Goal: Contribute content: Contribute content

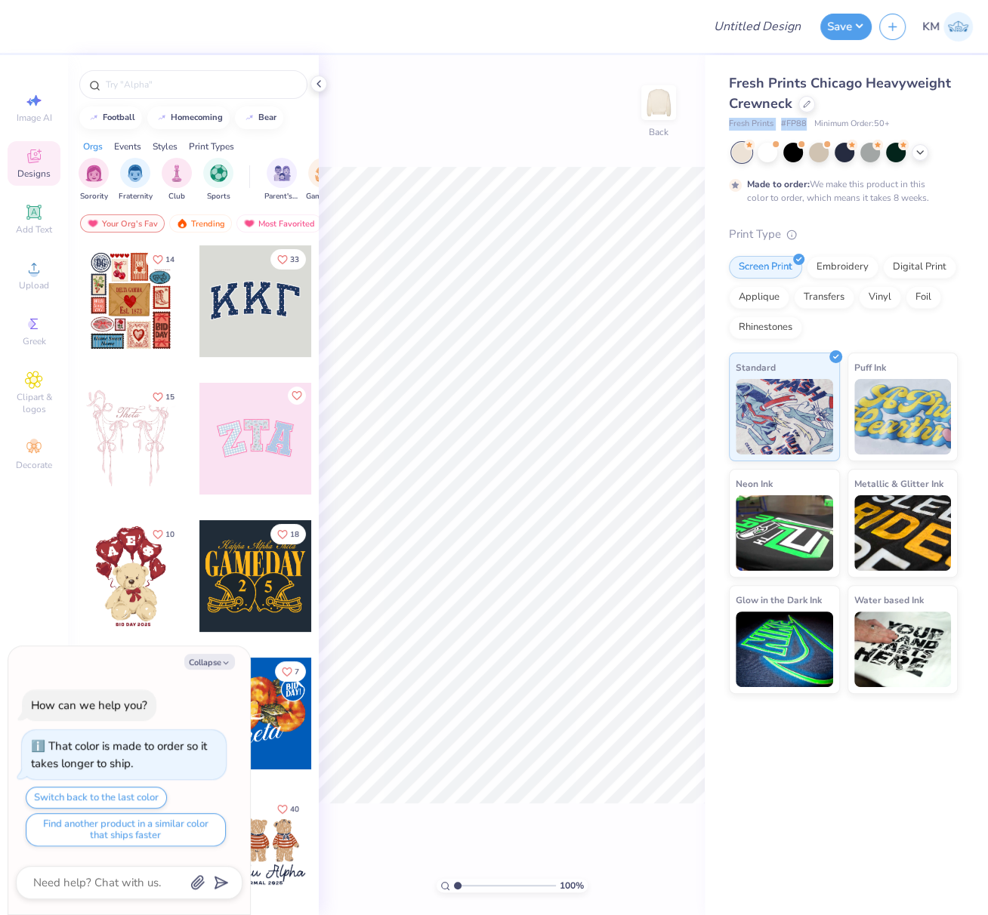
drag, startPoint x: 727, startPoint y: 123, endPoint x: 806, endPoint y: 123, distance: 78.6
click at [807, 122] on div "Fresh Prints # FP88 Minimum Order: 50 +" at bounding box center [843, 124] width 229 height 13
copy div "Fresh Prints # FP88"
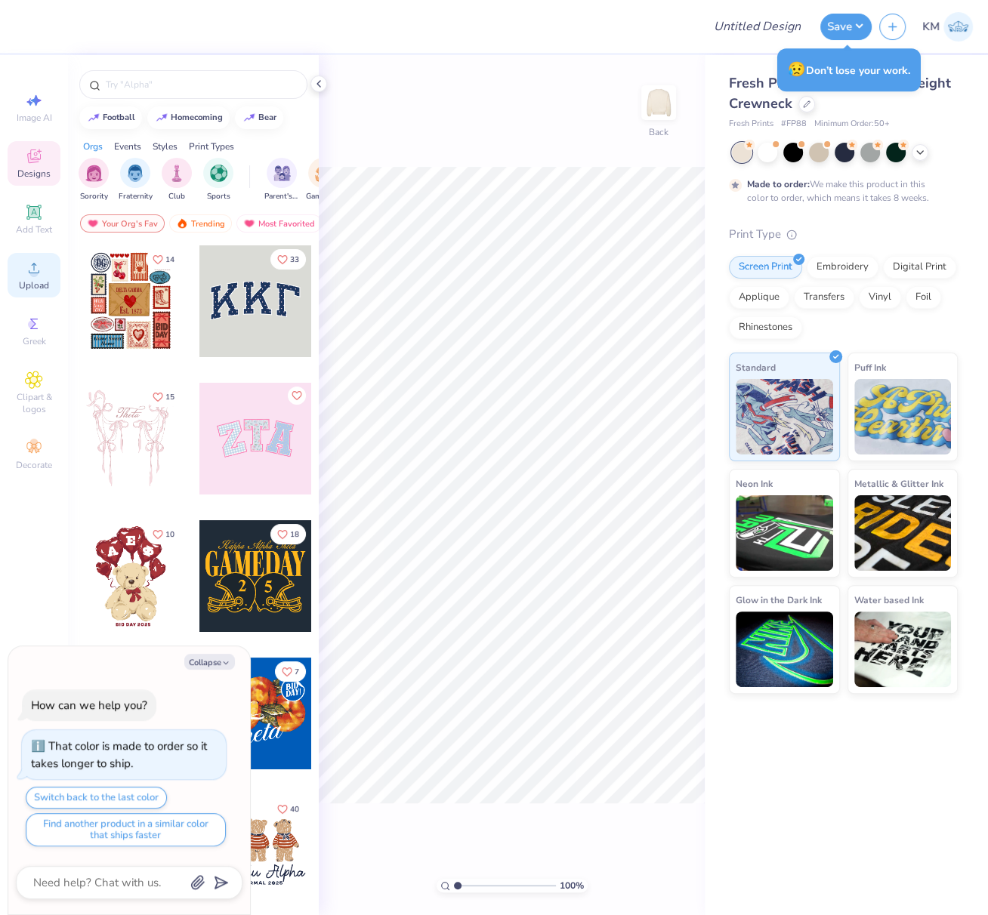
click at [34, 273] on circle at bounding box center [33, 273] width 8 height 8
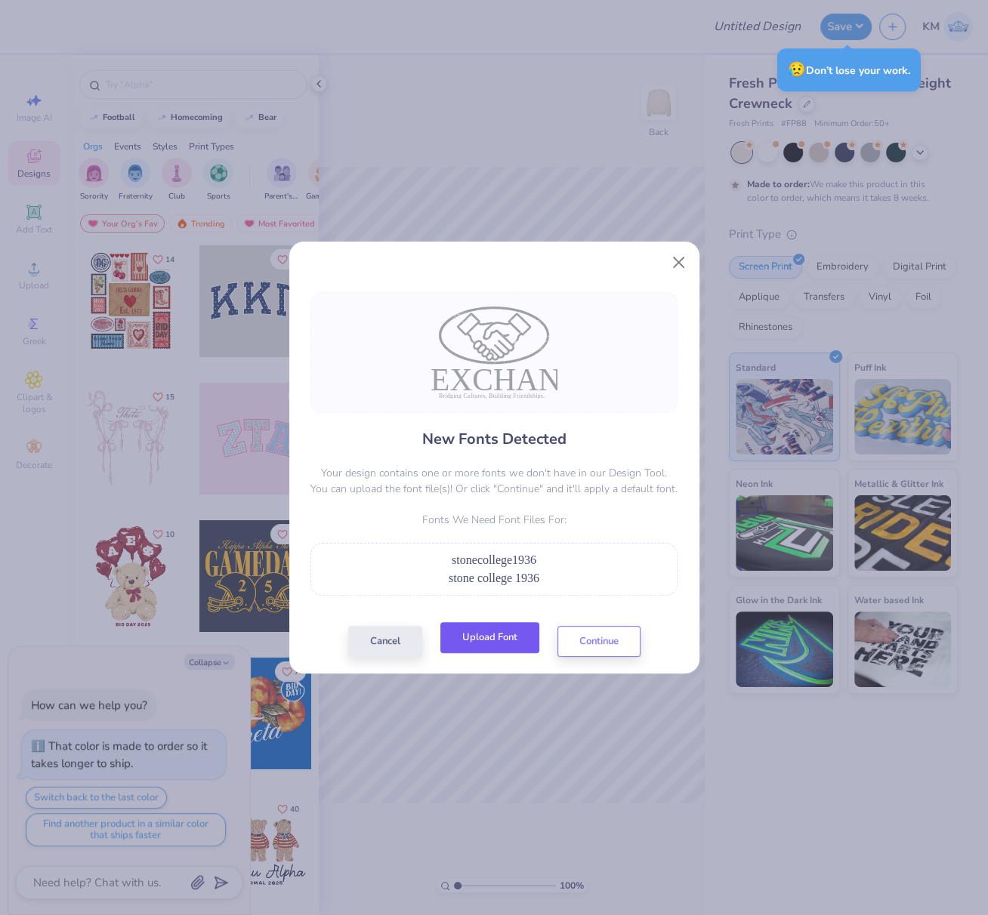
click at [495, 643] on button "Upload Font" at bounding box center [489, 637] width 99 height 31
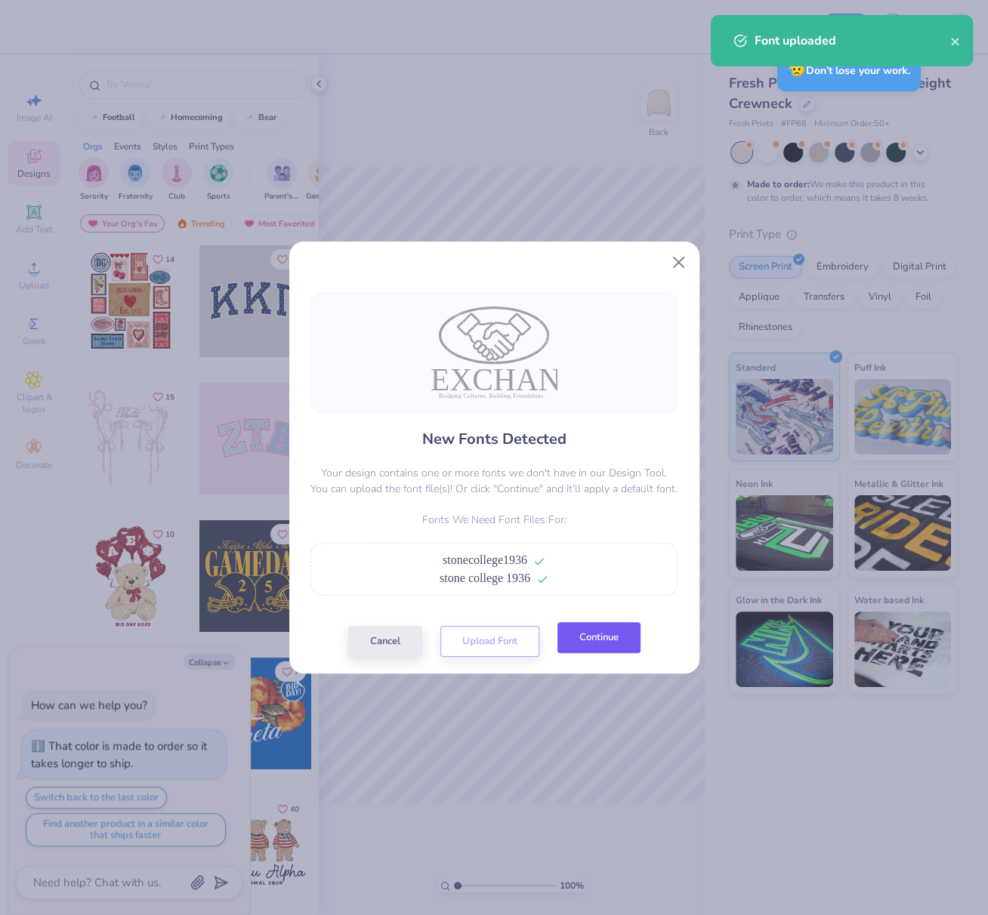
click at [597, 641] on button "Continue" at bounding box center [598, 637] width 83 height 31
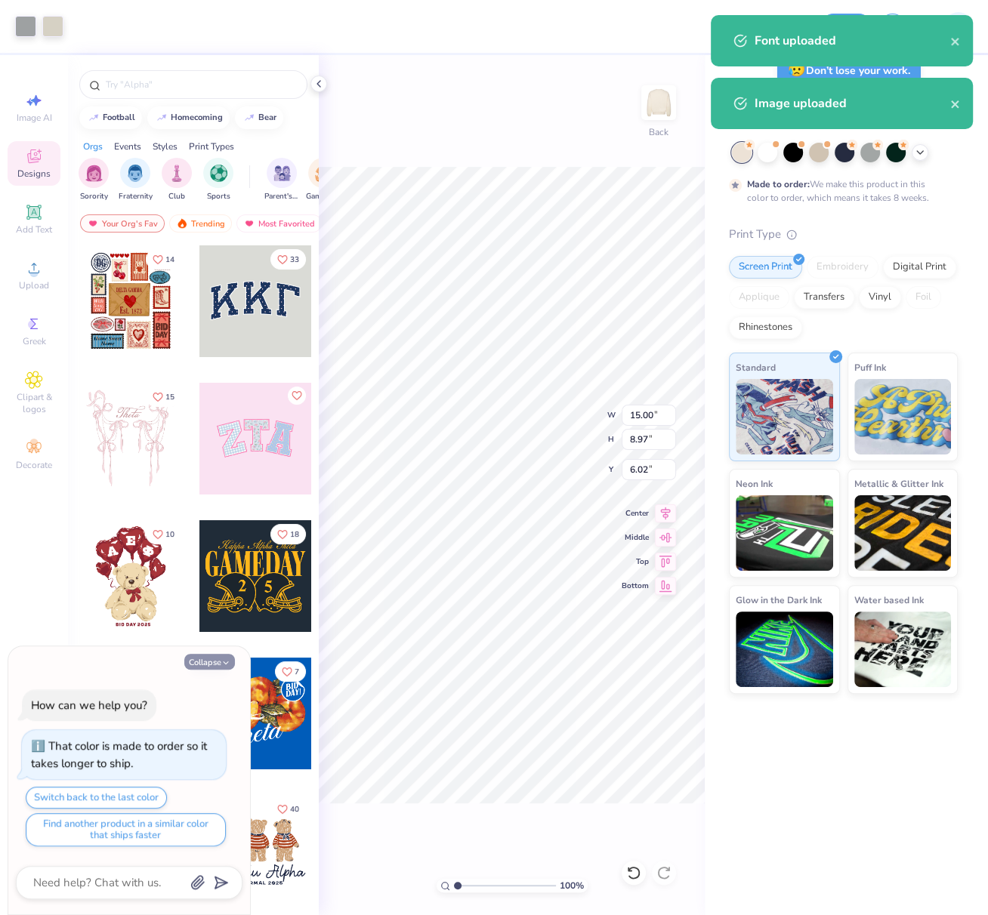
click at [202, 669] on button "Collapse" at bounding box center [209, 662] width 51 height 16
type textarea "x"
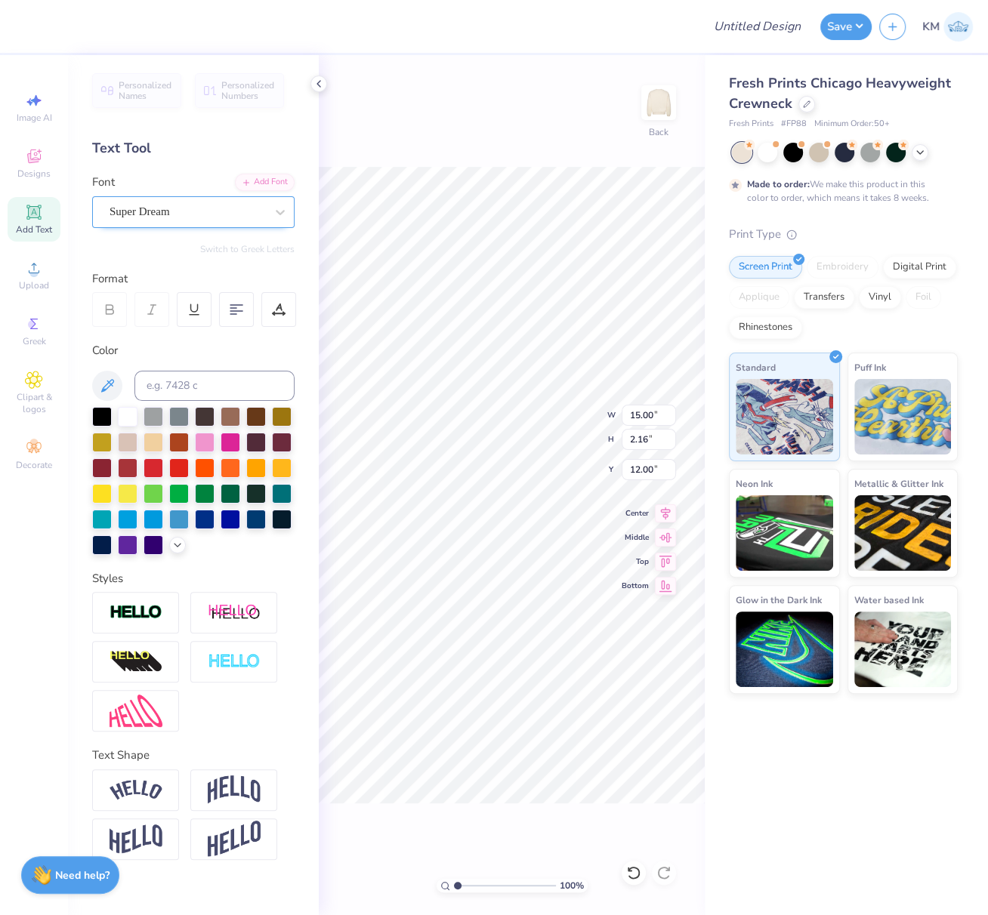
click at [177, 208] on div "Super Dream" at bounding box center [187, 211] width 159 height 23
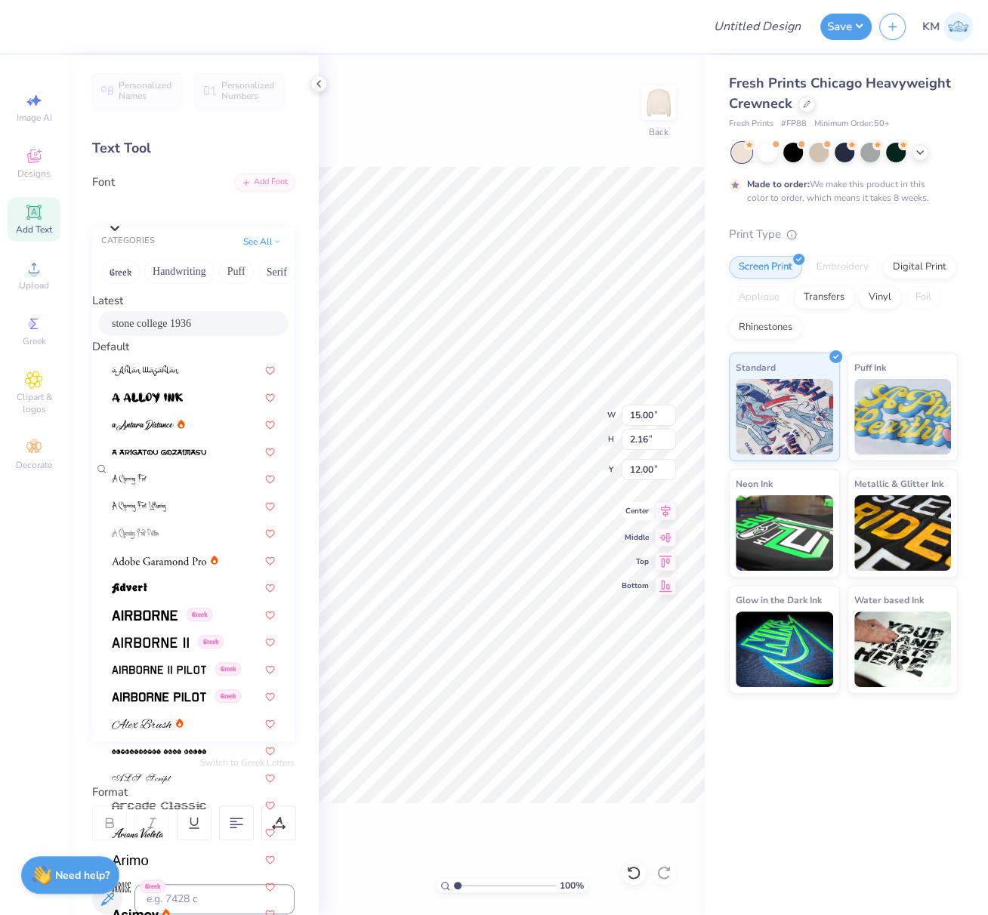
click at [153, 326] on span "stone college 1936" at bounding box center [151, 324] width 79 height 16
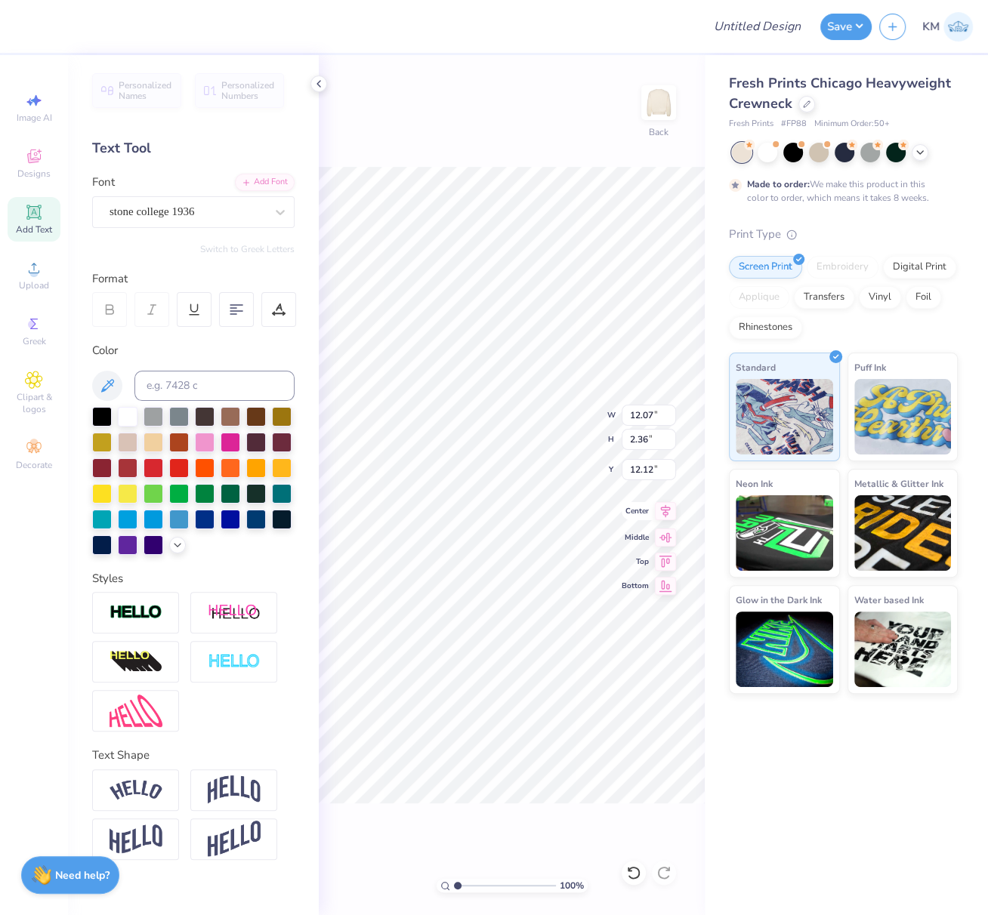
type input "12.07"
type input "2.36"
type input "12.12"
click at [666, 511] on icon at bounding box center [665, 511] width 21 height 18
click at [187, 211] on div "Super Dream" at bounding box center [187, 211] width 159 height 23
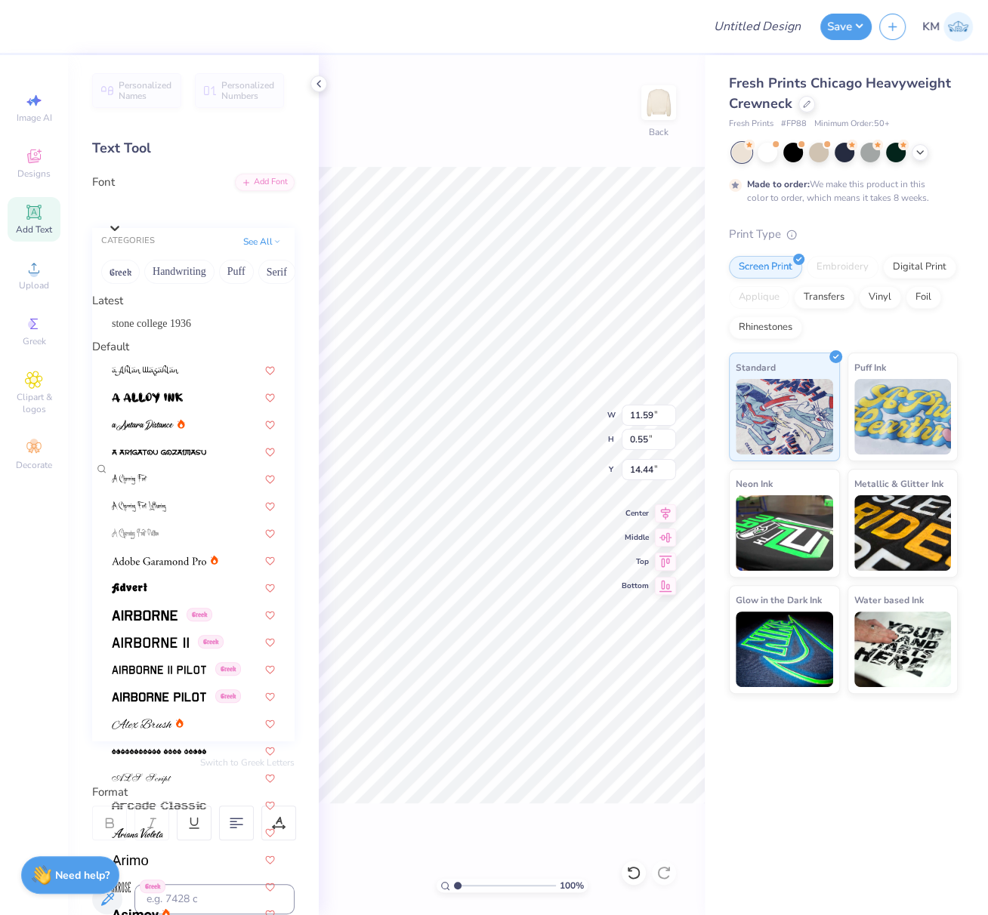
drag, startPoint x: 162, startPoint y: 331, endPoint x: 190, endPoint y: 333, distance: 28.8
click at [162, 331] on span "stone college 1936" at bounding box center [151, 324] width 79 height 16
click at [668, 511] on icon at bounding box center [666, 514] width 10 height 13
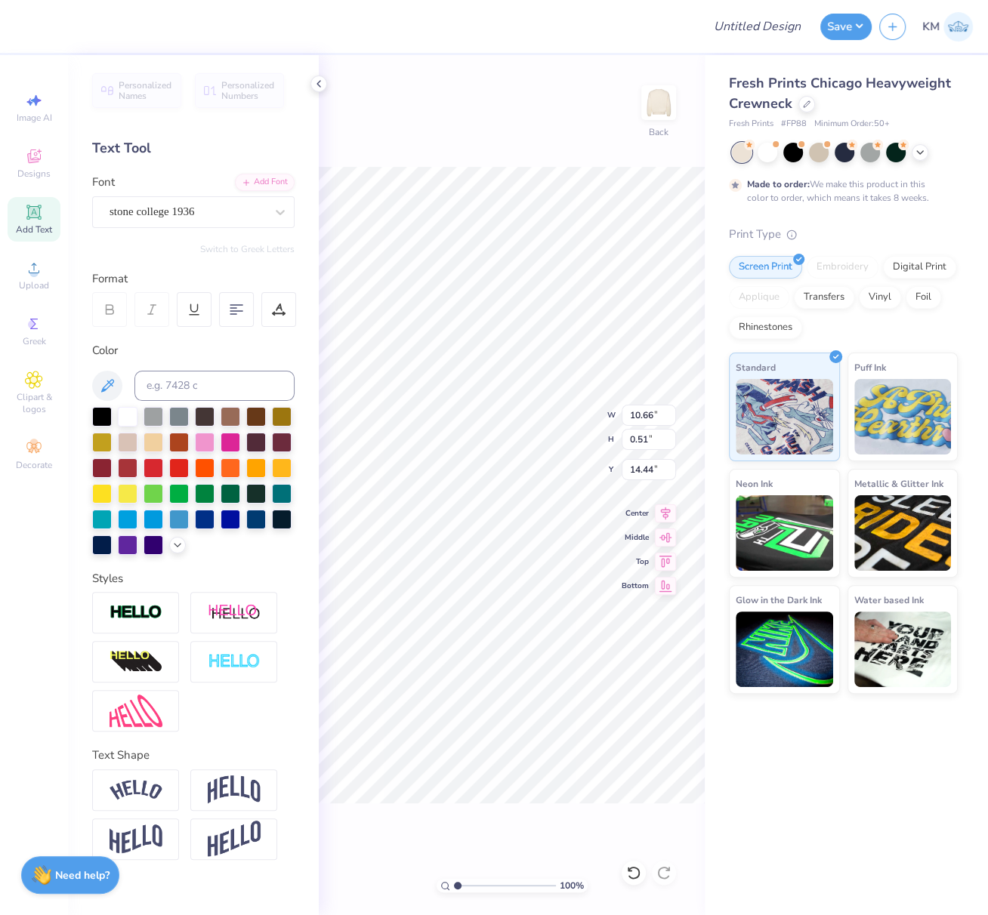
type input "10.66"
type input "0.51"
drag, startPoint x: 183, startPoint y: 330, endPoint x: 227, endPoint y: 357, distance: 51.6
click at [183, 330] on div "Personalized Names Personalized Numbers Text Tool Add Font Font stone college 1…" at bounding box center [193, 485] width 251 height 860
type input "12.07"
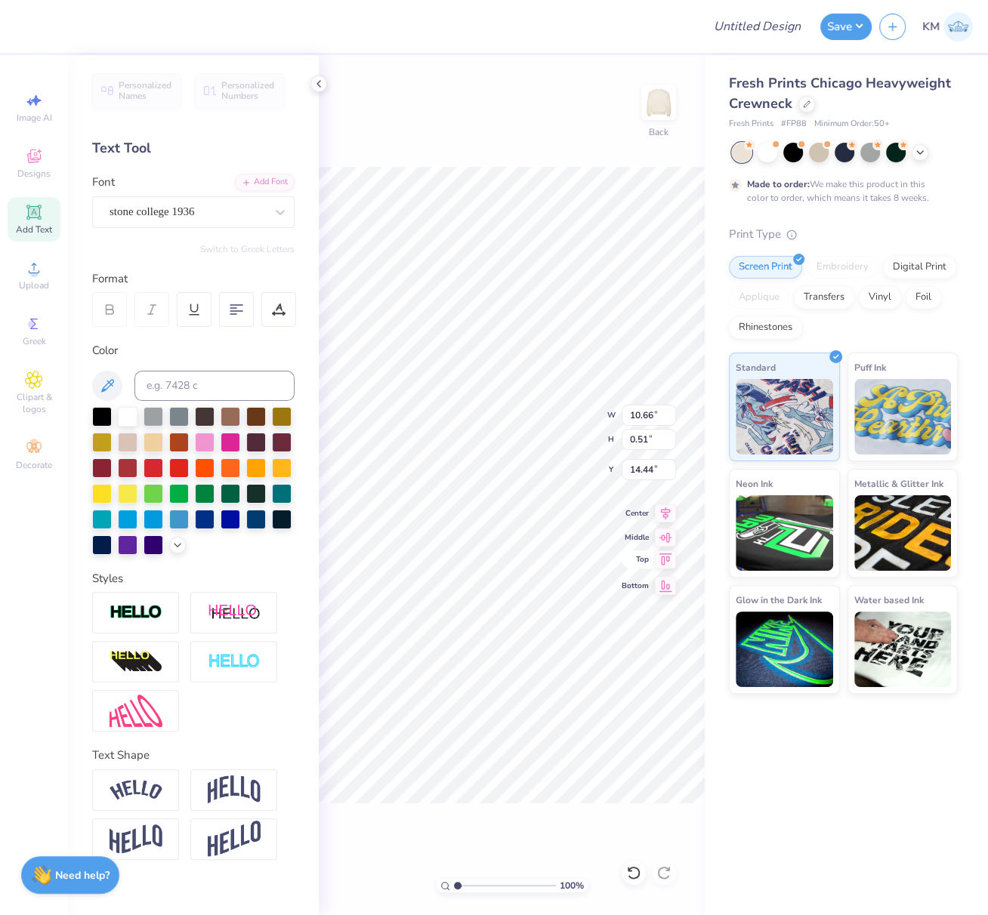
type input "3.14"
type input "12.12"
type input "10.72"
type input "5.58"
type input "6.02"
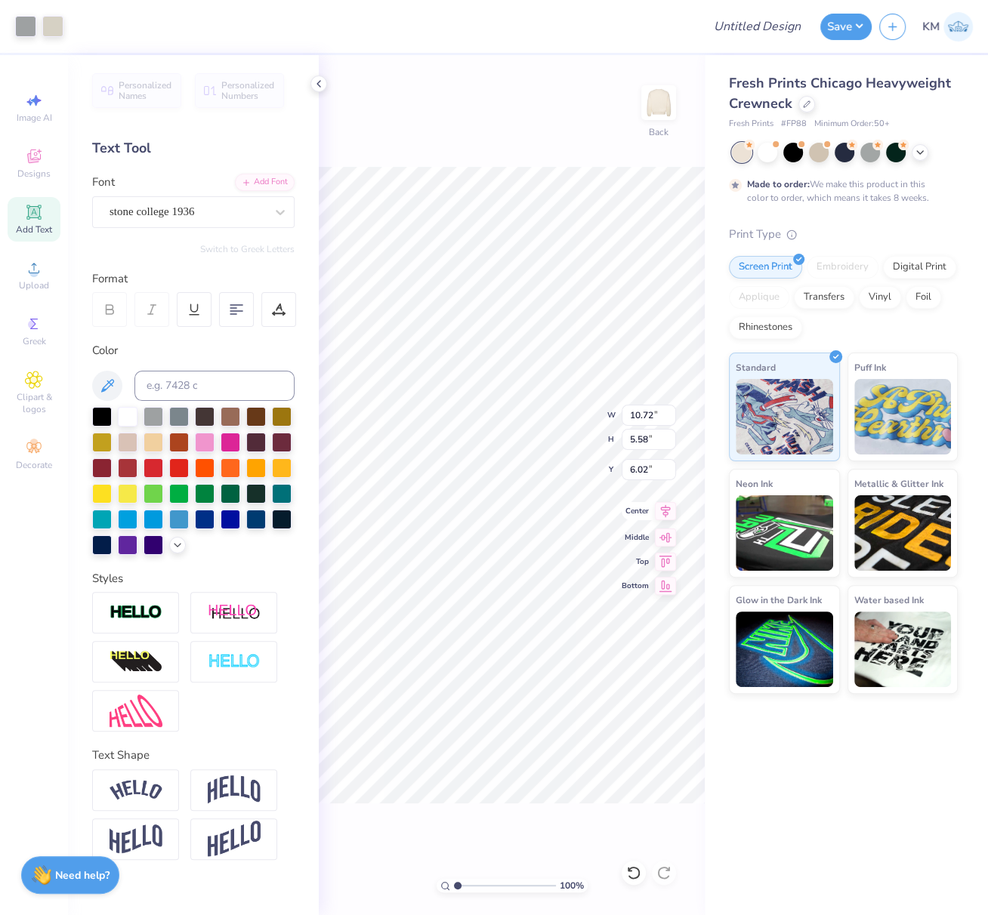
click at [666, 511] on icon at bounding box center [665, 511] width 21 height 18
drag, startPoint x: 653, startPoint y: 415, endPoint x: 625, endPoint y: 449, distance: 44.6
click at [630, 415] on input "12.07" at bounding box center [649, 415] width 54 height 21
type input "11.00"
type input "8.23"
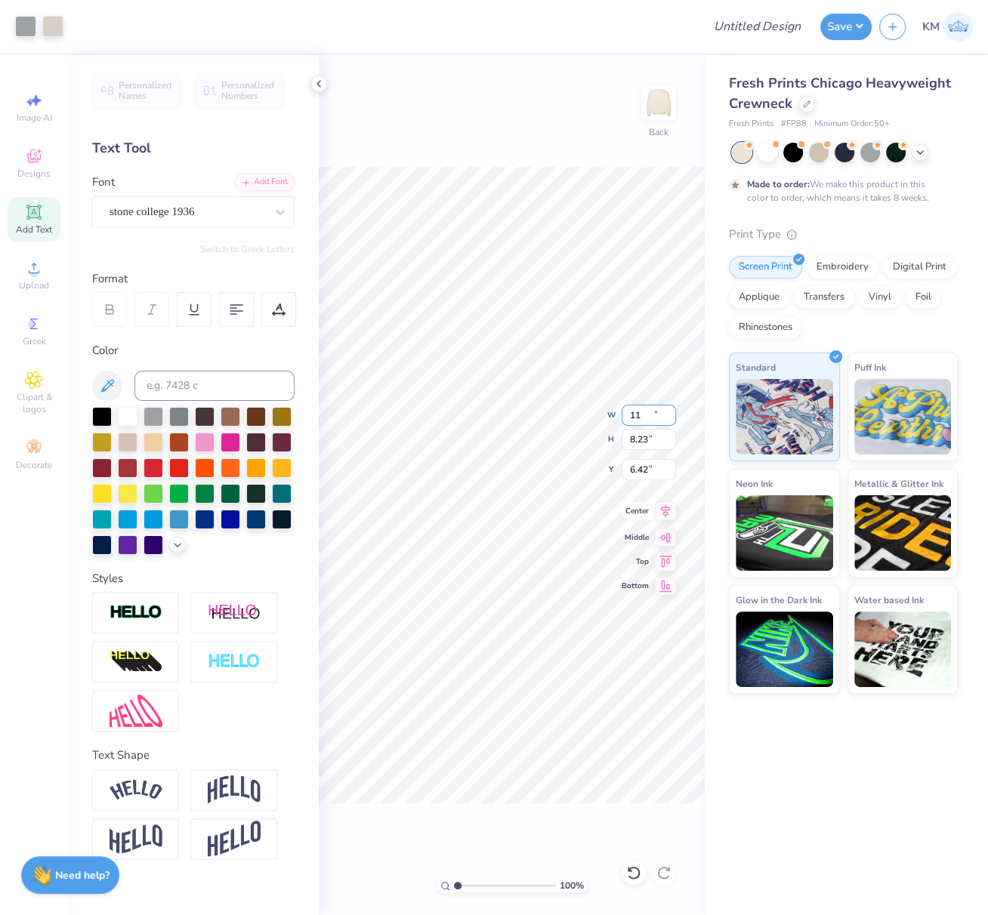
type input "6.42"
type input "3.65"
type textarea "CULTURAL"
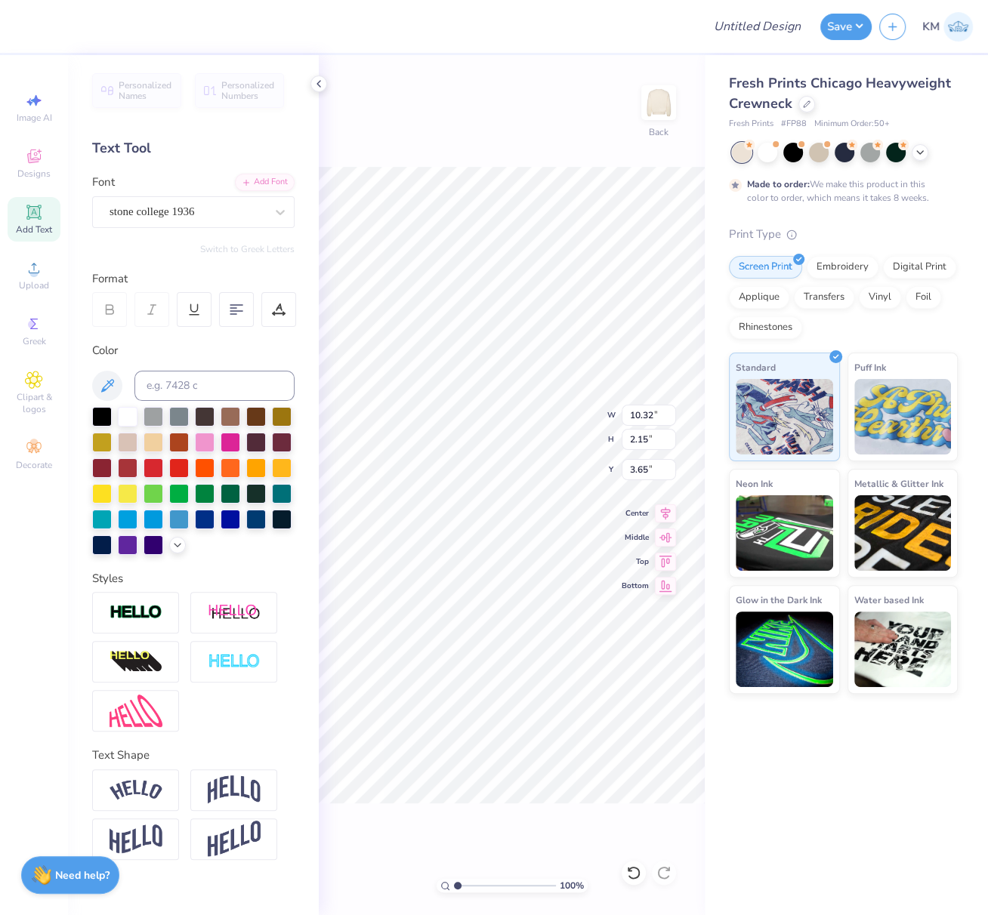
click at [147, 788] on img at bounding box center [136, 790] width 53 height 20
type input "12.28"
type input "3.63"
type input "2.91"
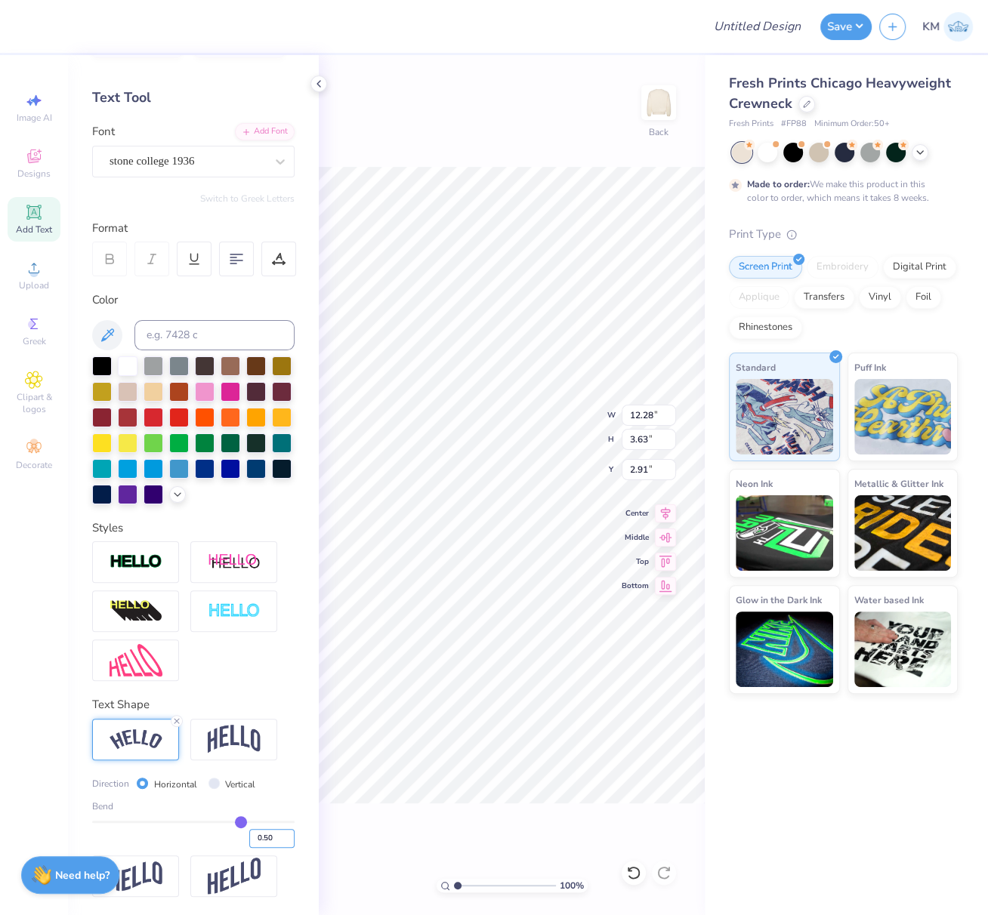
drag, startPoint x: 265, startPoint y: 842, endPoint x: 273, endPoint y: 848, distance: 10.3
click at [270, 845] on input "0.50" at bounding box center [271, 838] width 45 height 19
type input "0.35"
type input "11.51"
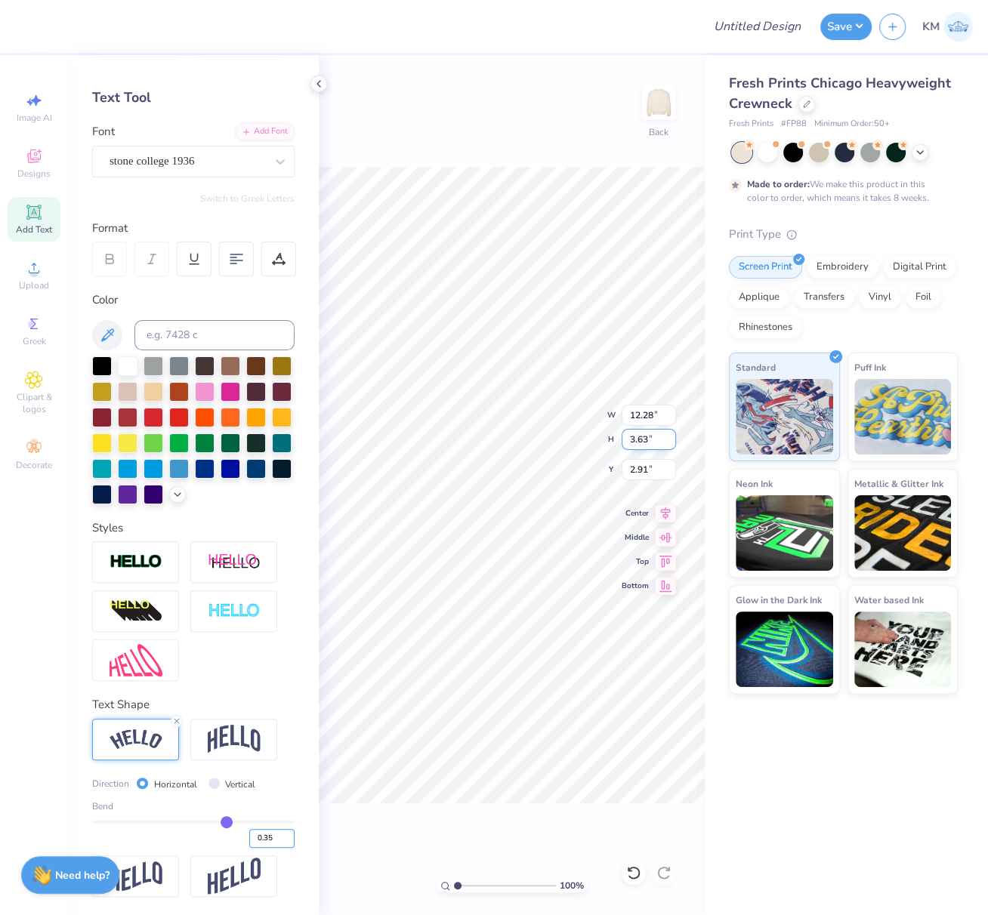
type input "2.89"
type input "3.28"
drag, startPoint x: 253, startPoint y: 836, endPoint x: 268, endPoint y: 843, distance: 16.6
click at [268, 843] on input "0.35" at bounding box center [271, 838] width 45 height 19
type input "0.40"
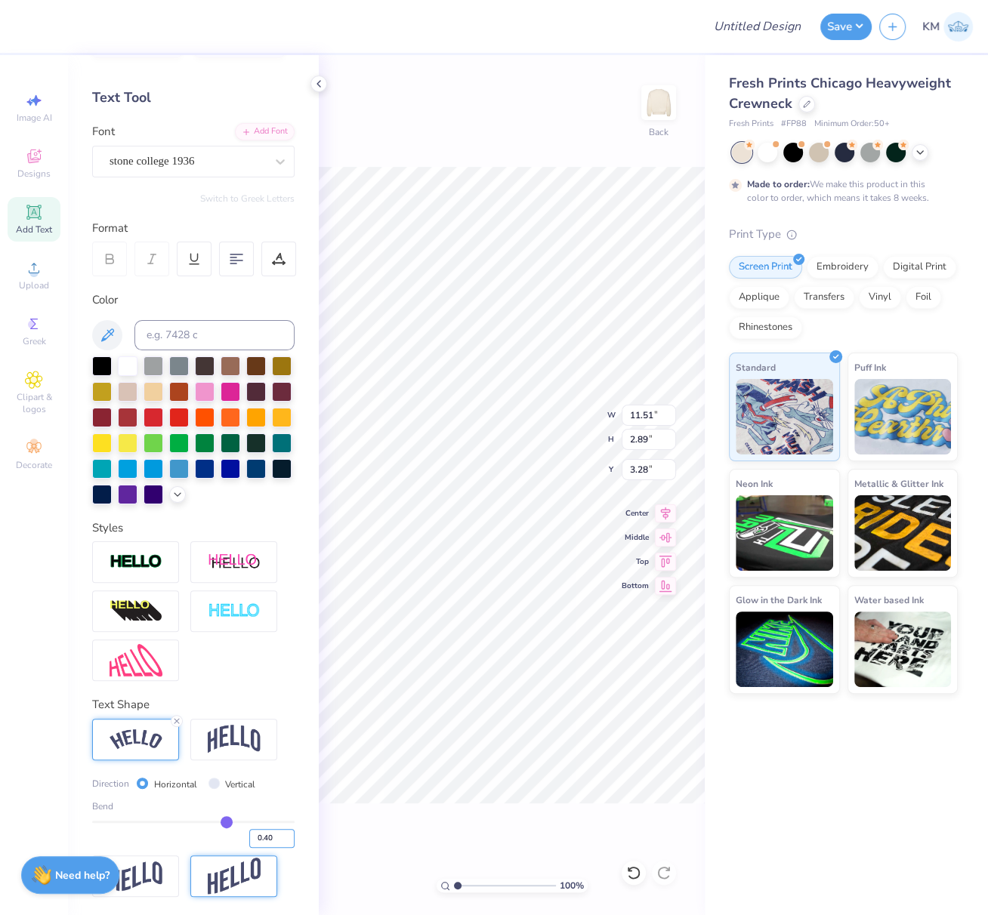
type input "0.4"
type input "11.77"
type input "3.11"
type input "3.17"
drag, startPoint x: 654, startPoint y: 415, endPoint x: 630, endPoint y: 421, distance: 24.9
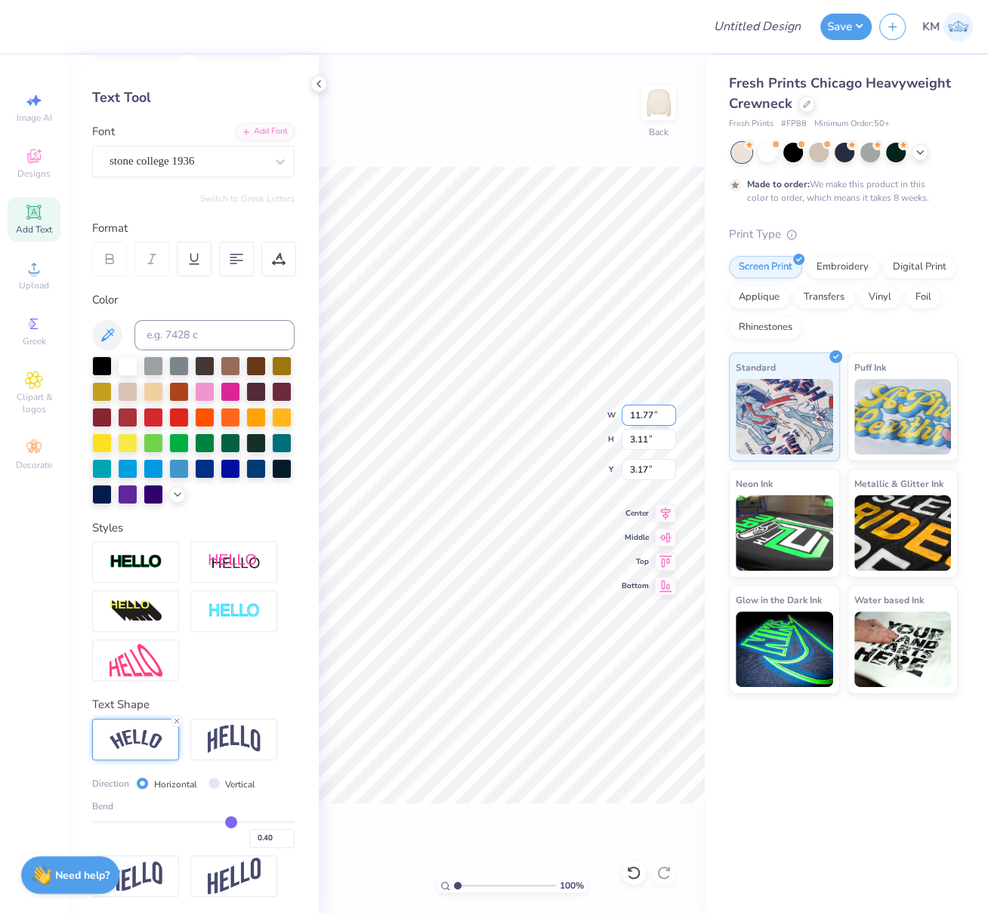
click at [628, 418] on input "11.77" at bounding box center [649, 415] width 54 height 21
click at [253, 838] on input "0.40" at bounding box center [271, 838] width 45 height 19
type input "11.00"
type input "2.91"
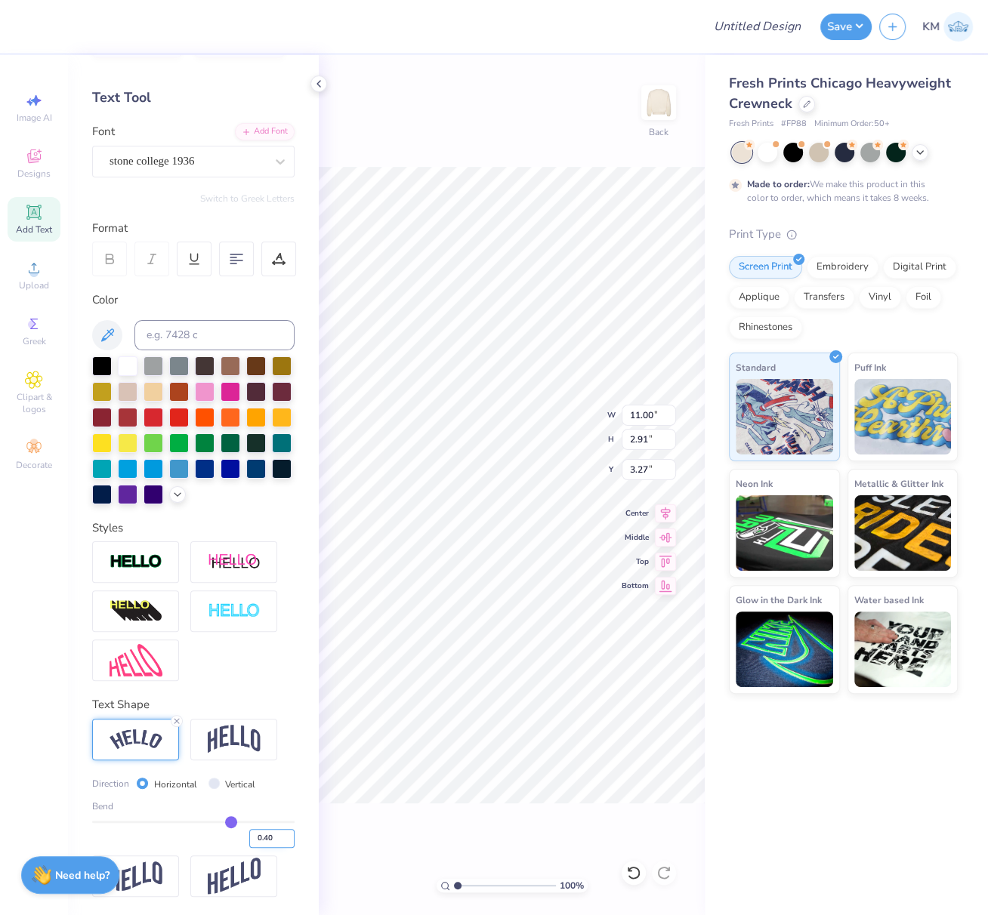
type input "4.22"
drag, startPoint x: 253, startPoint y: 841, endPoint x: 260, endPoint y: 847, distance: 9.6
click at [254, 841] on input "0.40" at bounding box center [271, 838] width 45 height 19
type input "0.45"
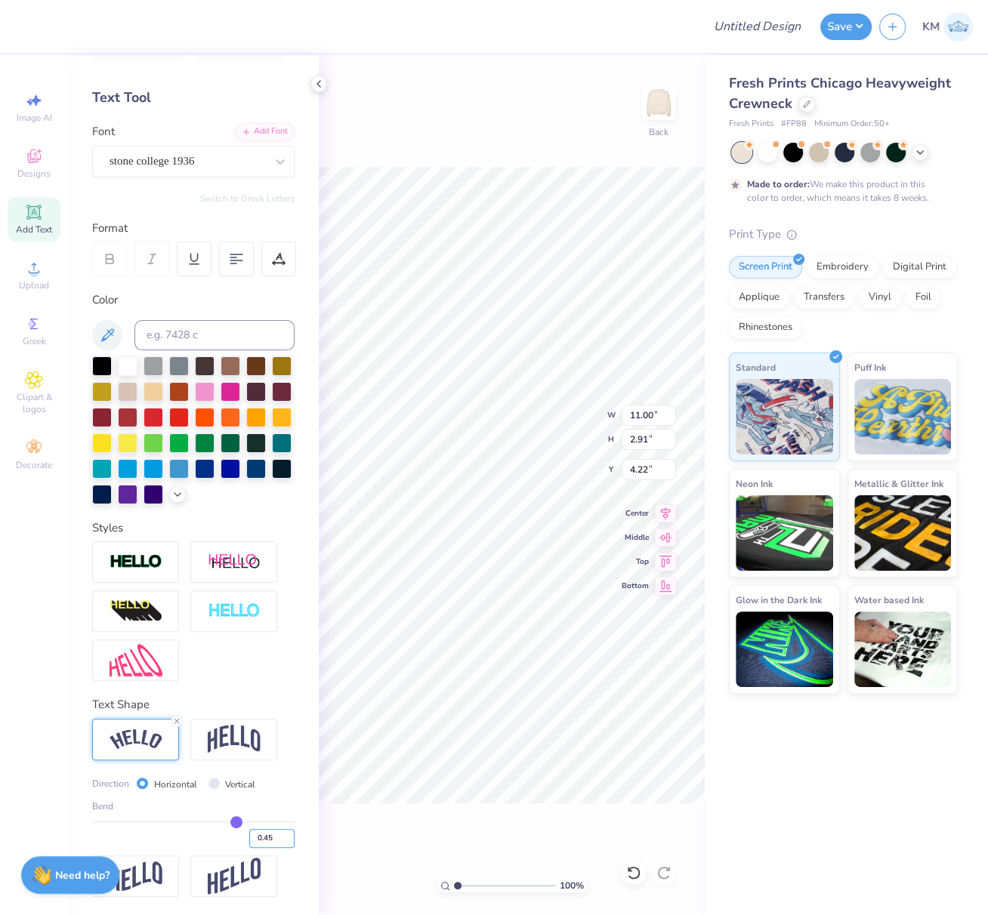
type input "11.24"
type input "3.14"
type input "4.10"
click at [666, 508] on icon at bounding box center [665, 511] width 21 height 18
click at [665, 512] on icon at bounding box center [666, 511] width 10 height 13
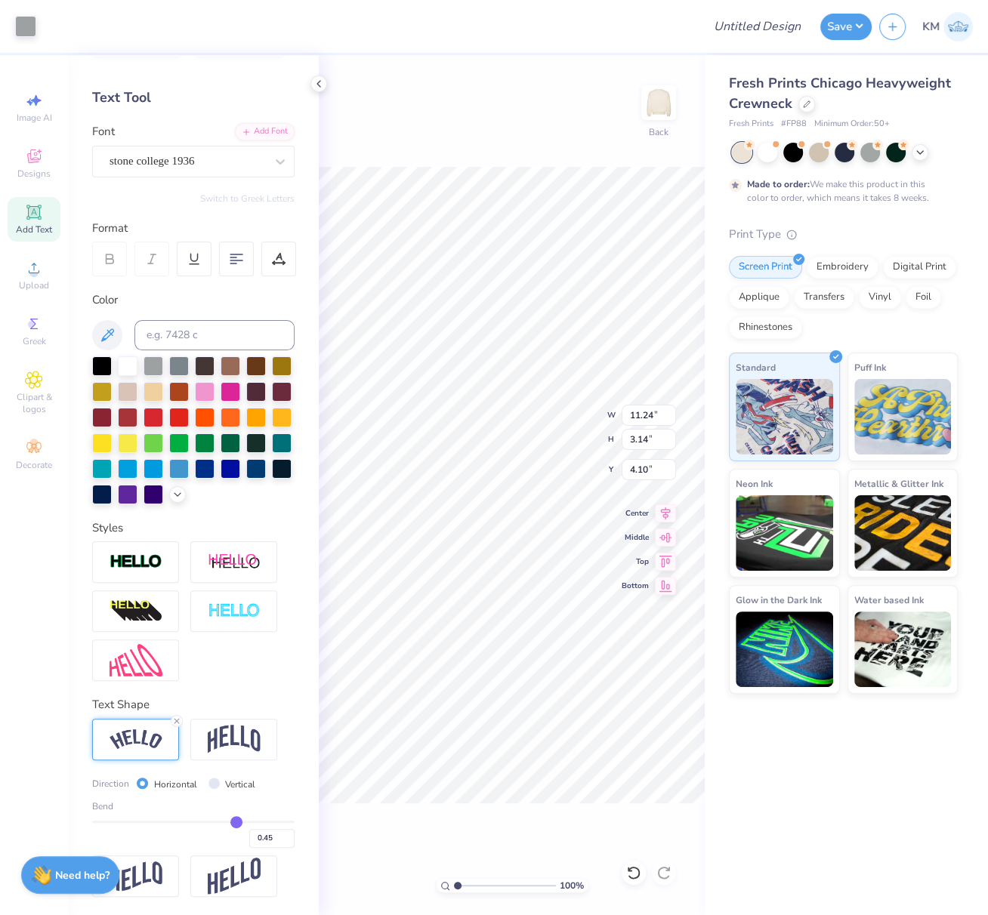
type input "11.24"
type input "3.14"
click at [667, 514] on icon at bounding box center [666, 511] width 10 height 13
type input "4.20"
type input "9.77"
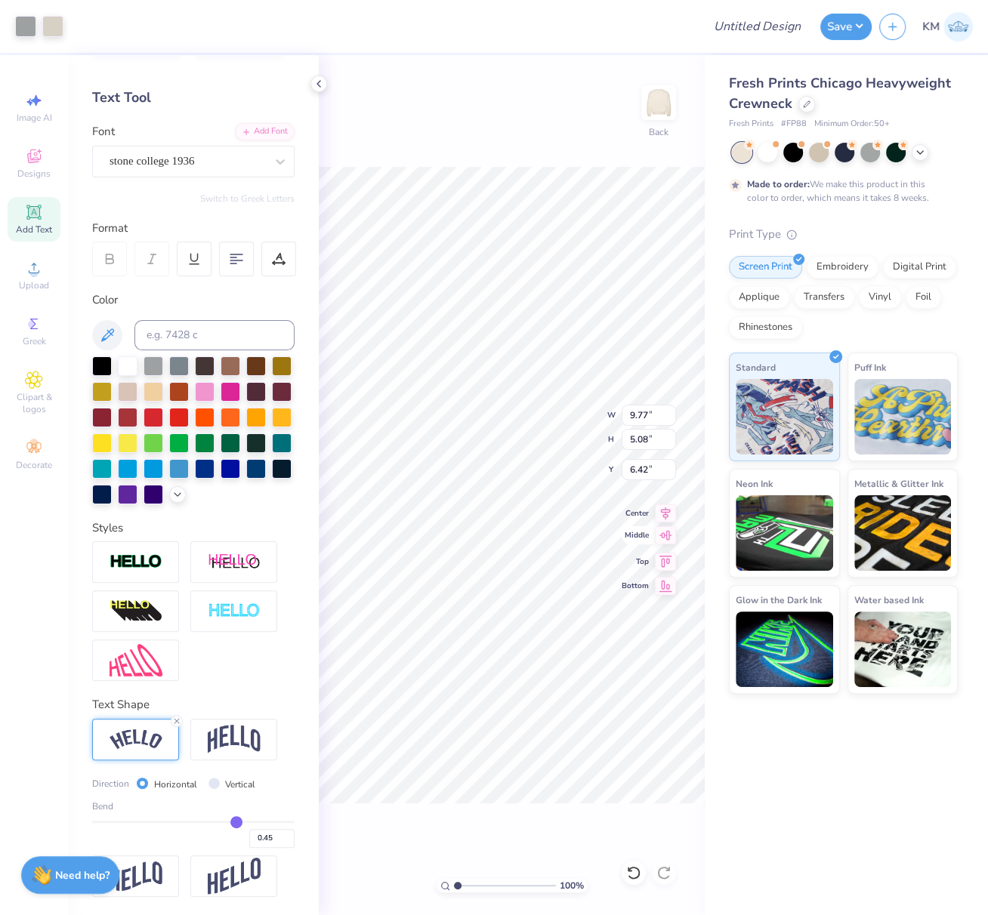
type input "5.08"
type input "6.42"
drag, startPoint x: 665, startPoint y: 510, endPoint x: 665, endPoint y: 518, distance: 8.3
click at [665, 511] on icon at bounding box center [665, 511] width 21 height 18
type input "11.24"
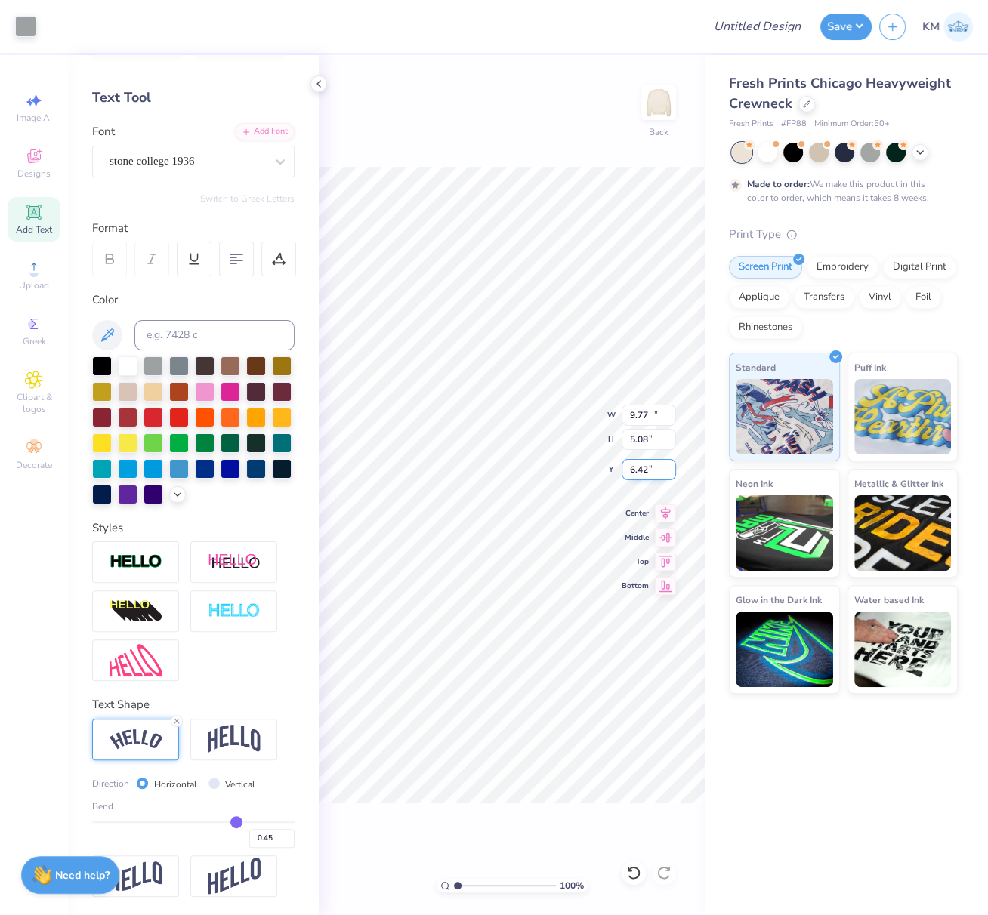
type input "3.14"
type input "4.20"
click at [668, 511] on icon at bounding box center [665, 511] width 21 height 18
type input "11.42"
type input "10.35"
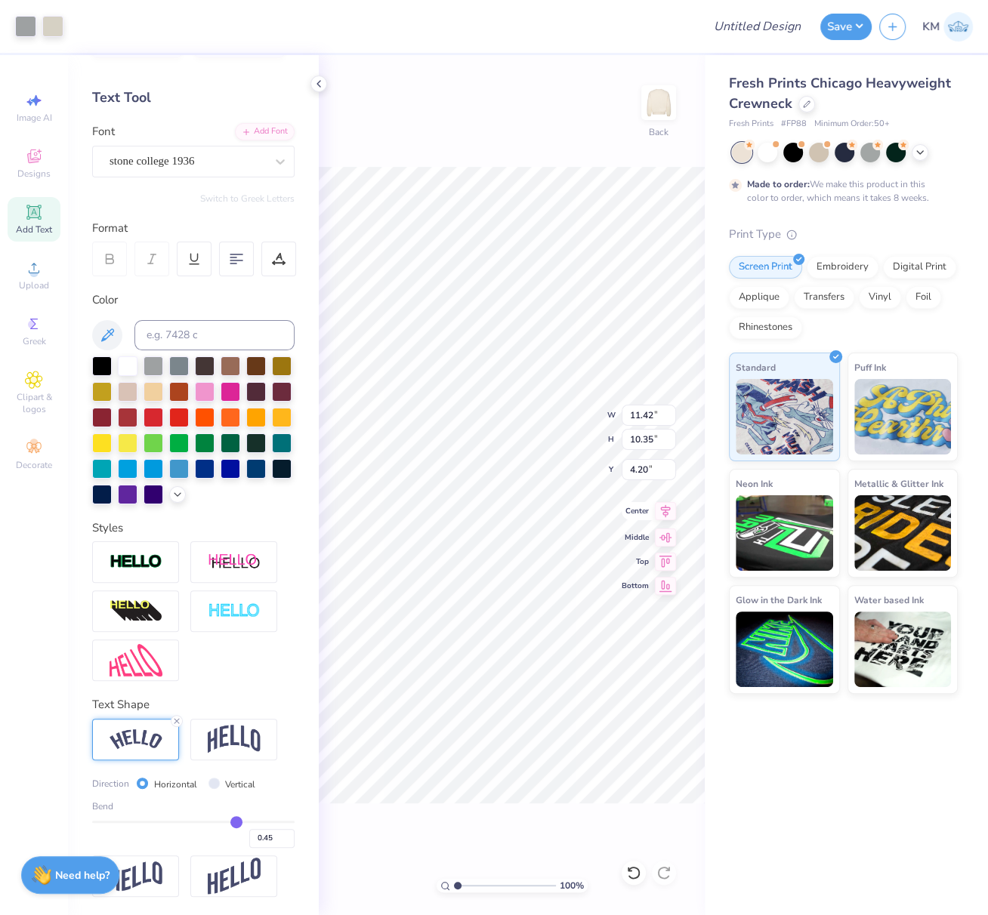
type input "4.20"
click at [666, 511] on icon at bounding box center [665, 511] width 21 height 18
click at [619, 414] on div "100 % Back W 11.42 11.42 " H 10.35 10.35 " Y 4.20 4.20 " Center Middle Top Bott…" at bounding box center [512, 485] width 386 height 860
type input "11.00"
type input "2.86"
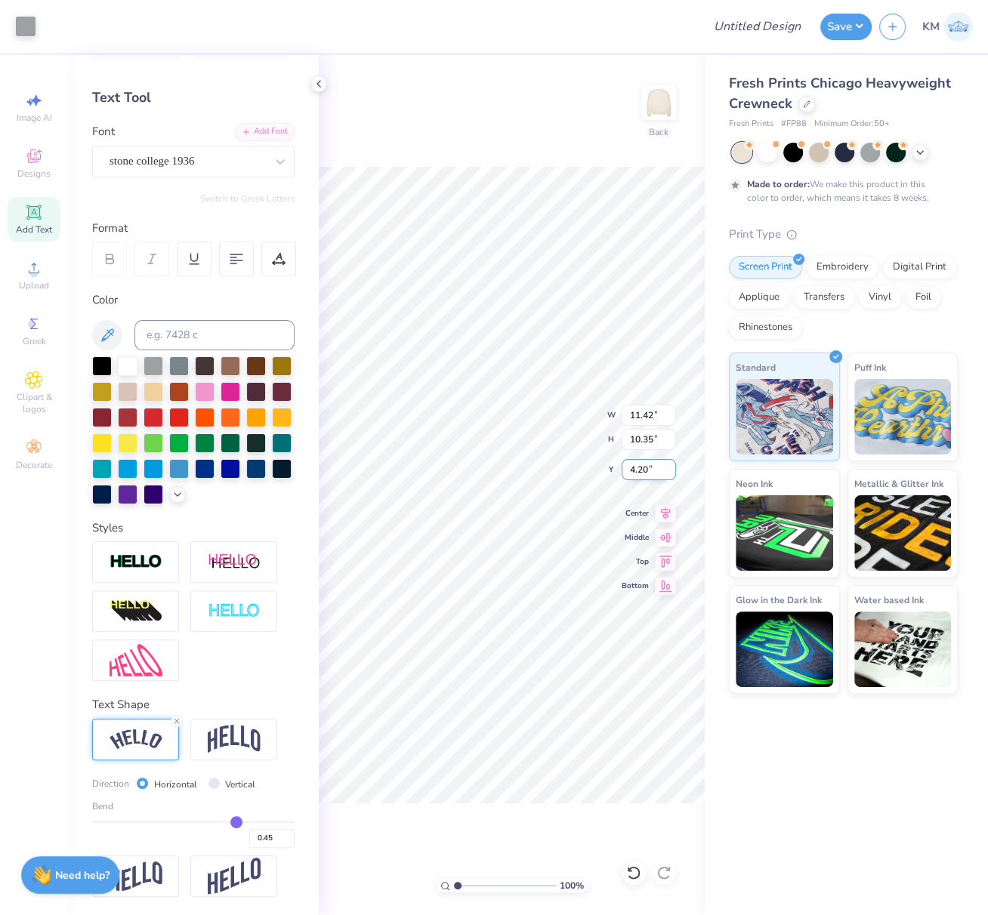
type input "11.69"
drag, startPoint x: 653, startPoint y: 416, endPoint x: 623, endPoint y: 413, distance: 29.6
click at [625, 412] on input "11.00" at bounding box center [649, 415] width 54 height 21
paste input "0.0383"
type input "10.04"
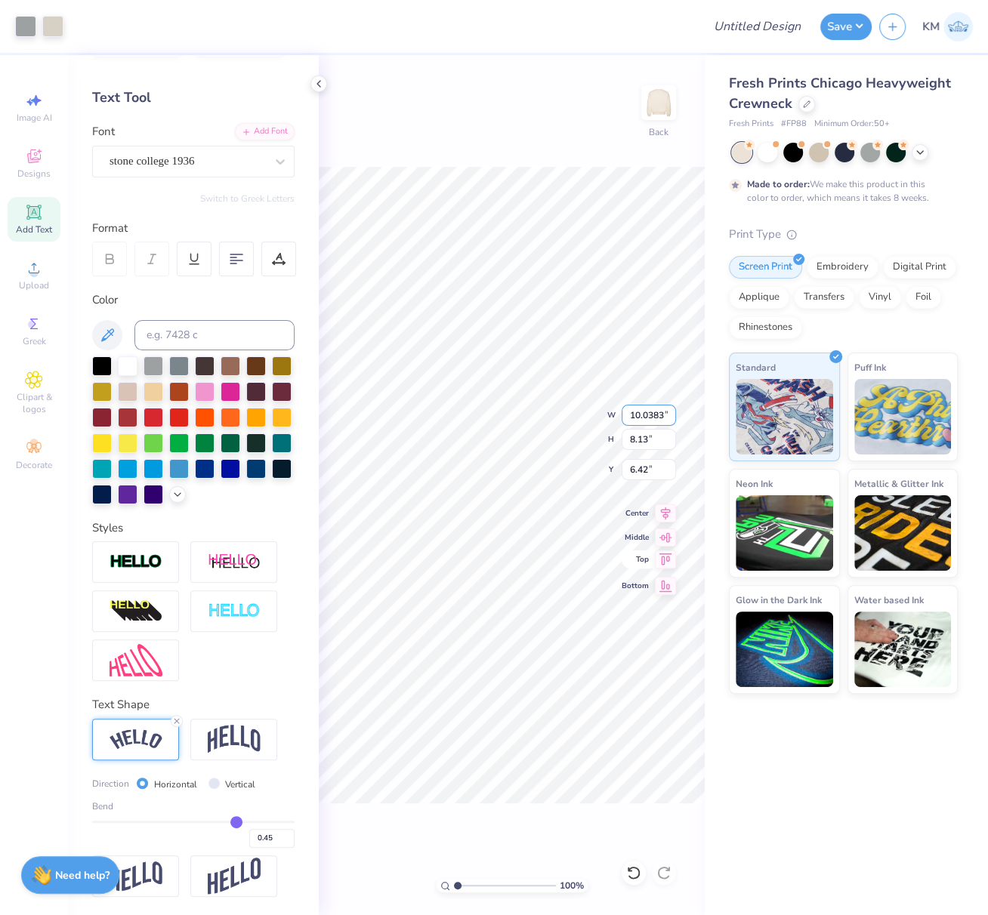
type input "7.42"
type input "6.77"
click at [668, 509] on icon at bounding box center [666, 511] width 10 height 13
click at [665, 513] on icon at bounding box center [665, 511] width 21 height 18
drag, startPoint x: 649, startPoint y: 471, endPoint x: 623, endPoint y: 474, distance: 25.9
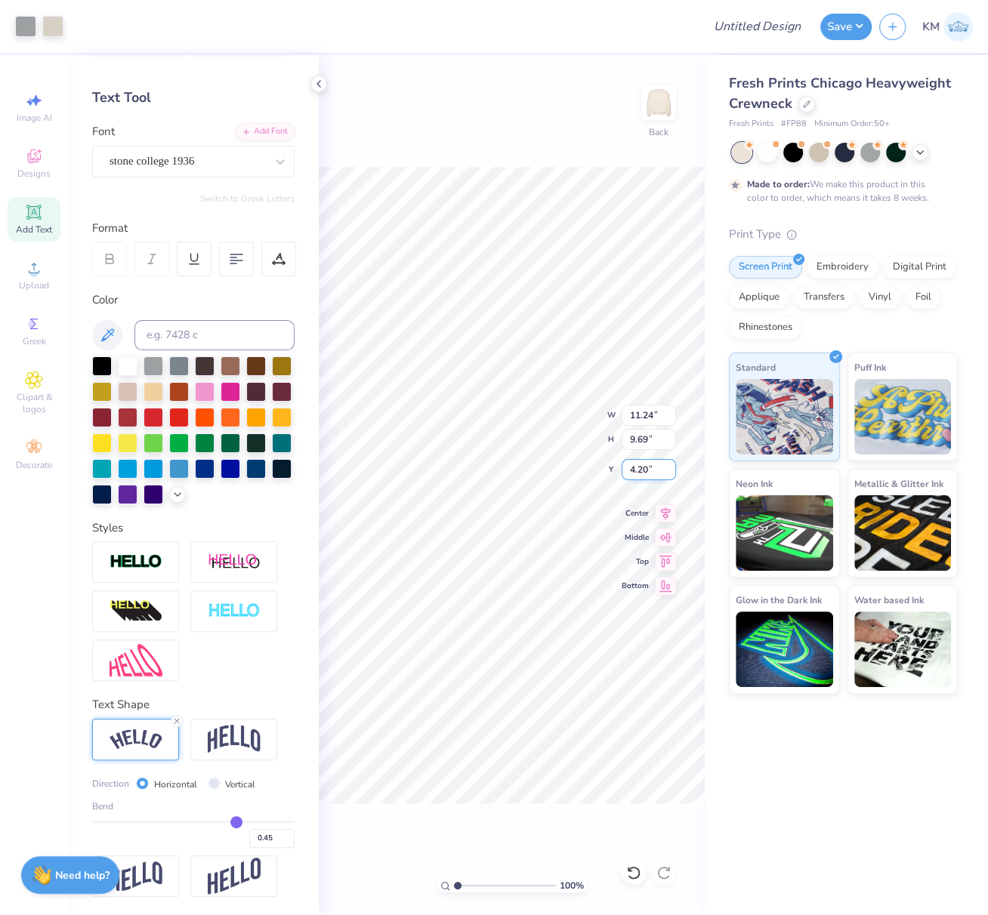
click at [625, 469] on input "4.20" at bounding box center [649, 469] width 54 height 21
type input "3.00"
drag, startPoint x: 644, startPoint y: 414, endPoint x: 624, endPoint y: 433, distance: 27.2
click at [627, 415] on input "11.24" at bounding box center [649, 415] width 54 height 21
type input "11.00"
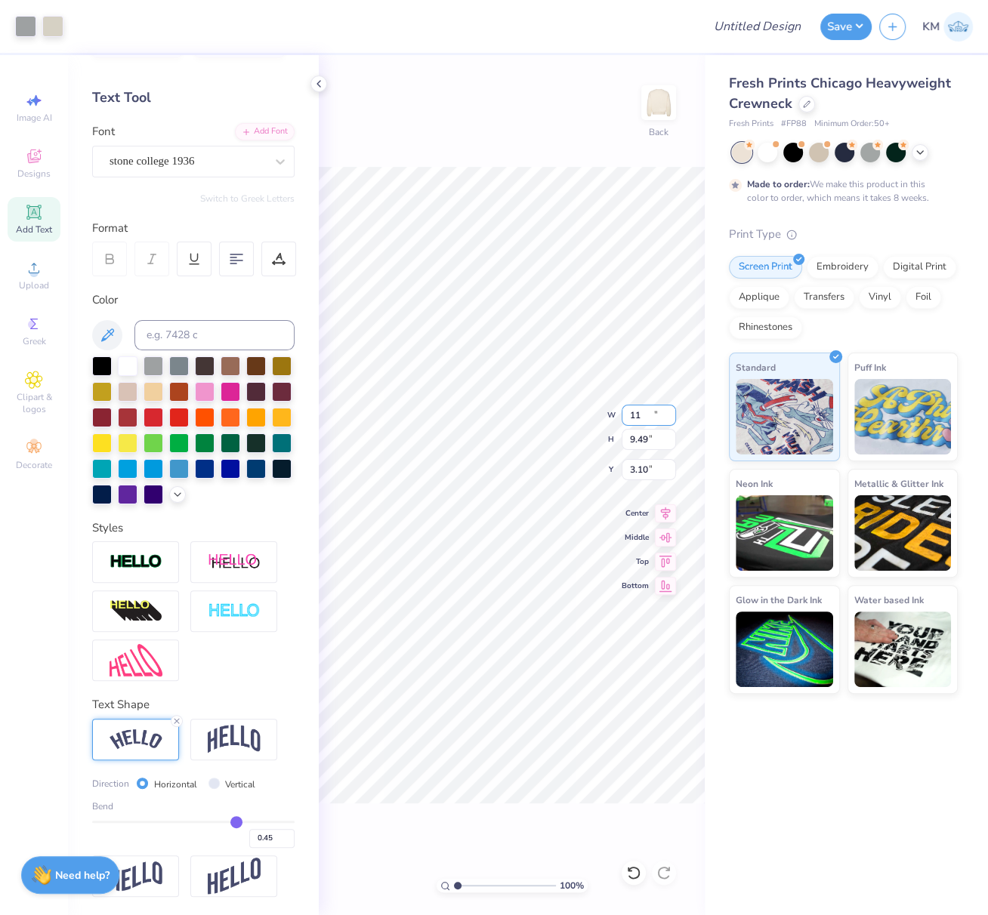
type input "9.49"
type input "3.10"
drag, startPoint x: 647, startPoint y: 414, endPoint x: 622, endPoint y: 442, distance: 37.4
click at [622, 414] on input "9.83" at bounding box center [649, 415] width 54 height 21
paste input "10.03"
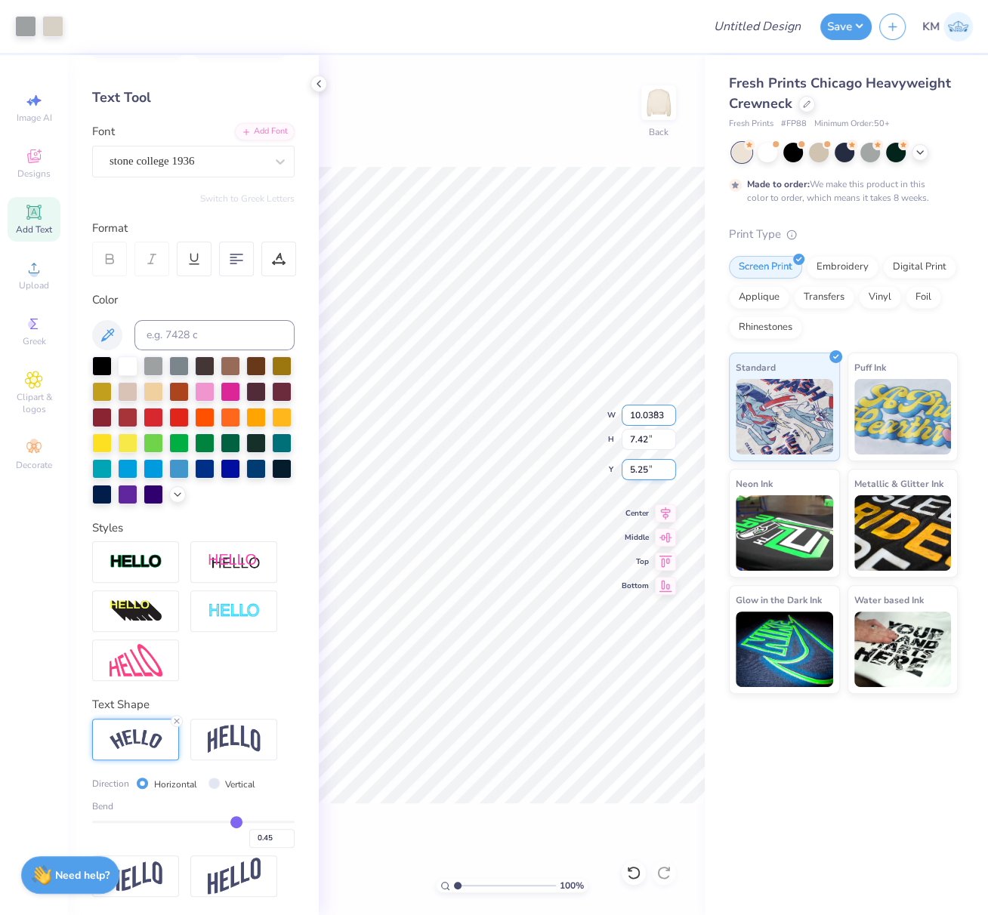
type input "10.04"
type input "7.42"
type input "5.25"
type input "10.04"
drag, startPoint x: 654, startPoint y: 418, endPoint x: 625, endPoint y: 413, distance: 29.2
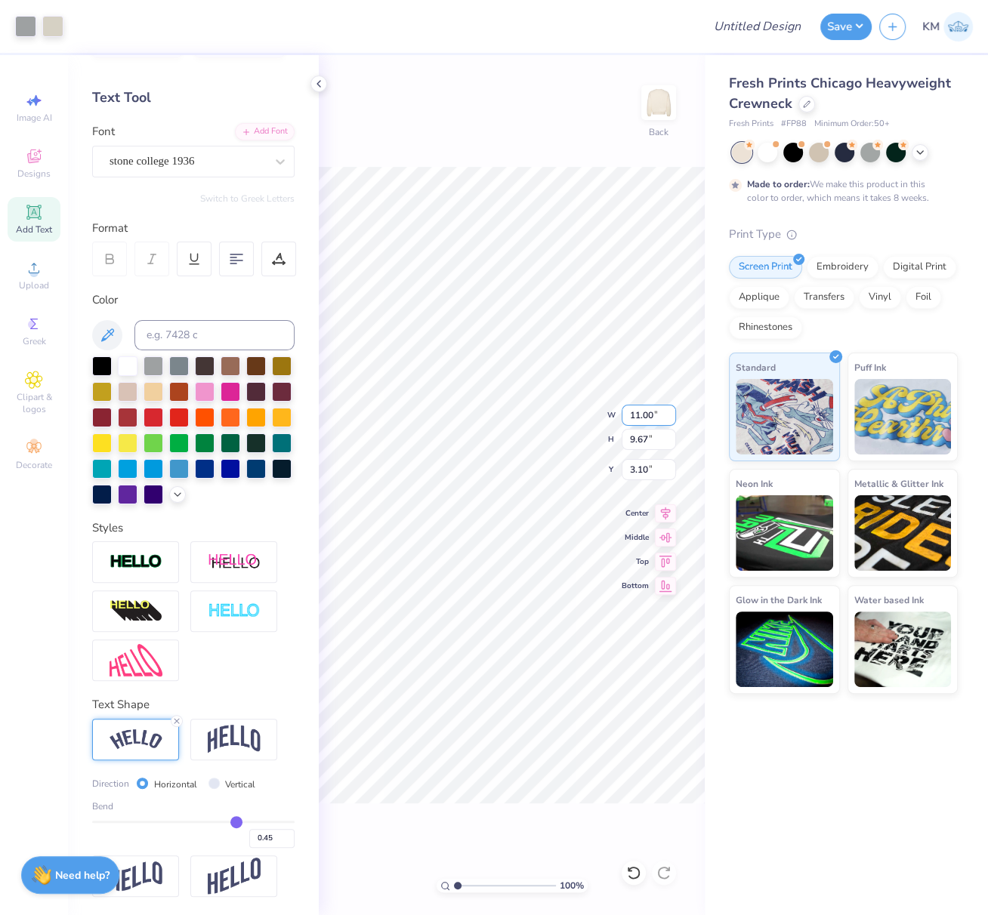
click at [625, 413] on input "11.00" at bounding box center [649, 415] width 54 height 21
type input "9.00"
type input "7.91"
drag, startPoint x: 647, startPoint y: 470, endPoint x: 624, endPoint y: 469, distance: 22.7
click at [625, 468] on input "3.98" at bounding box center [649, 469] width 54 height 21
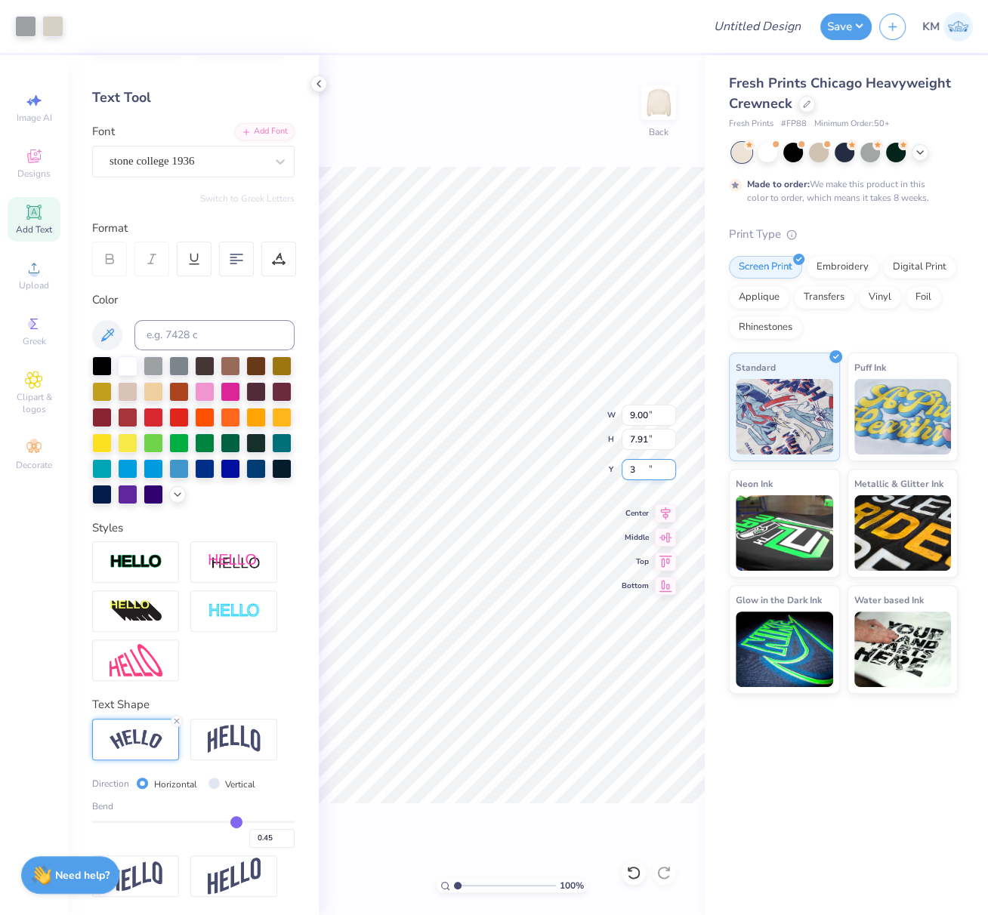
type input "3.00"
click at [668, 510] on icon at bounding box center [665, 511] width 21 height 18
click at [753, 27] on input "Design Title" at bounding box center [776, 26] width 74 height 30
paste input "FPS239962"
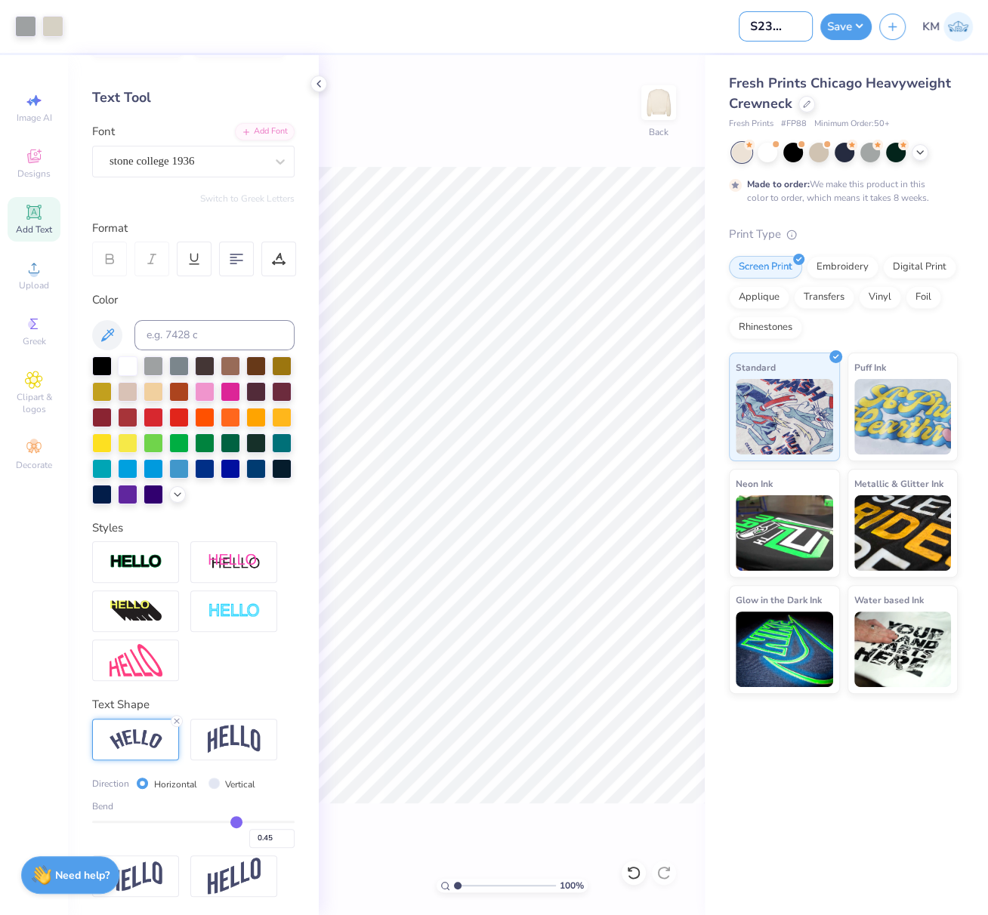
type input "FPS239962"
click at [859, 21] on button "Save" at bounding box center [845, 24] width 51 height 26
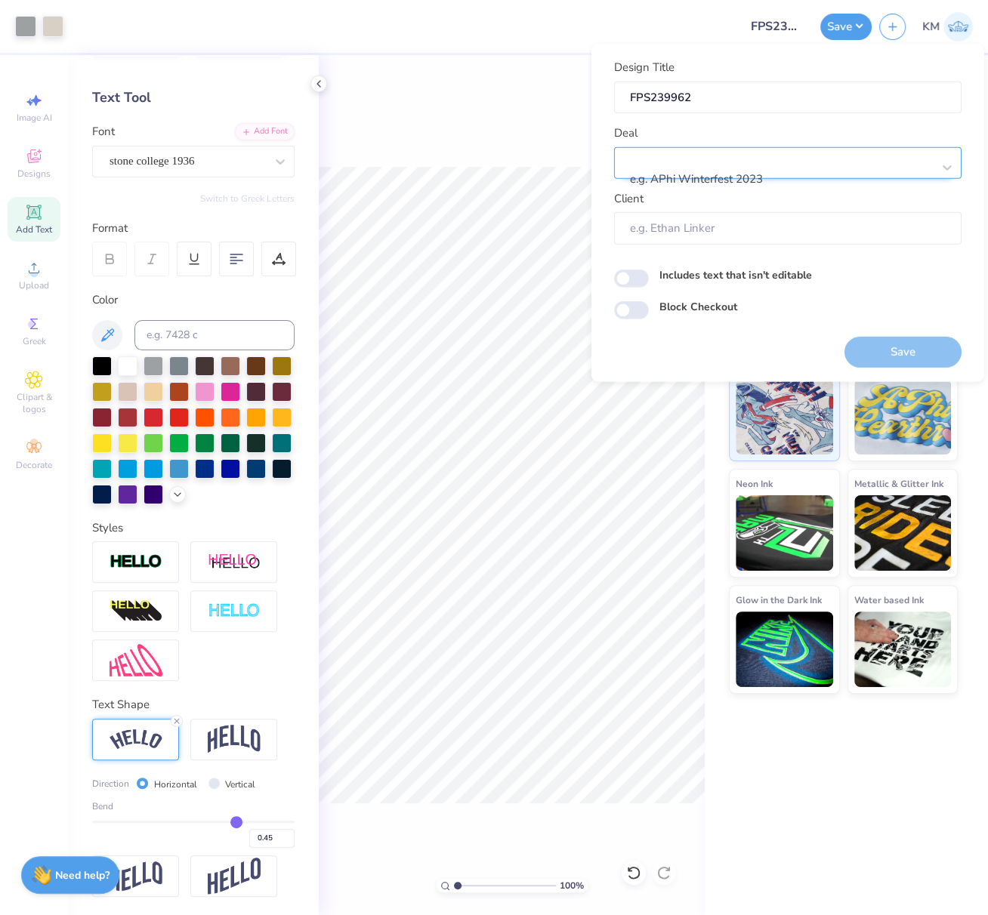
click at [820, 161] on div at bounding box center [781, 159] width 301 height 20
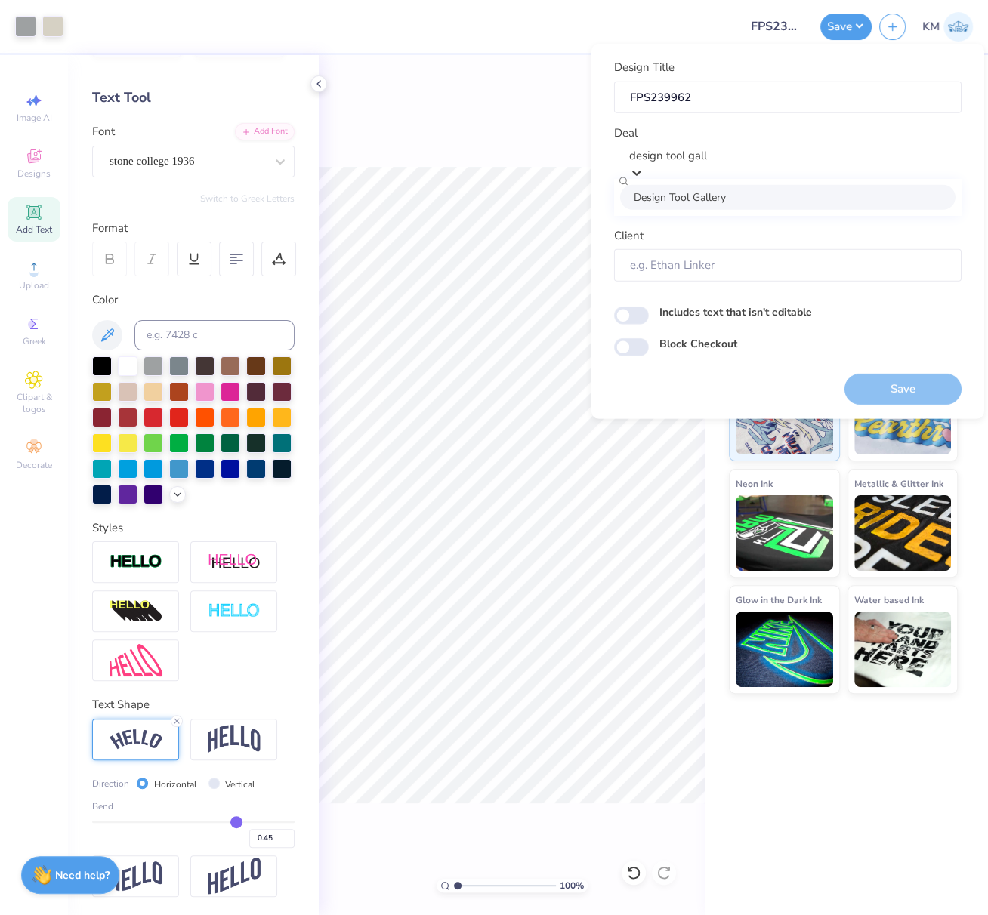
click at [681, 205] on div "Design Tool Gallery" at bounding box center [787, 196] width 335 height 25
type input "design tool gall"
type input "Design Tool Gallery User"
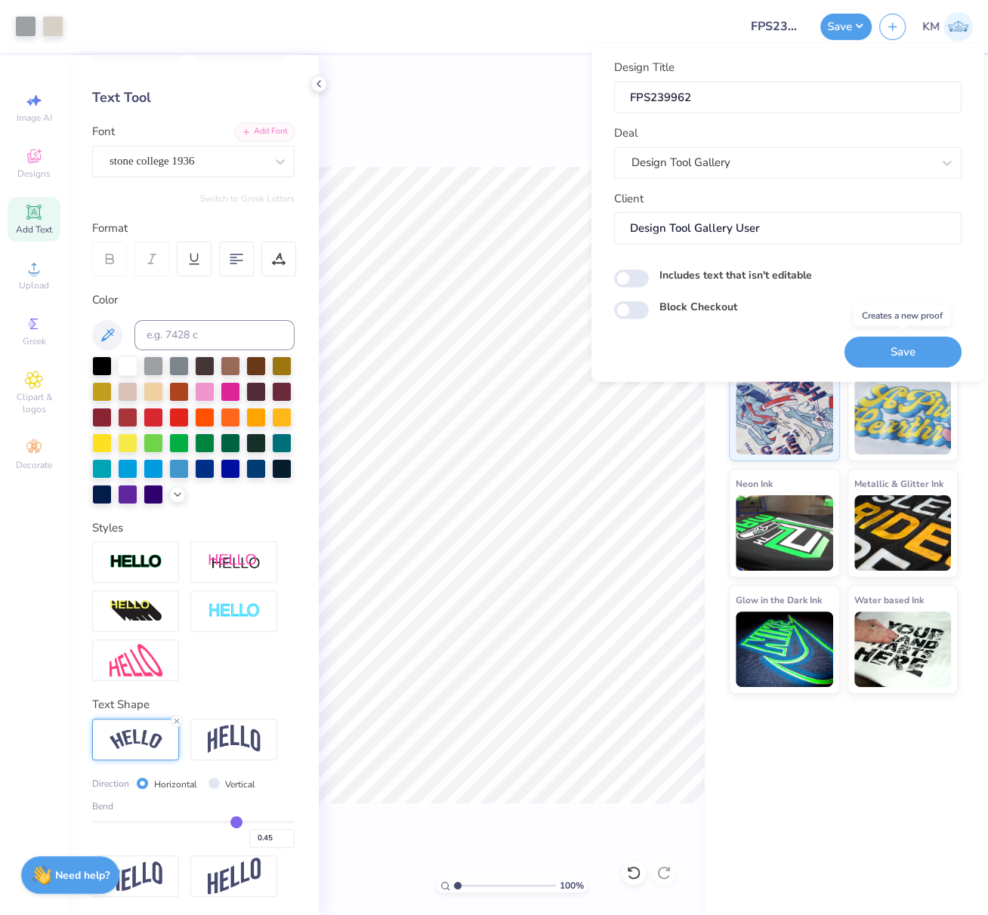
drag, startPoint x: 919, startPoint y: 344, endPoint x: 455, endPoint y: 2, distance: 576.3
click at [918, 346] on button "Save" at bounding box center [902, 351] width 117 height 31
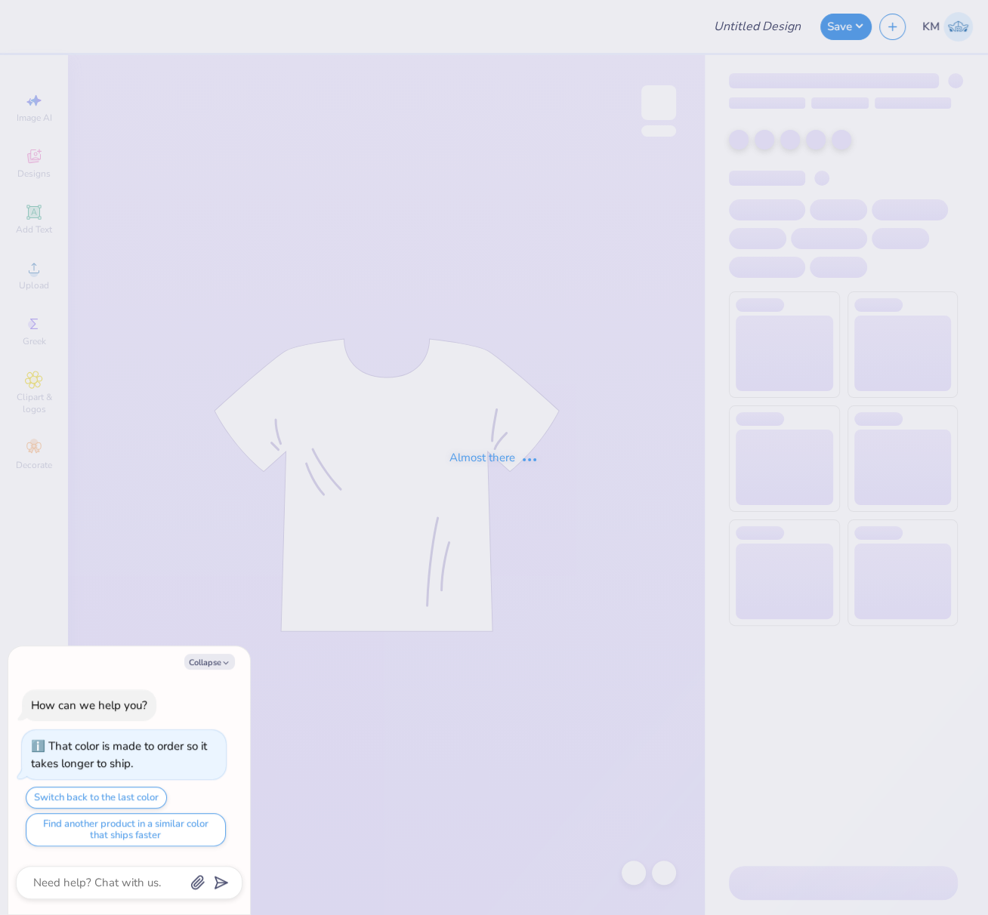
type textarea "x"
type input "FPS239962"
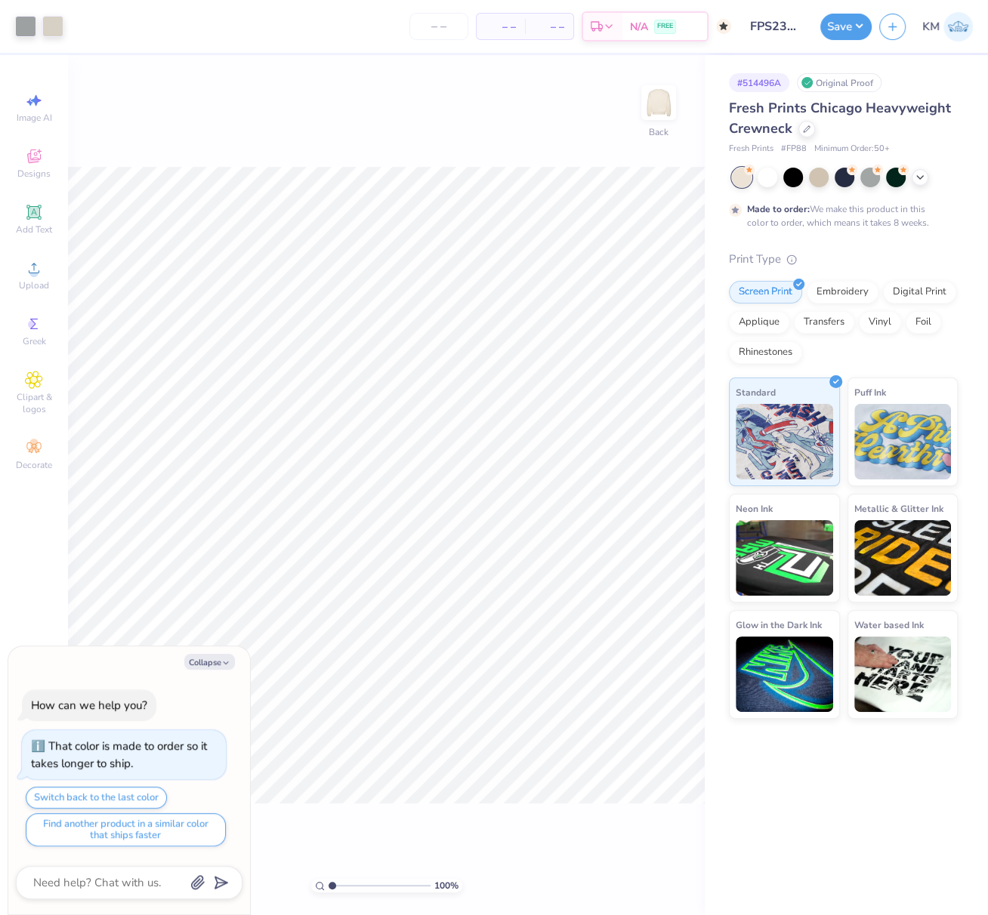
type textarea "x"
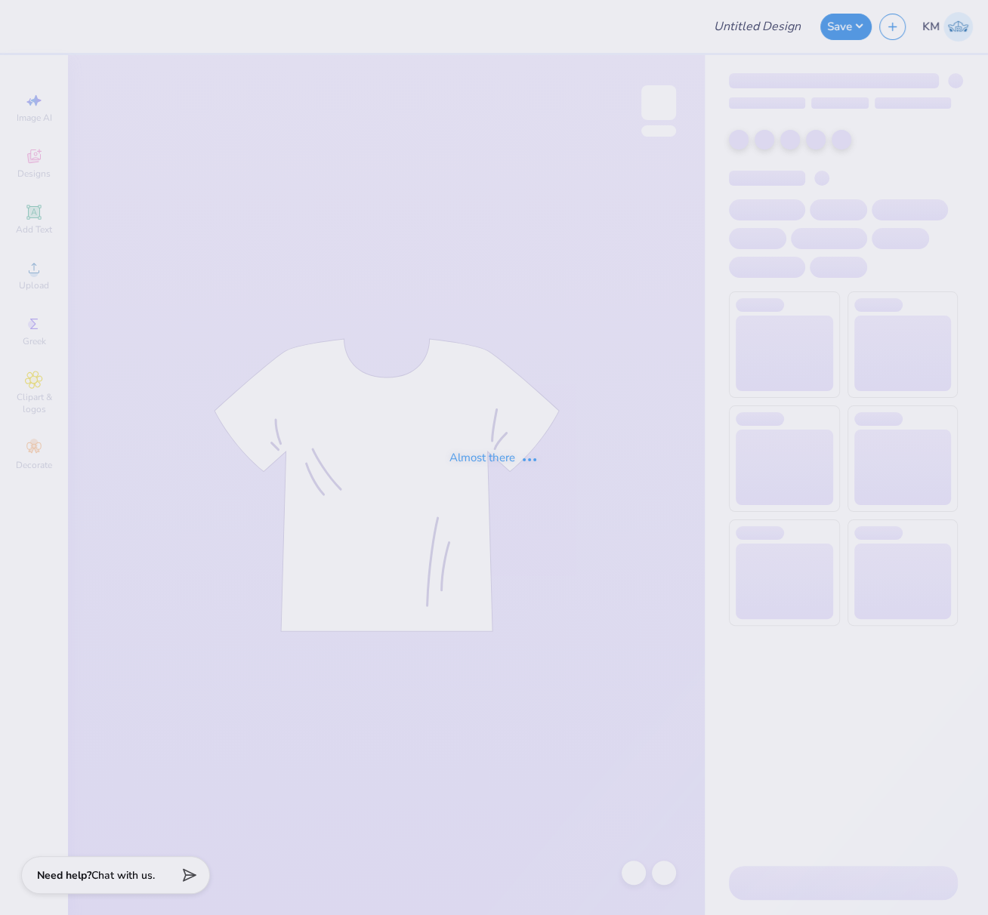
type input "FPS239948"
type input "FPS239961"
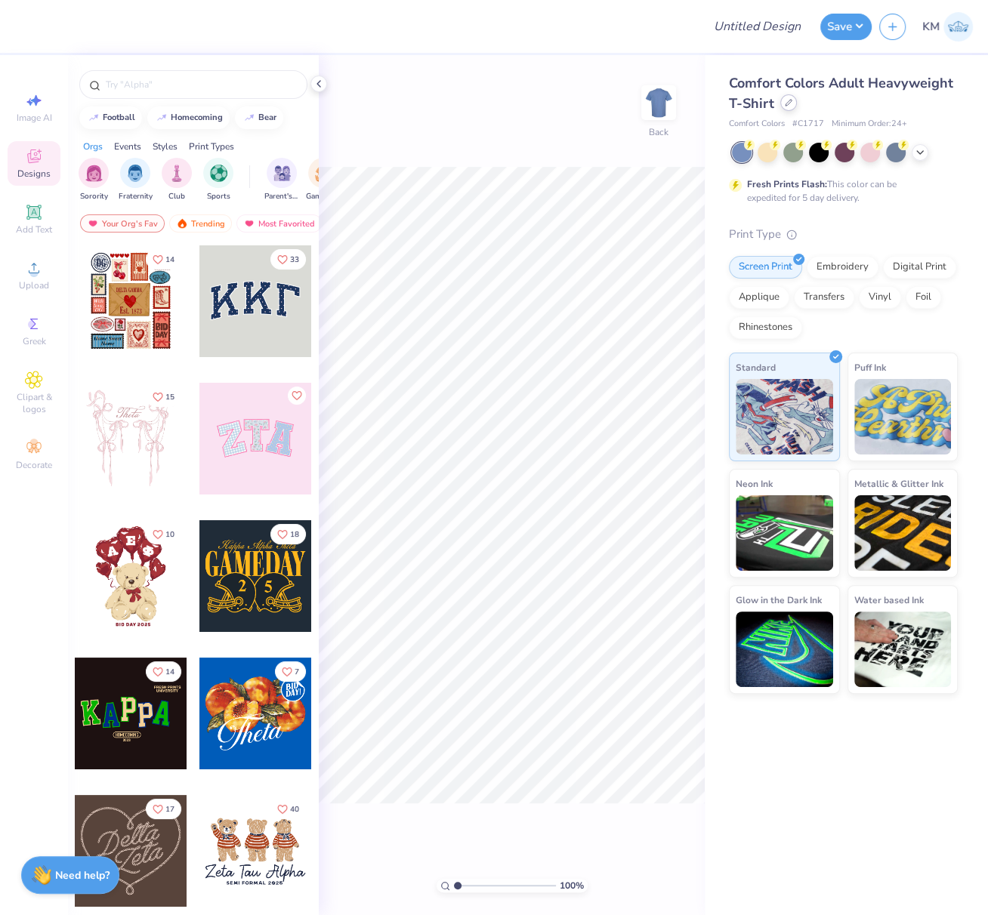
click at [788, 104] on icon at bounding box center [789, 103] width 8 height 8
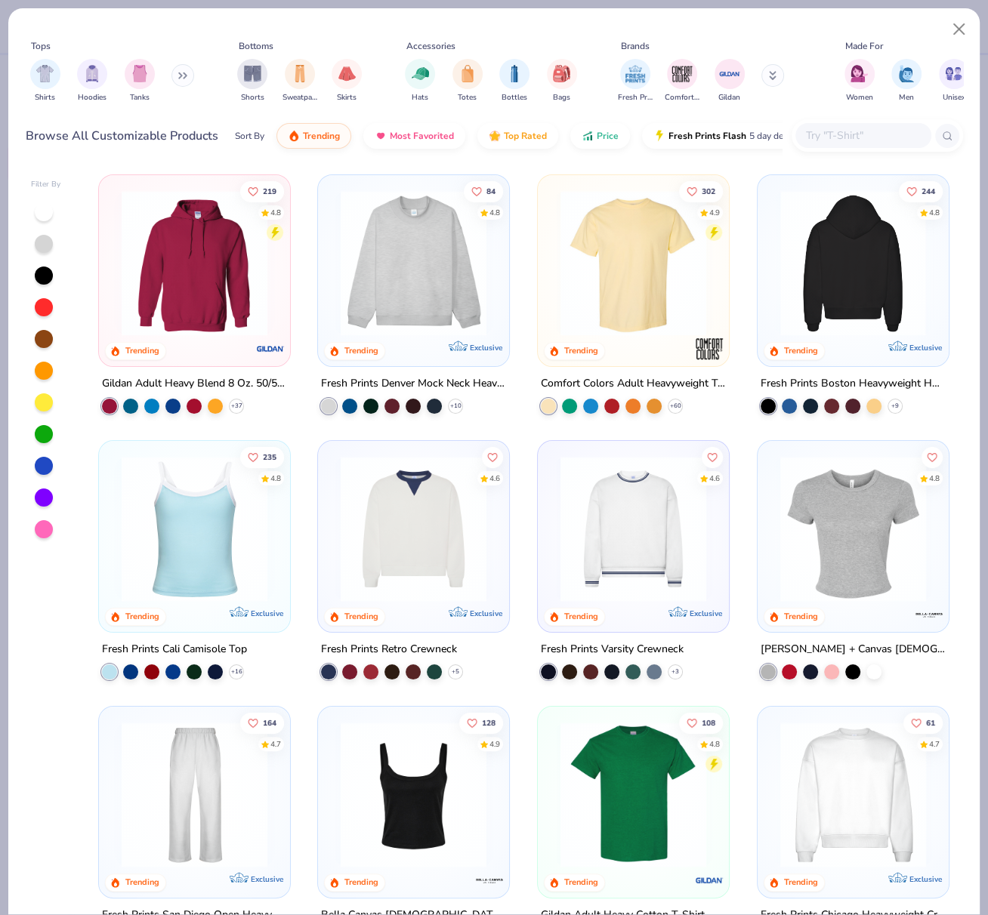
click at [841, 260] on img at bounding box center [853, 263] width 161 height 146
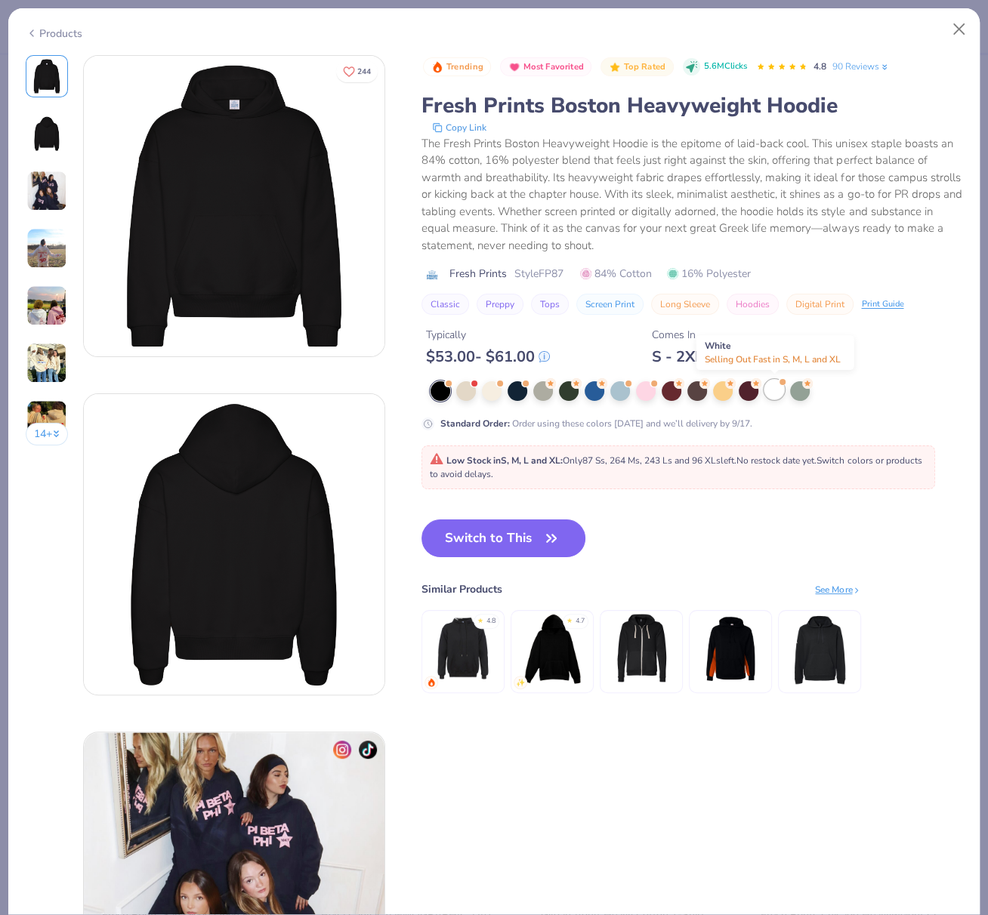
click at [779, 391] on div at bounding box center [774, 390] width 20 height 20
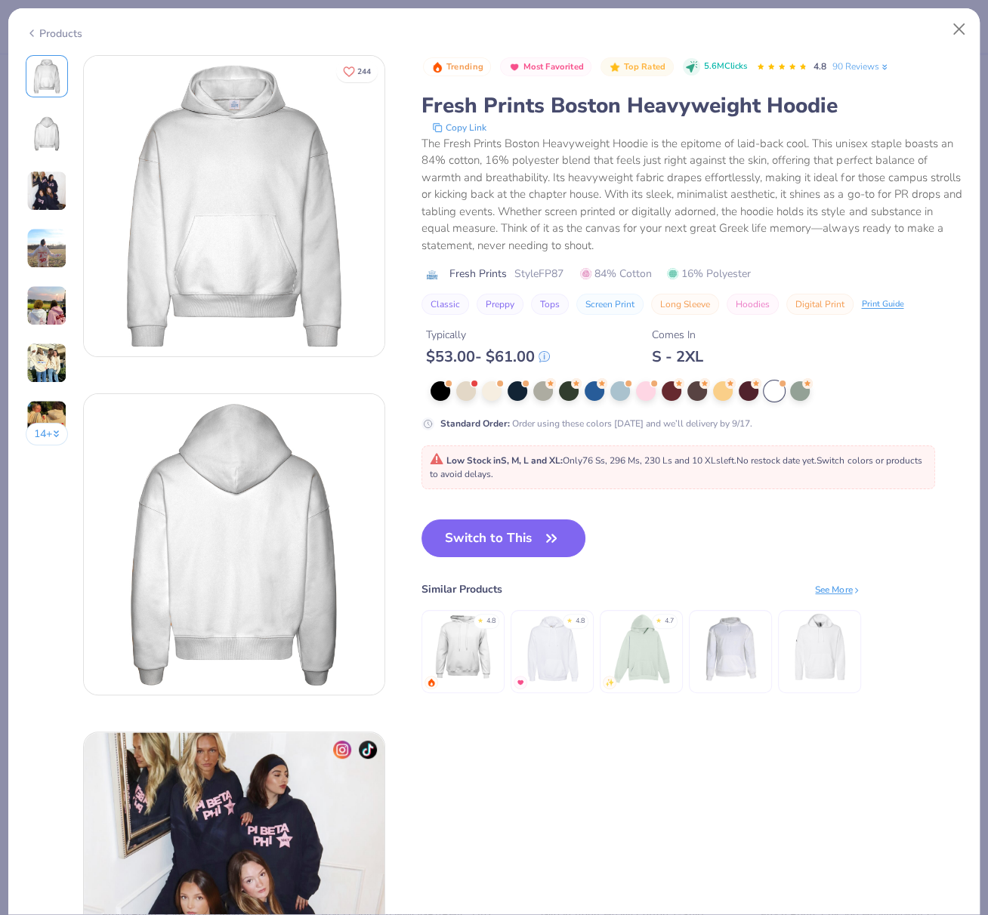
drag, startPoint x: 536, startPoint y: 536, endPoint x: 501, endPoint y: 282, distance: 256.2
click at [536, 536] on button "Switch to This" at bounding box center [503, 539] width 164 height 38
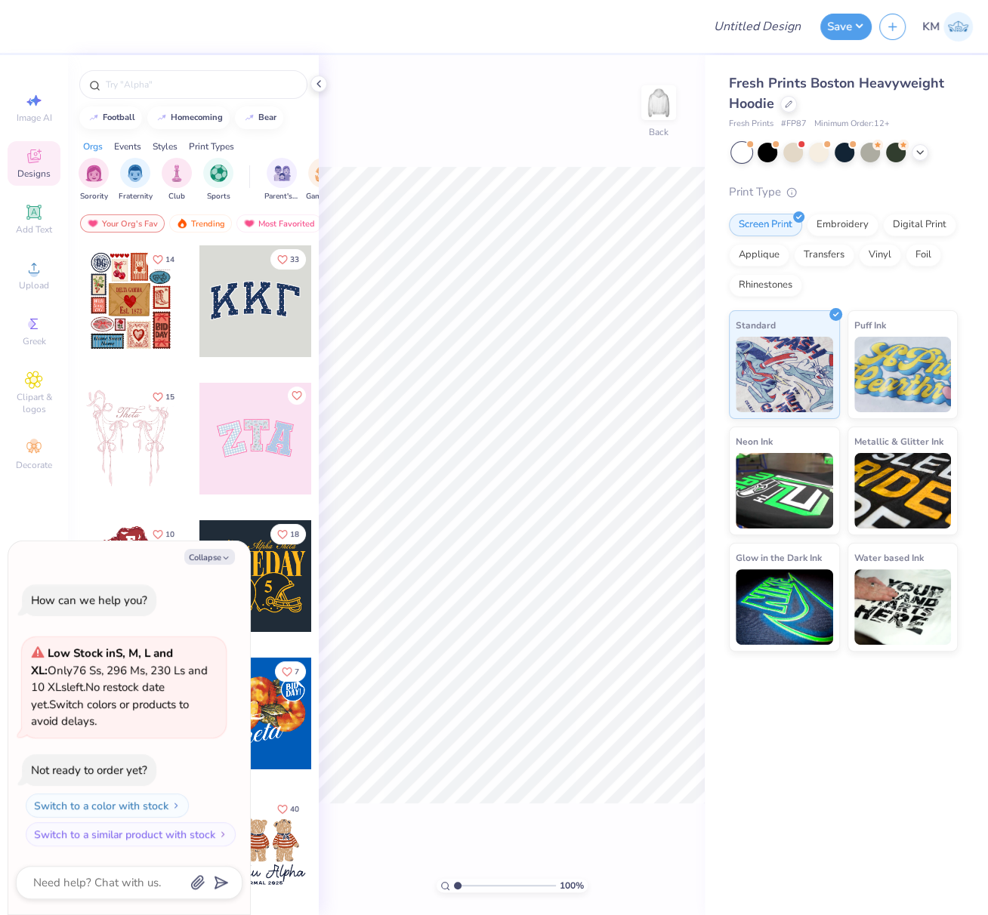
drag, startPoint x: 217, startPoint y: 561, endPoint x: 234, endPoint y: 568, distance: 18.7
click at [217, 561] on button "Collapse" at bounding box center [209, 557] width 51 height 16
type textarea "x"
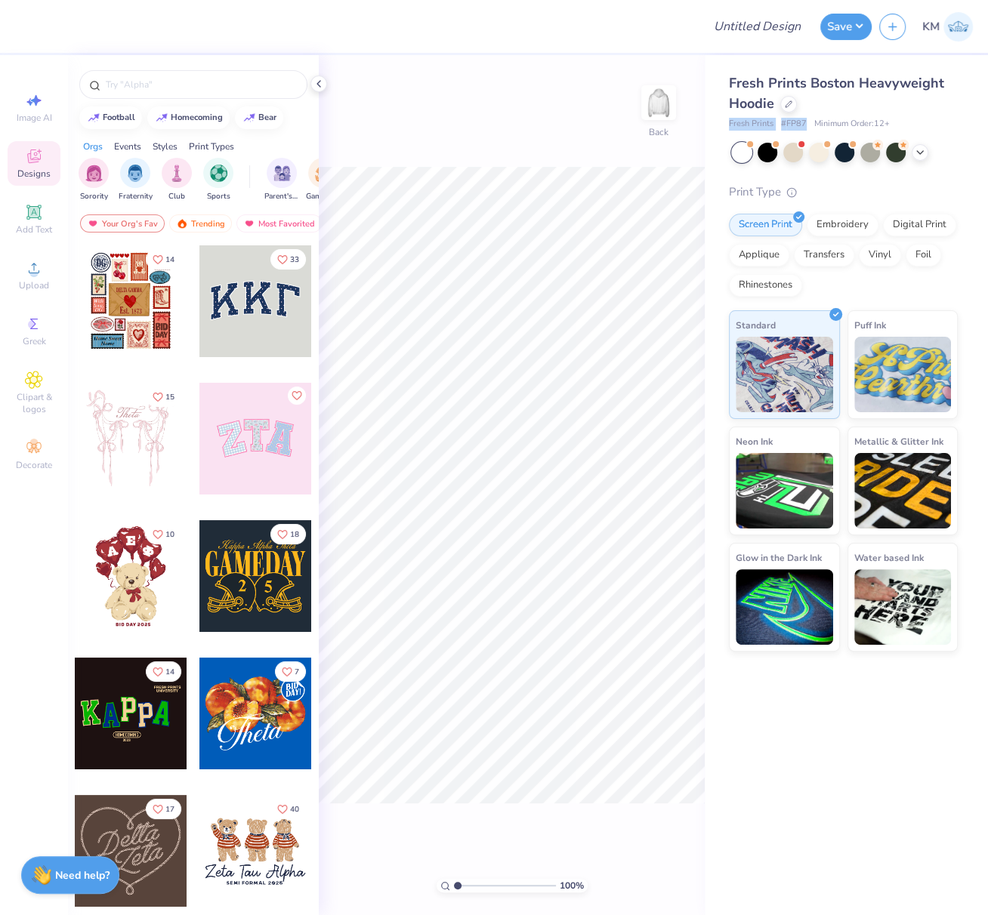
drag, startPoint x: 728, startPoint y: 122, endPoint x: 818, endPoint y: 122, distance: 89.9
click at [804, 124] on div "Fresh Prints # FP87 Minimum Order: 12 +" at bounding box center [843, 124] width 229 height 13
copy div "Fresh Prints # FP87"
click at [30, 276] on circle at bounding box center [33, 273] width 8 height 8
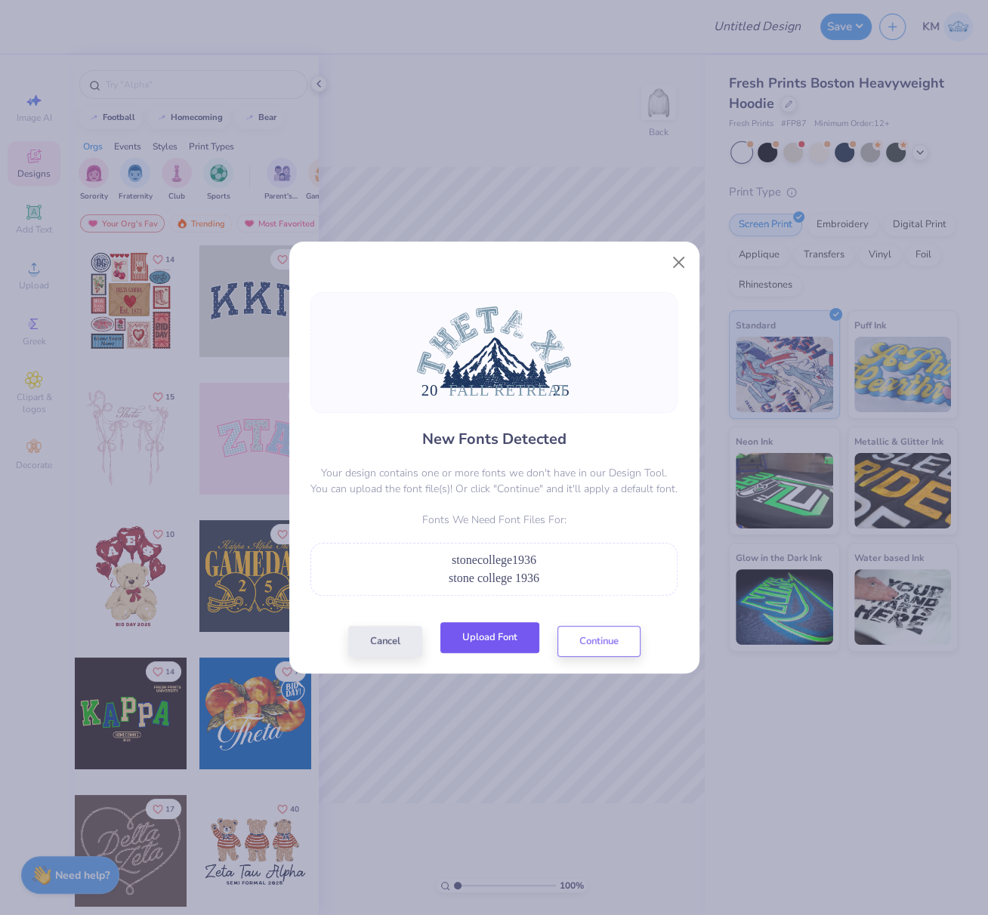
click at [506, 640] on button "Upload Font" at bounding box center [489, 637] width 99 height 31
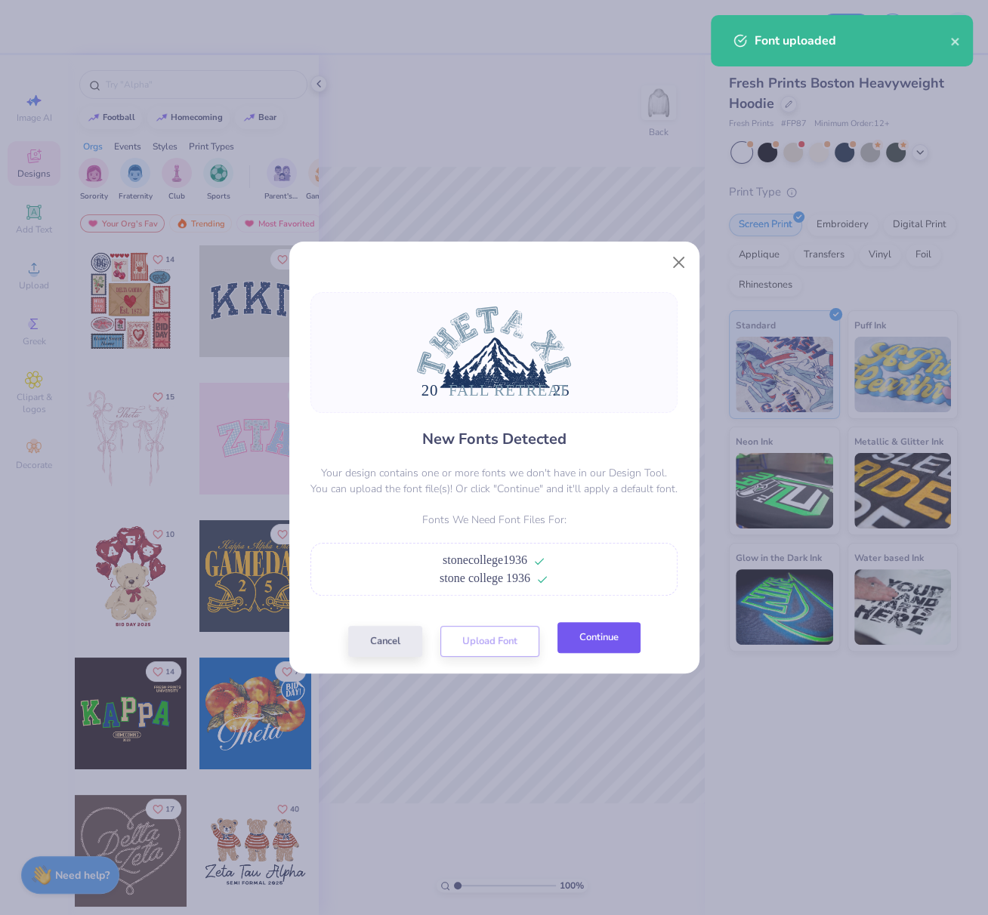
click at [596, 638] on button "Continue" at bounding box center [598, 637] width 83 height 31
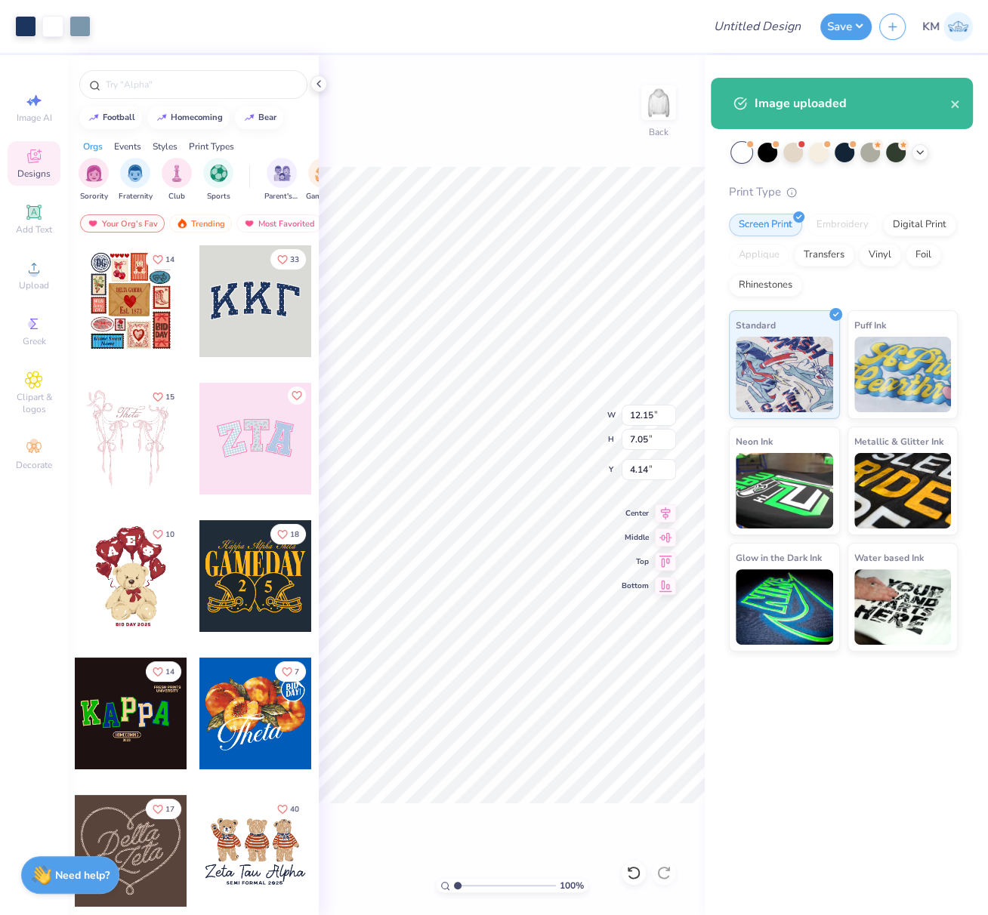
type input "12.15"
type input "7.05"
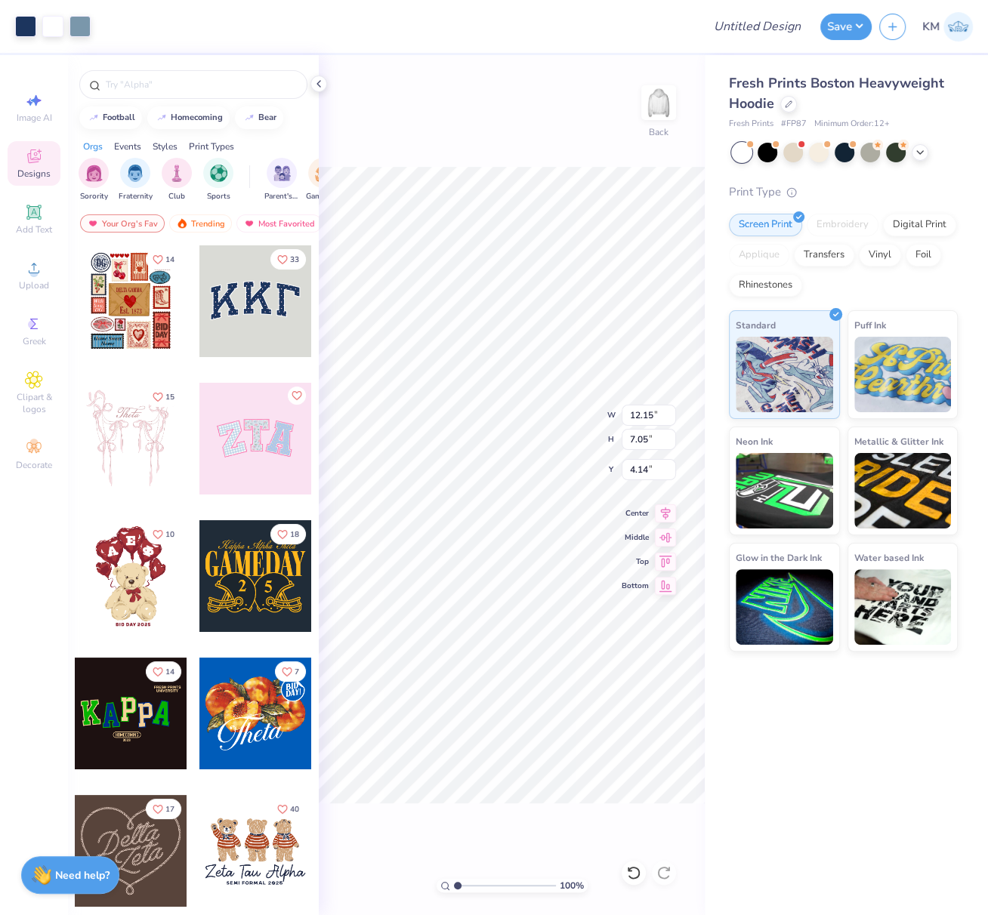
type input "3.00"
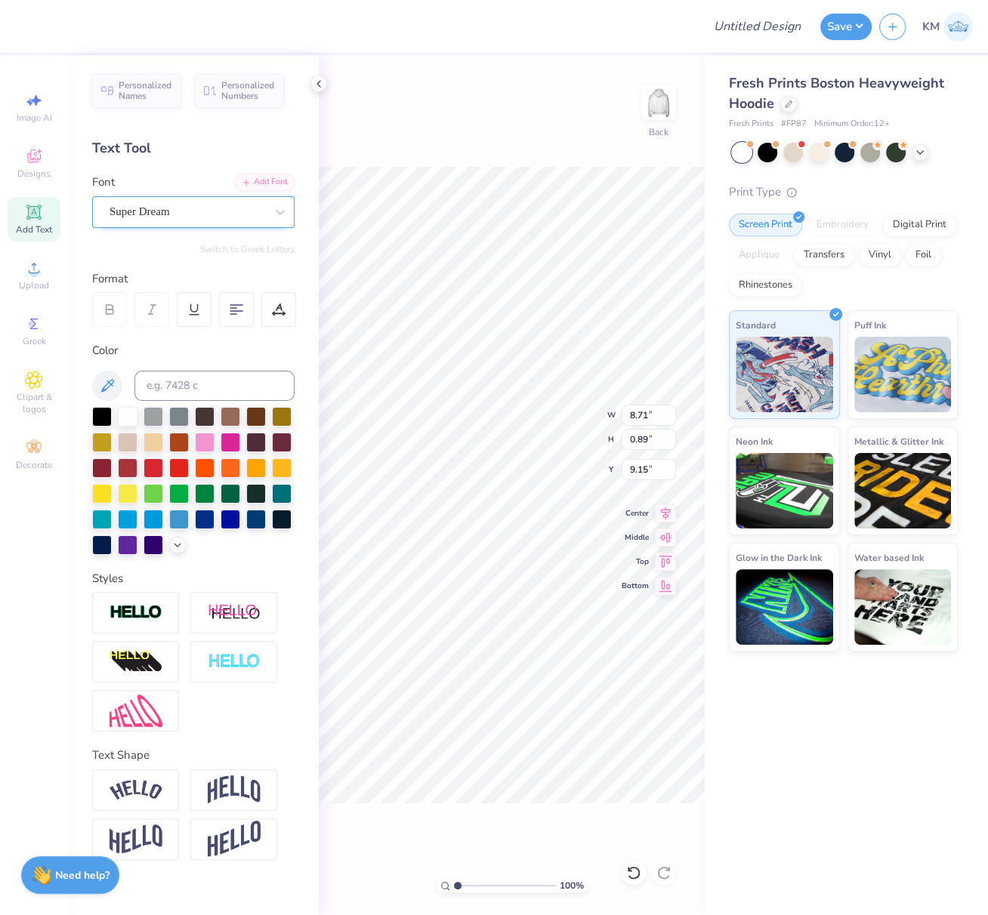
click at [190, 218] on div "Super Dream" at bounding box center [187, 211] width 159 height 23
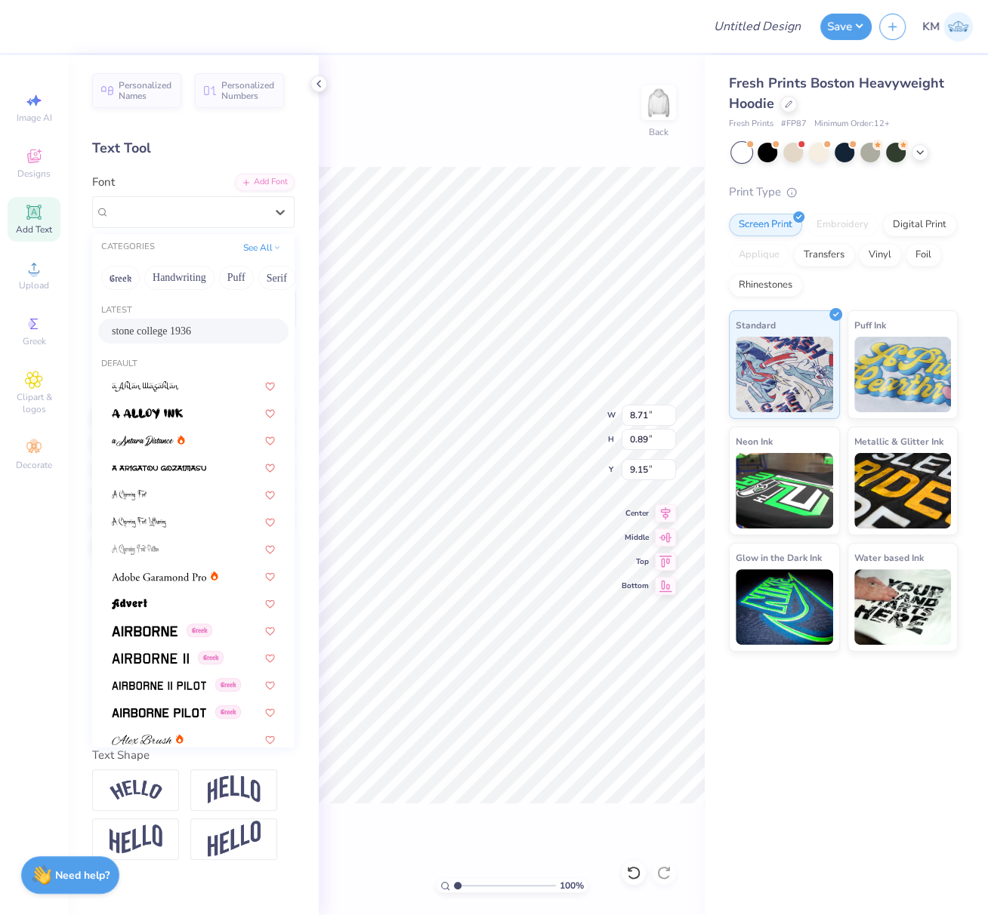
click at [165, 323] on span "stone college 1936" at bounding box center [151, 331] width 79 height 16
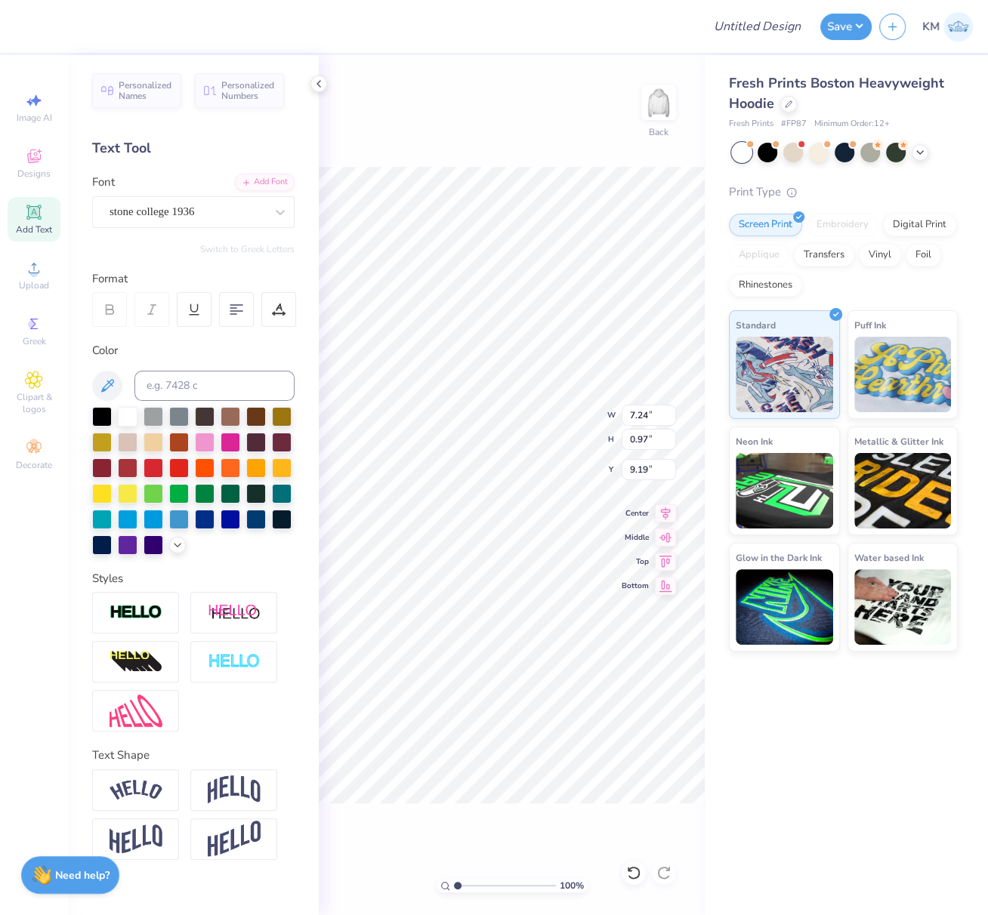
type input "7.24"
type input "0.97"
type input "9.19"
click at [665, 512] on icon at bounding box center [665, 511] width 21 height 18
click at [277, 308] on icon at bounding box center [279, 308] width 7 height 8
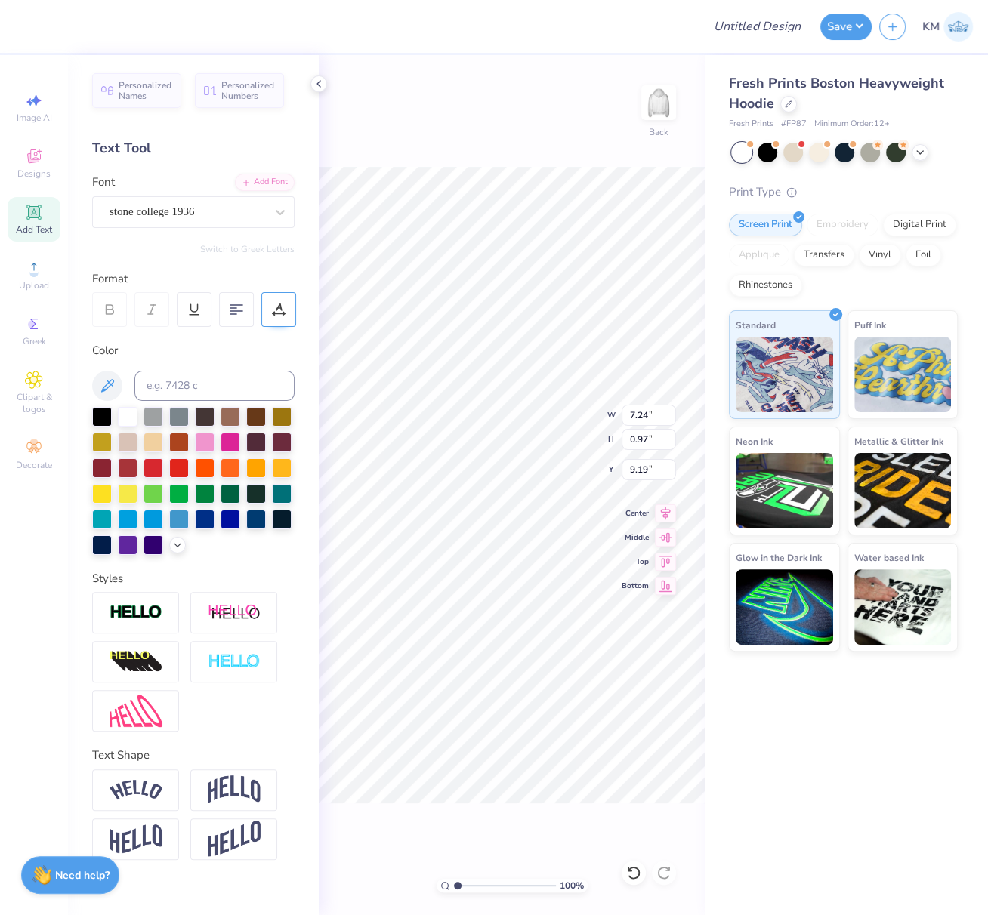
drag, startPoint x: 277, startPoint y: 308, endPoint x: 285, endPoint y: 311, distance: 8.1
click at [277, 308] on icon at bounding box center [279, 308] width 7 height 8
click at [276, 314] on icon at bounding box center [279, 310] width 14 height 14
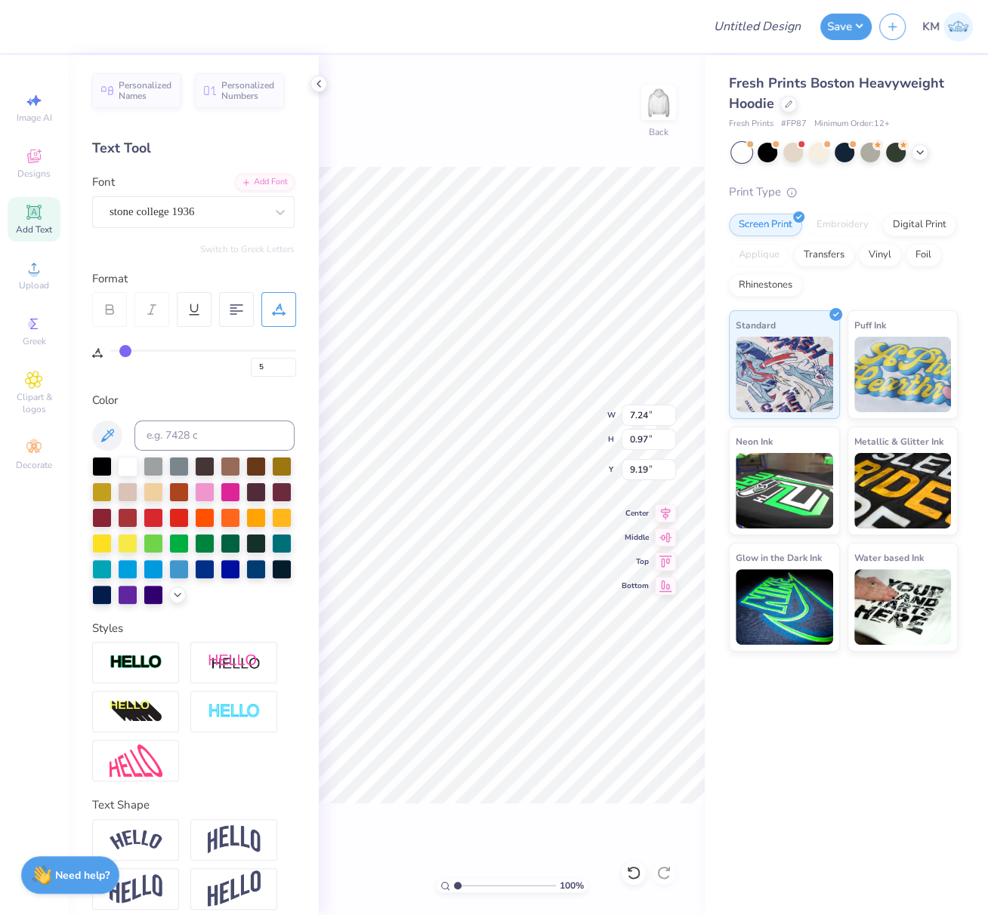
click at [282, 313] on icon at bounding box center [279, 310] width 14 height 14
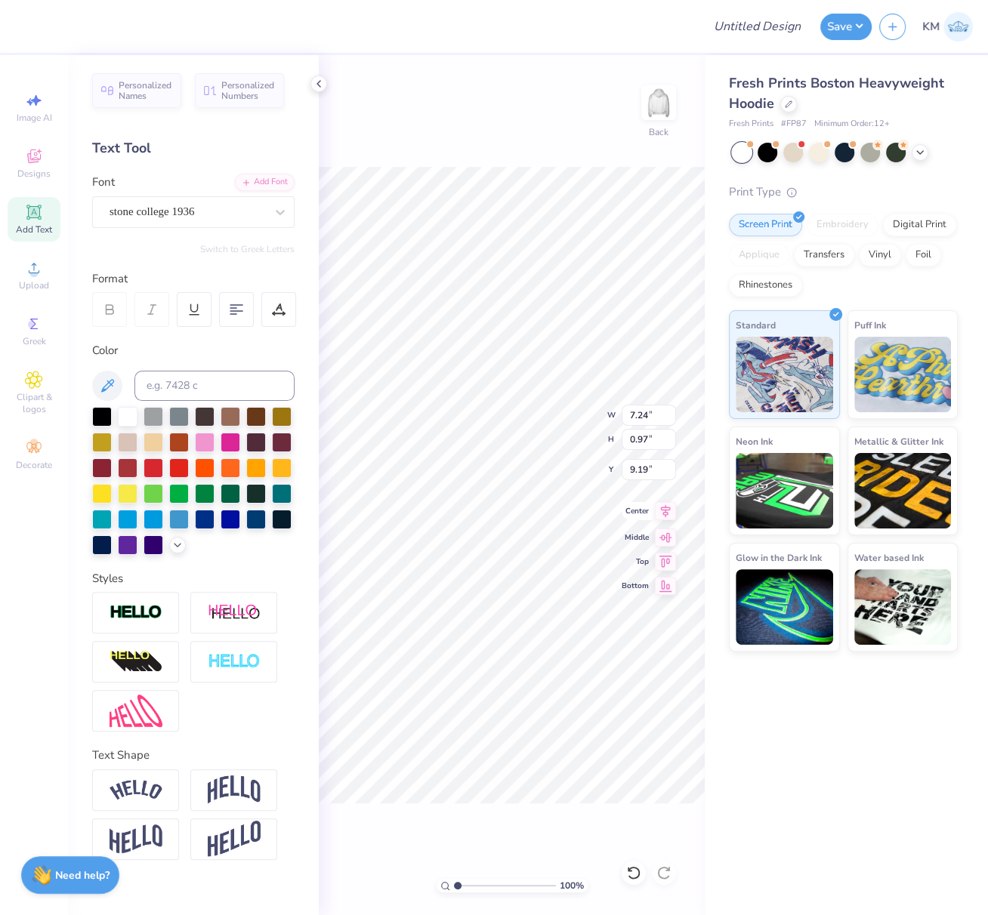
click at [666, 514] on icon at bounding box center [666, 511] width 10 height 13
click at [668, 509] on icon at bounding box center [666, 511] width 10 height 13
click at [227, 211] on div "Super Dream" at bounding box center [187, 211] width 159 height 23
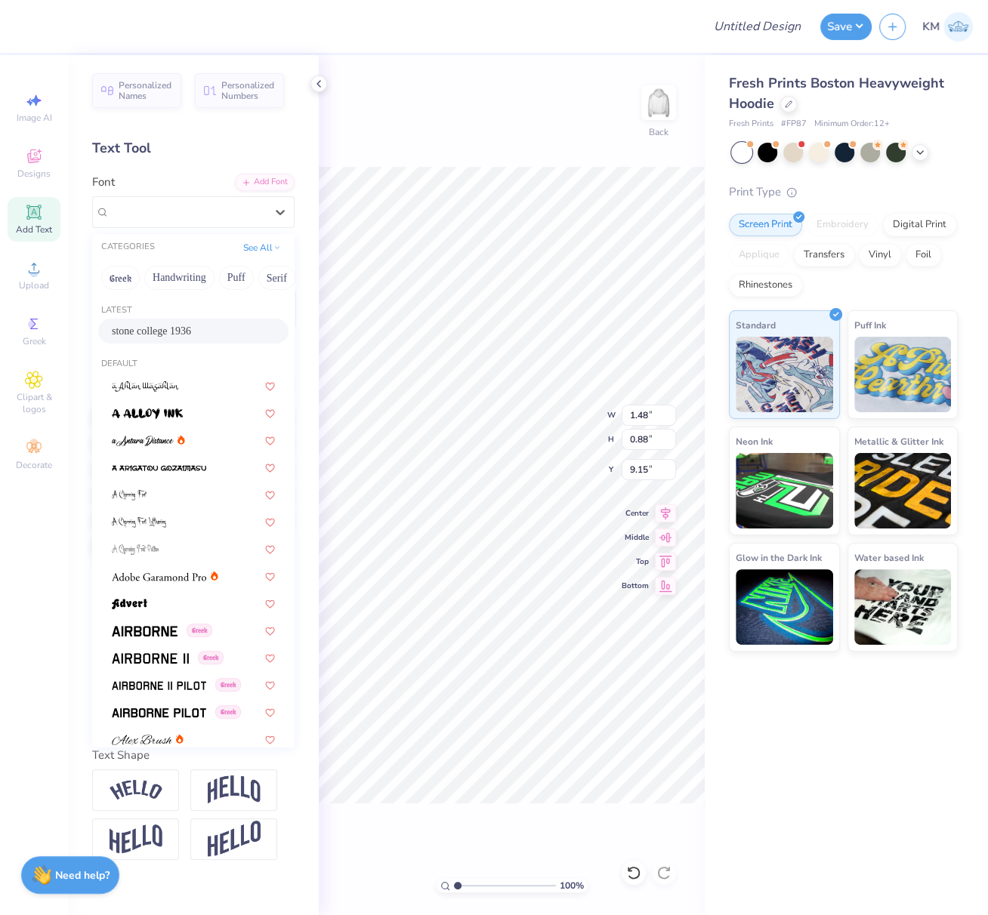
click at [190, 330] on span "stone college 1936" at bounding box center [151, 331] width 79 height 16
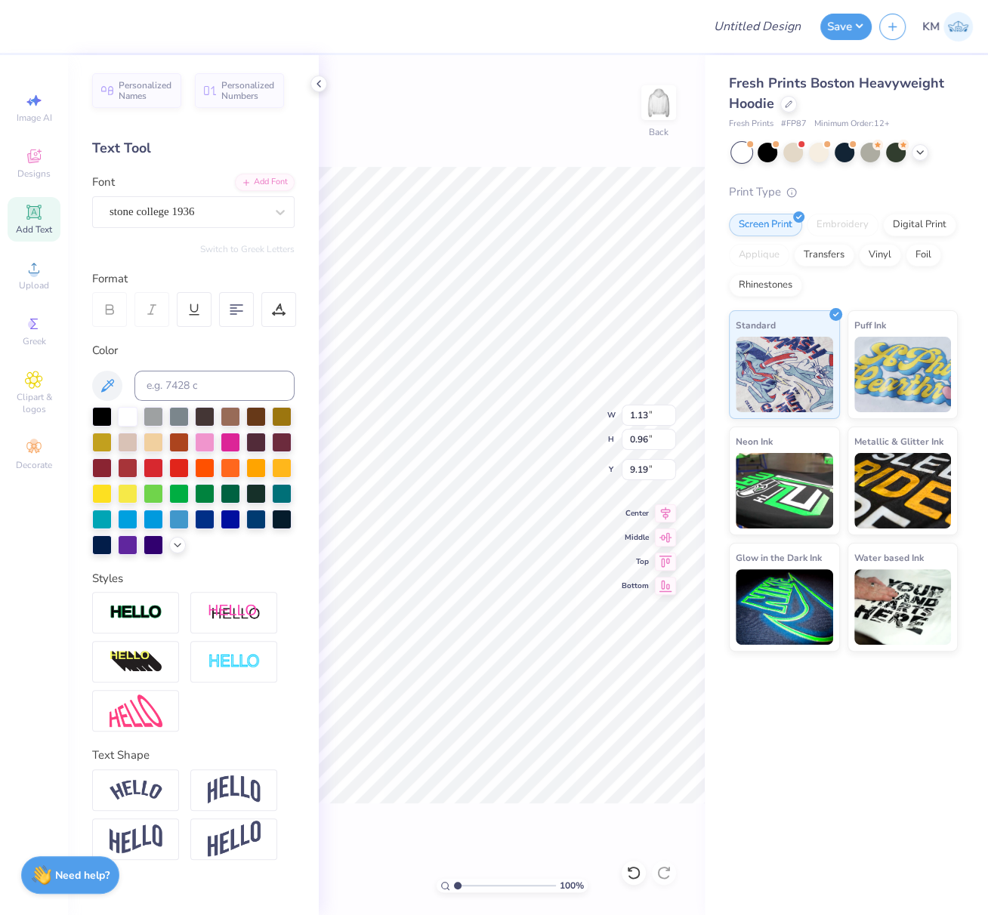
type input "1.13"
type input "0.96"
type input "9.19"
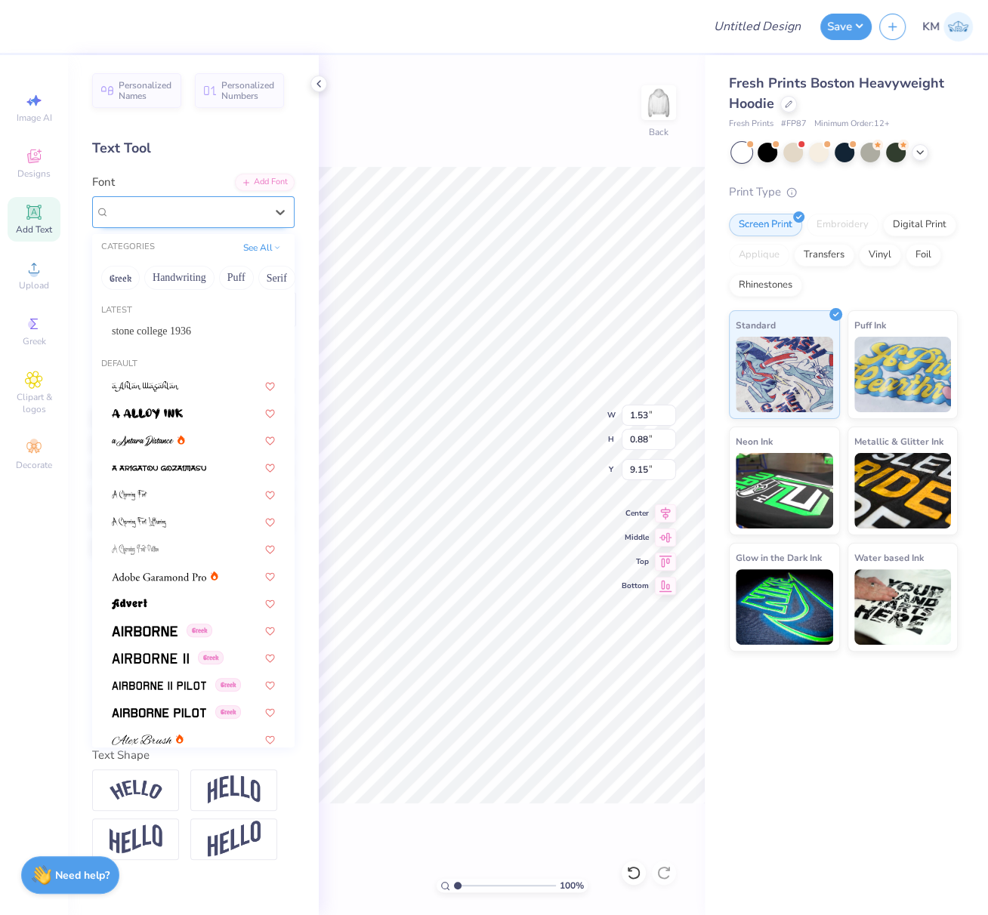
drag, startPoint x: 210, startPoint y: 211, endPoint x: 209, endPoint y: 221, distance: 9.8
click at [210, 213] on div "Super Dream" at bounding box center [187, 211] width 159 height 23
click at [191, 333] on span "stone college 1936" at bounding box center [151, 331] width 79 height 16
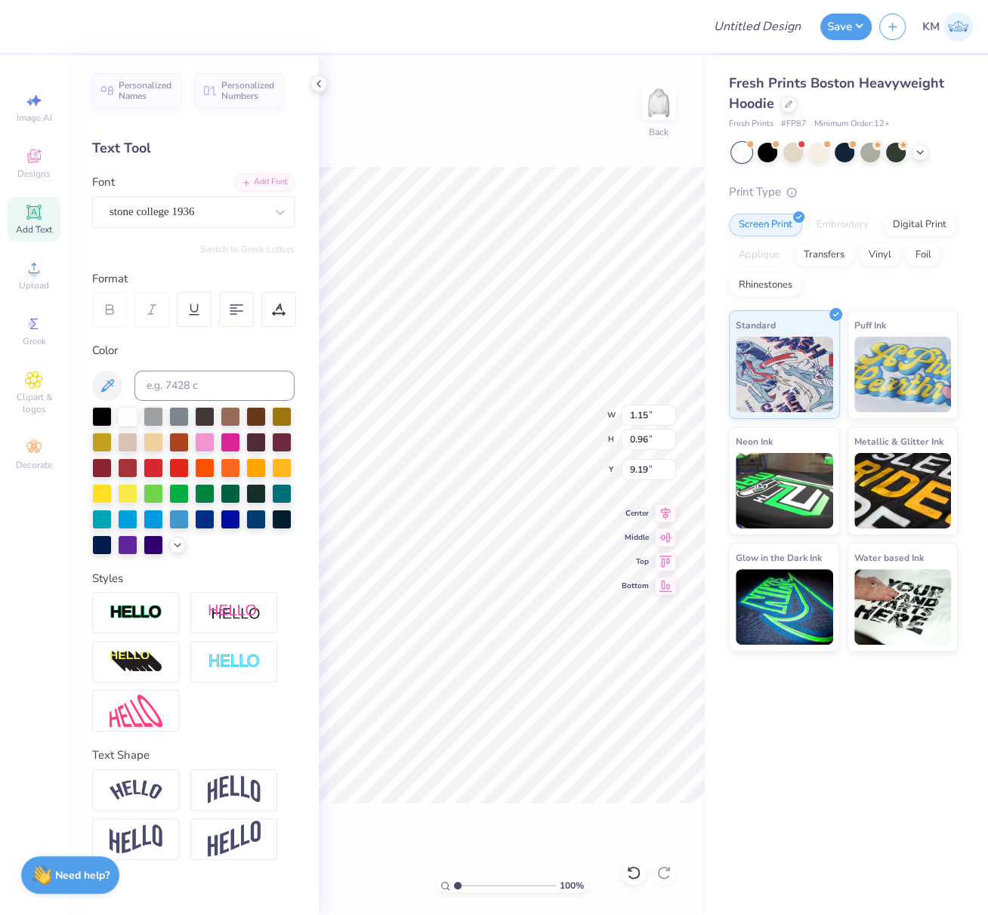
type input "1.15"
type input "0.96"
type input "9.19"
drag, startPoint x: 653, startPoint y: 415, endPoint x: 632, endPoint y: 418, distance: 20.6
click at [632, 417] on input "12.08" at bounding box center [649, 415] width 54 height 21
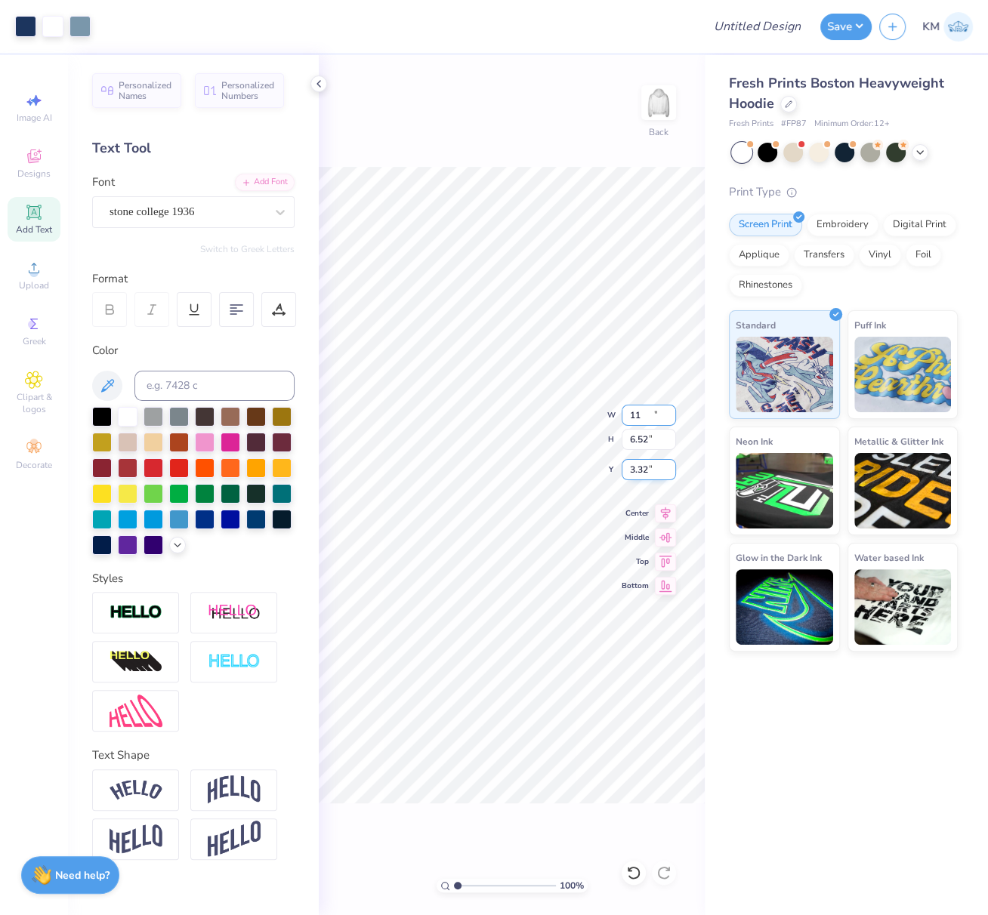
type input "11.00"
type input "6.52"
drag, startPoint x: 647, startPoint y: 470, endPoint x: 623, endPoint y: 475, distance: 24.0
click at [624, 471] on input "3.32" at bounding box center [649, 469] width 54 height 21
type input "3.00"
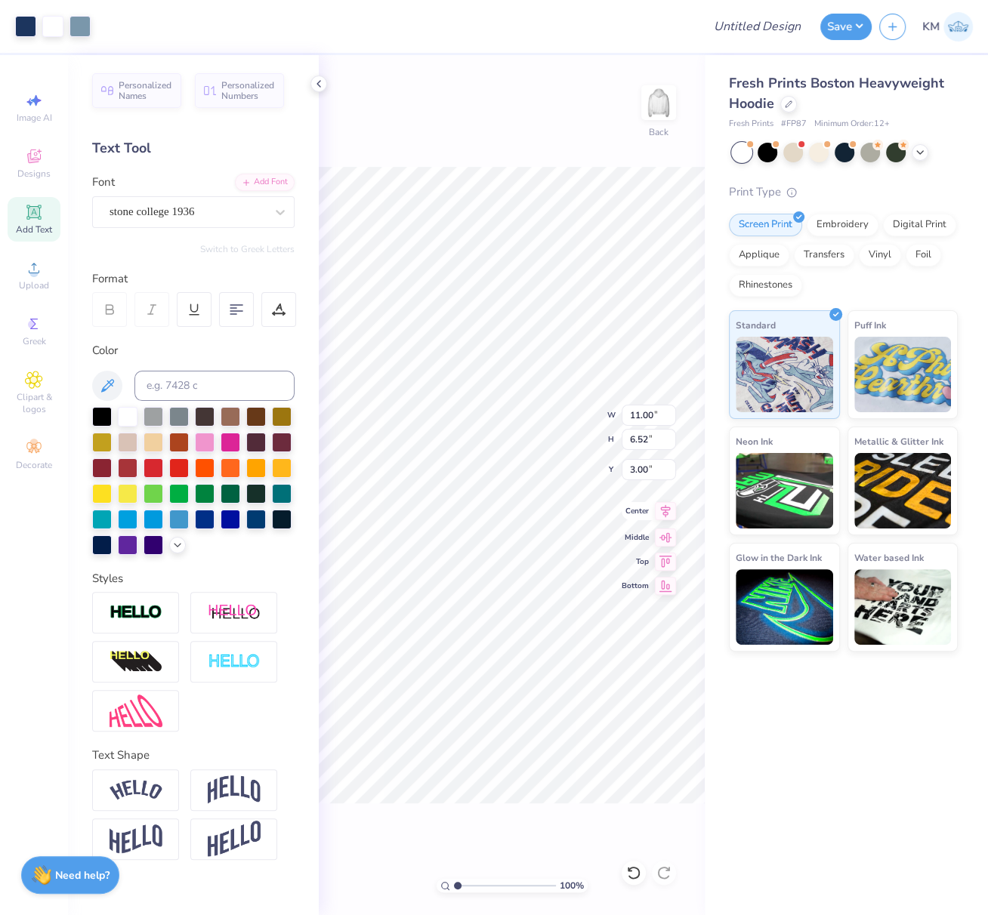
click at [666, 511] on icon at bounding box center [665, 511] width 21 height 18
click at [770, 26] on input "Design Title" at bounding box center [776, 26] width 74 height 30
paste input "FPS239969"
type input "FPS239969"
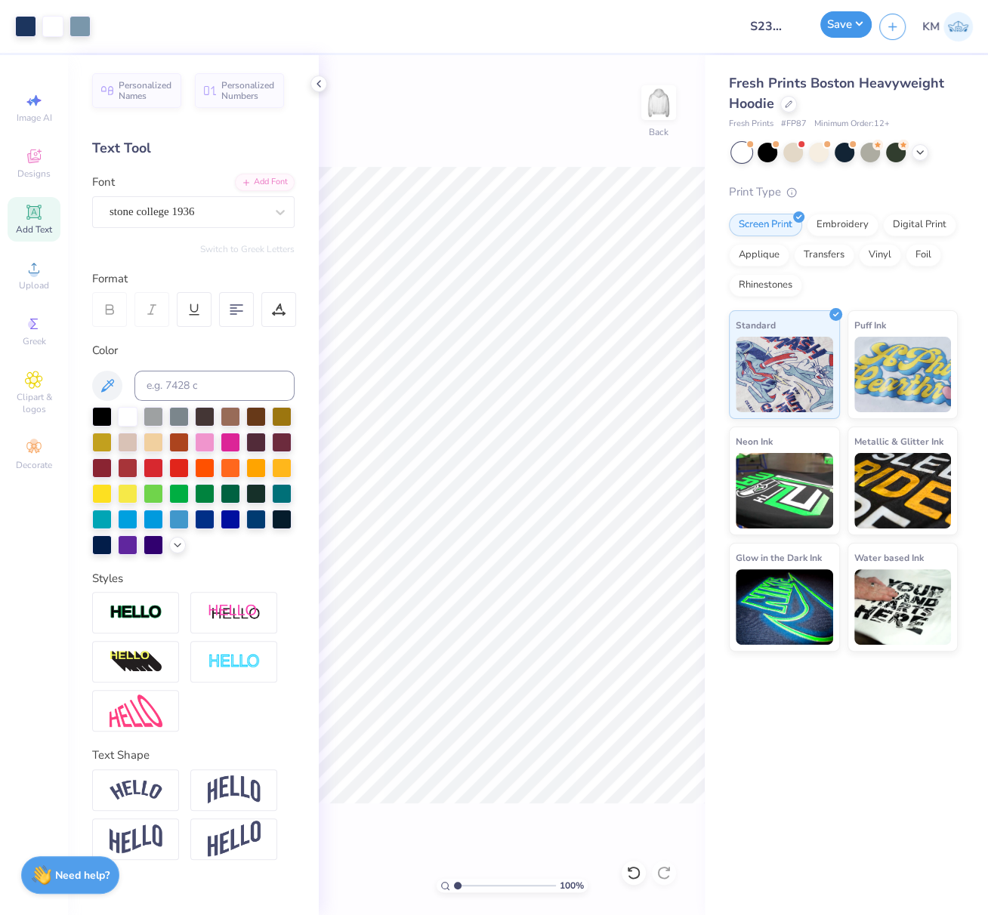
drag, startPoint x: 841, startPoint y: 23, endPoint x: 838, endPoint y: 31, distance: 7.9
click at [841, 23] on button "Save" at bounding box center [845, 24] width 51 height 26
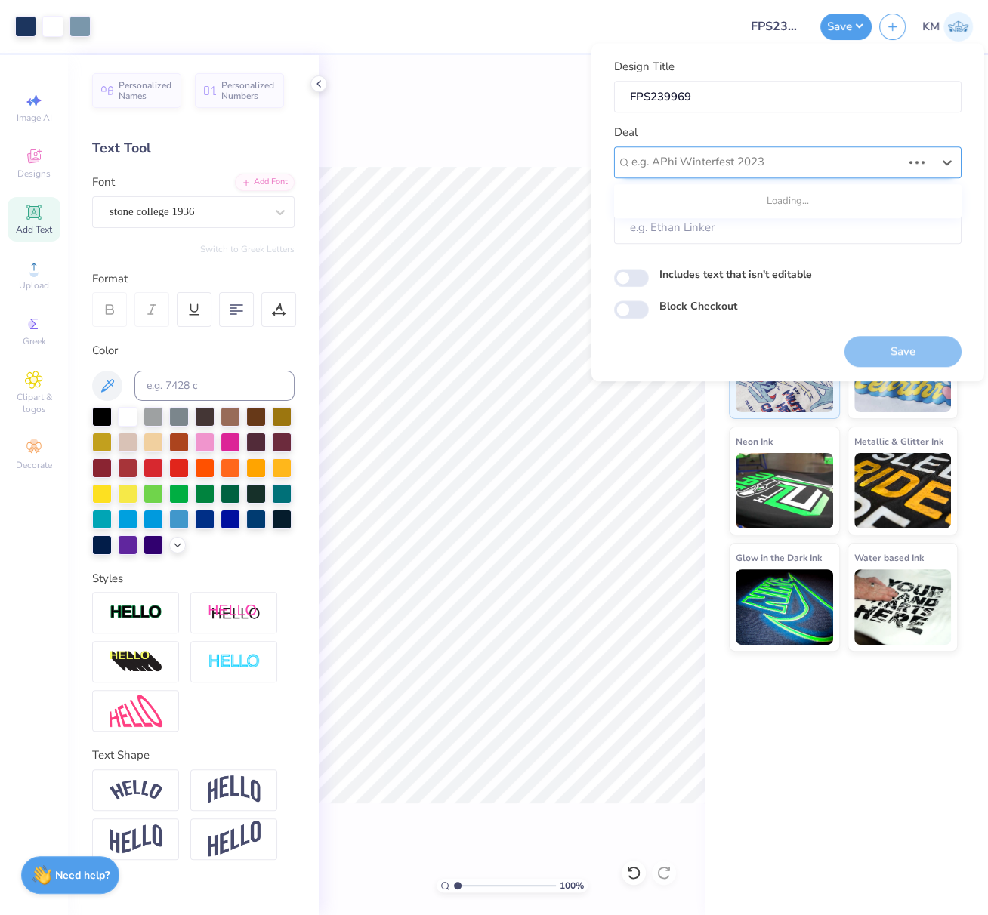
click at [767, 162] on div at bounding box center [766, 162] width 270 height 20
drag, startPoint x: 723, startPoint y: 201, endPoint x: 737, endPoint y: 211, distance: 17.8
click at [723, 201] on div "Design Tool Gallery" at bounding box center [787, 202] width 335 height 25
type input "design tool galler"
type input "Design Tool Gallery User"
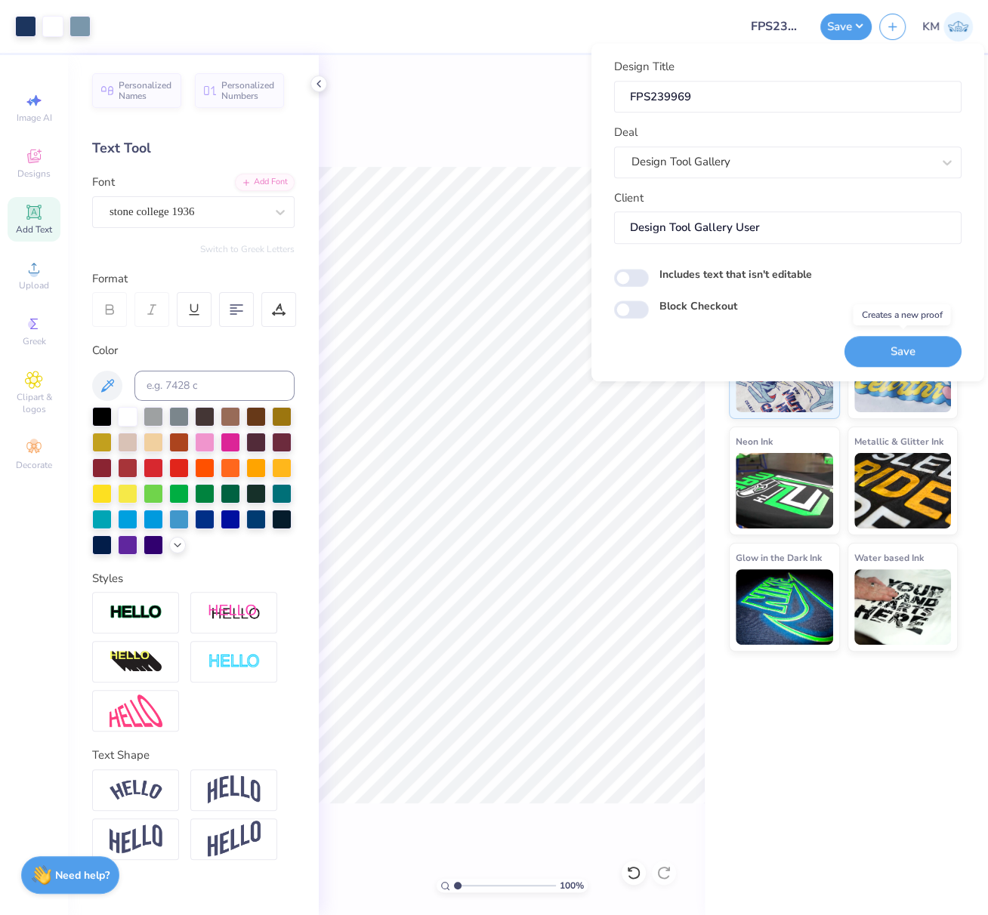
drag, startPoint x: 903, startPoint y: 350, endPoint x: 896, endPoint y: 346, distance: 8.4
click at [903, 349] on button "Save" at bounding box center [902, 351] width 117 height 31
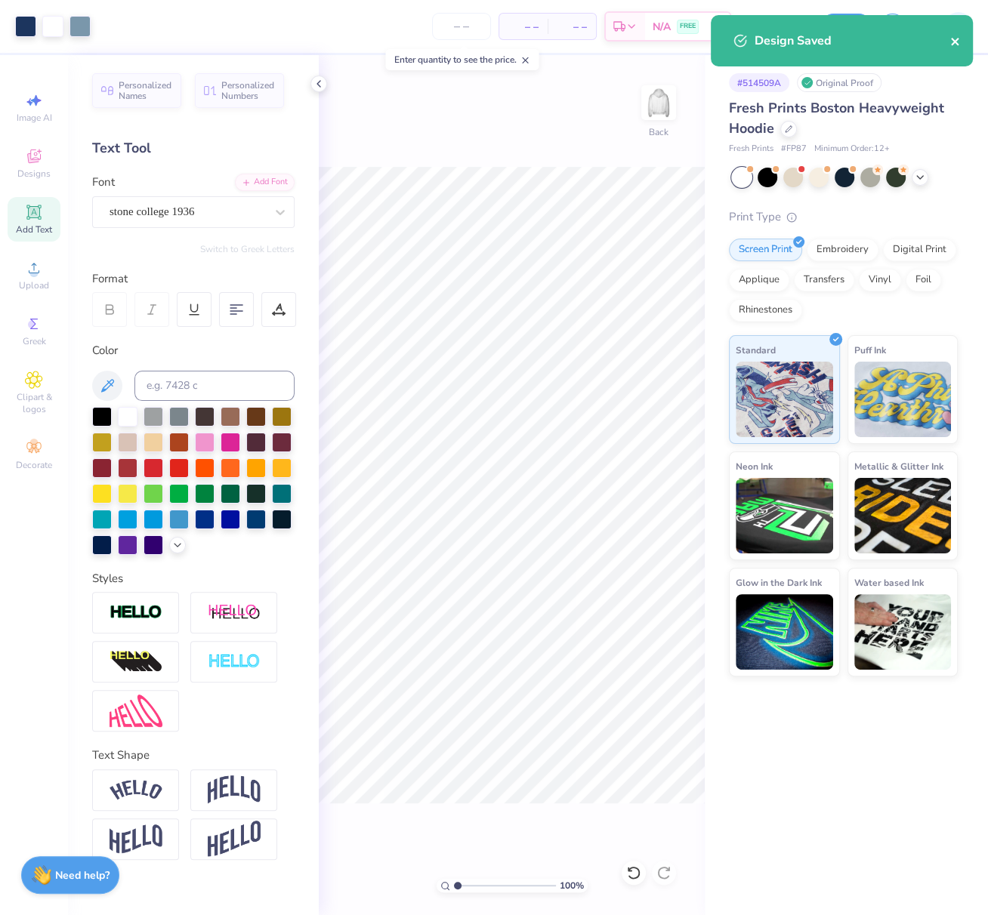
drag, startPoint x: 954, startPoint y: 42, endPoint x: 919, endPoint y: 42, distance: 34.8
click at [954, 41] on icon "close" at bounding box center [955, 42] width 8 height 8
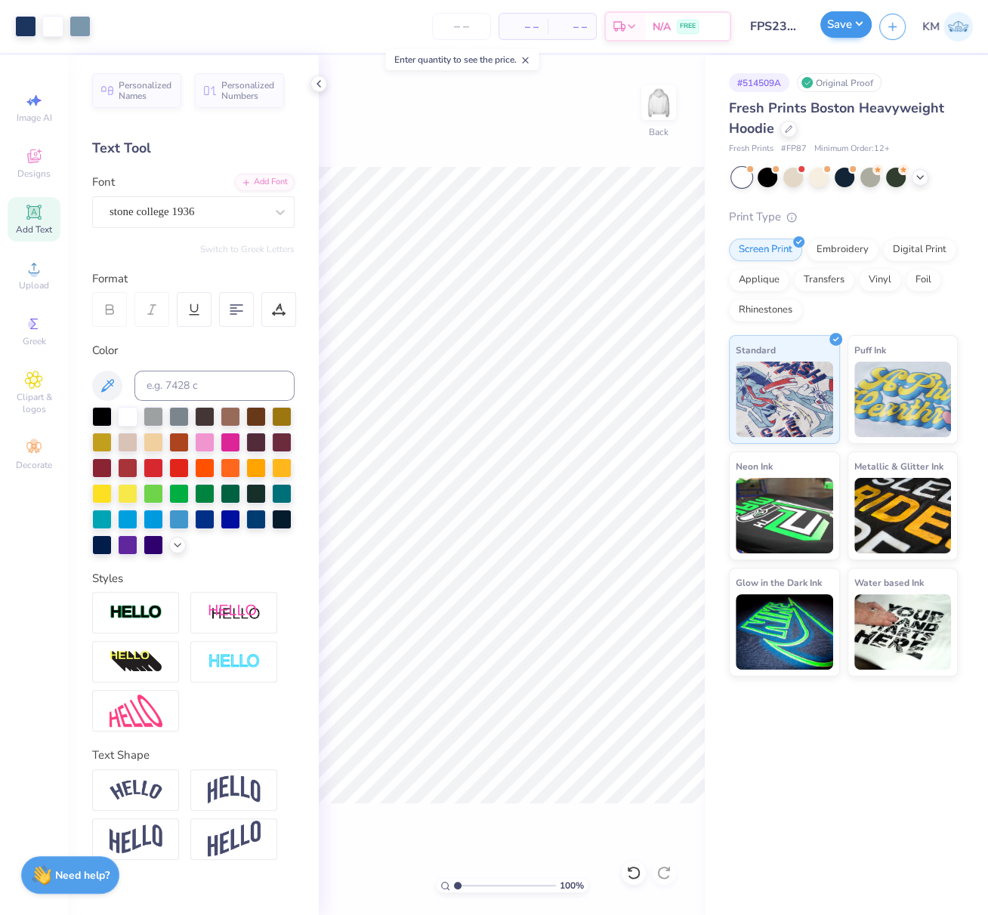
drag, startPoint x: 848, startPoint y: 22, endPoint x: 852, endPoint y: 35, distance: 13.4
click at [847, 18] on div "Design Saved" at bounding box center [842, 15] width 268 height 6
click at [852, 26] on button "Save" at bounding box center [845, 24] width 51 height 26
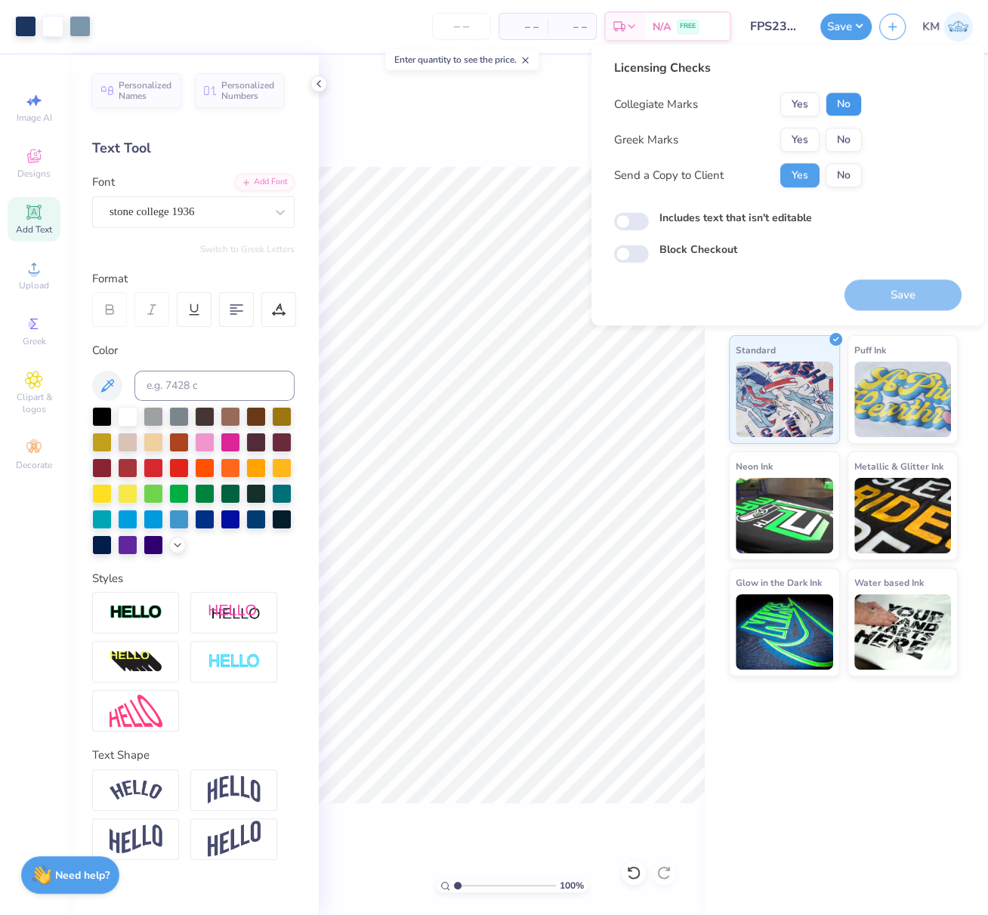
click at [849, 100] on button "No" at bounding box center [844, 104] width 36 height 24
click at [798, 138] on button "Yes" at bounding box center [799, 140] width 39 height 24
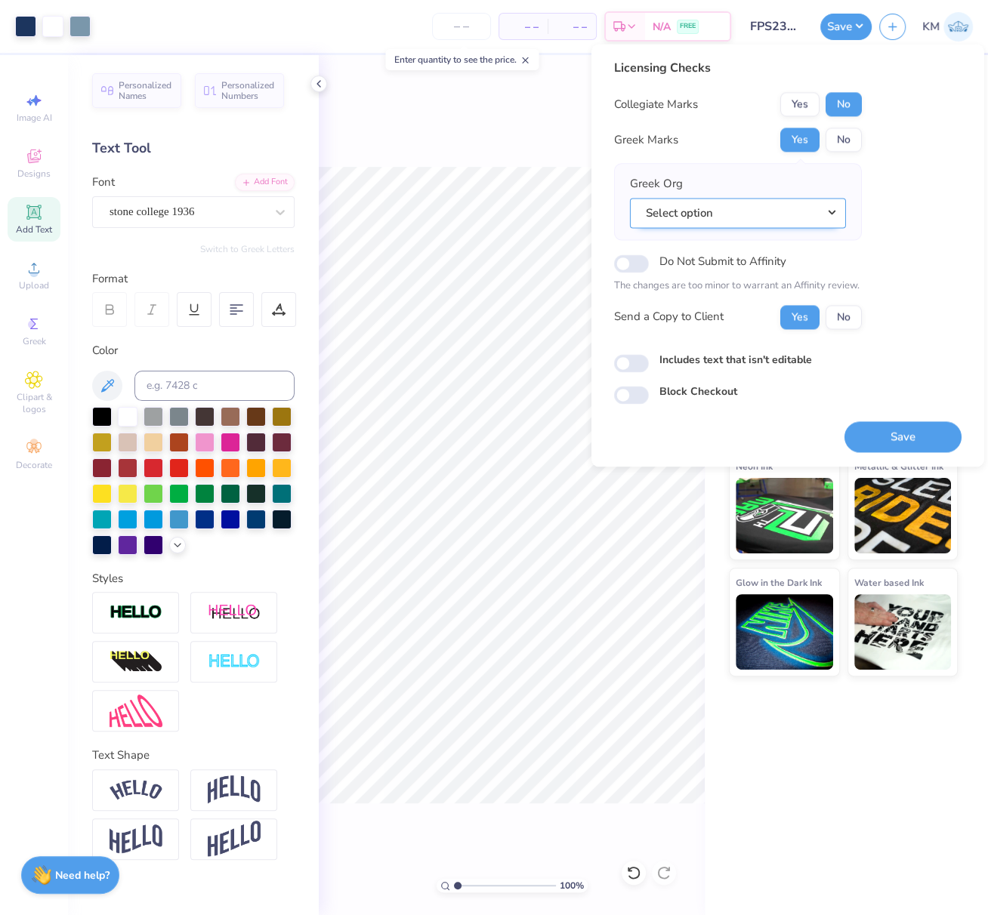
drag, startPoint x: 831, startPoint y: 215, endPoint x: 830, endPoint y: 225, distance: 9.8
click at [831, 216] on button "Select option" at bounding box center [738, 213] width 216 height 31
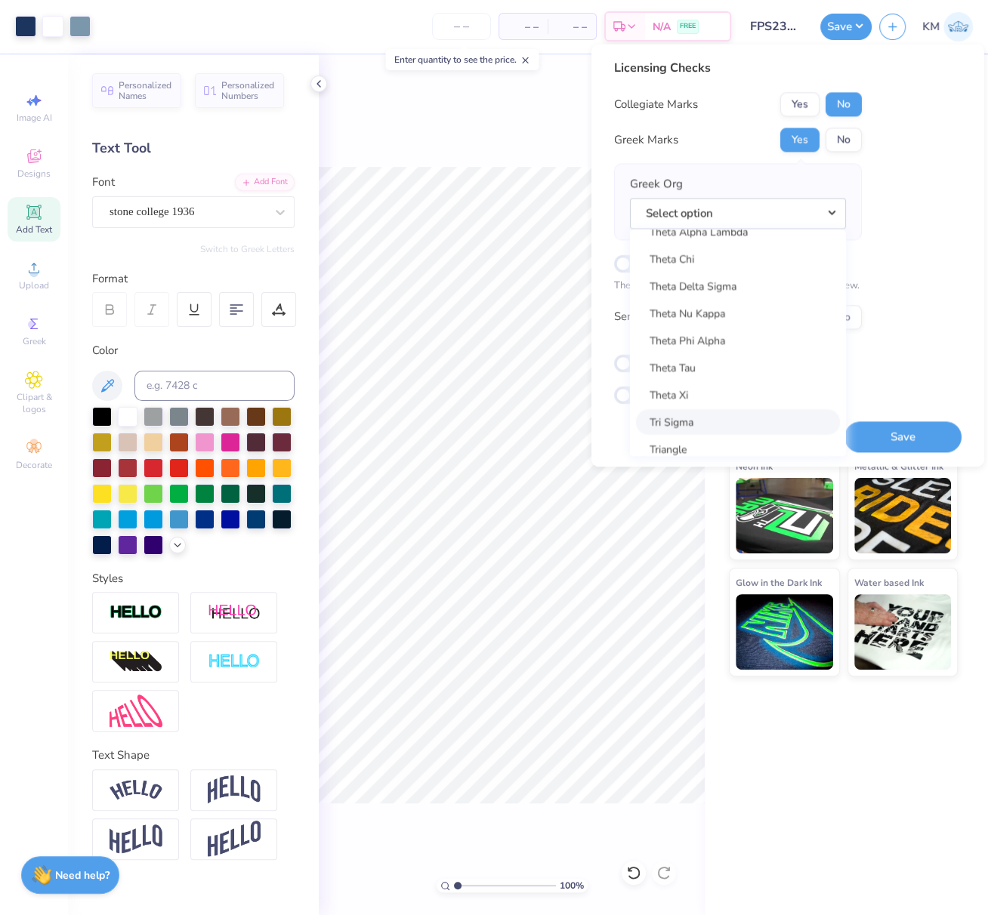
scroll to position [11224, 0]
click at [687, 414] on link "Theta Xi" at bounding box center [738, 417] width 204 height 25
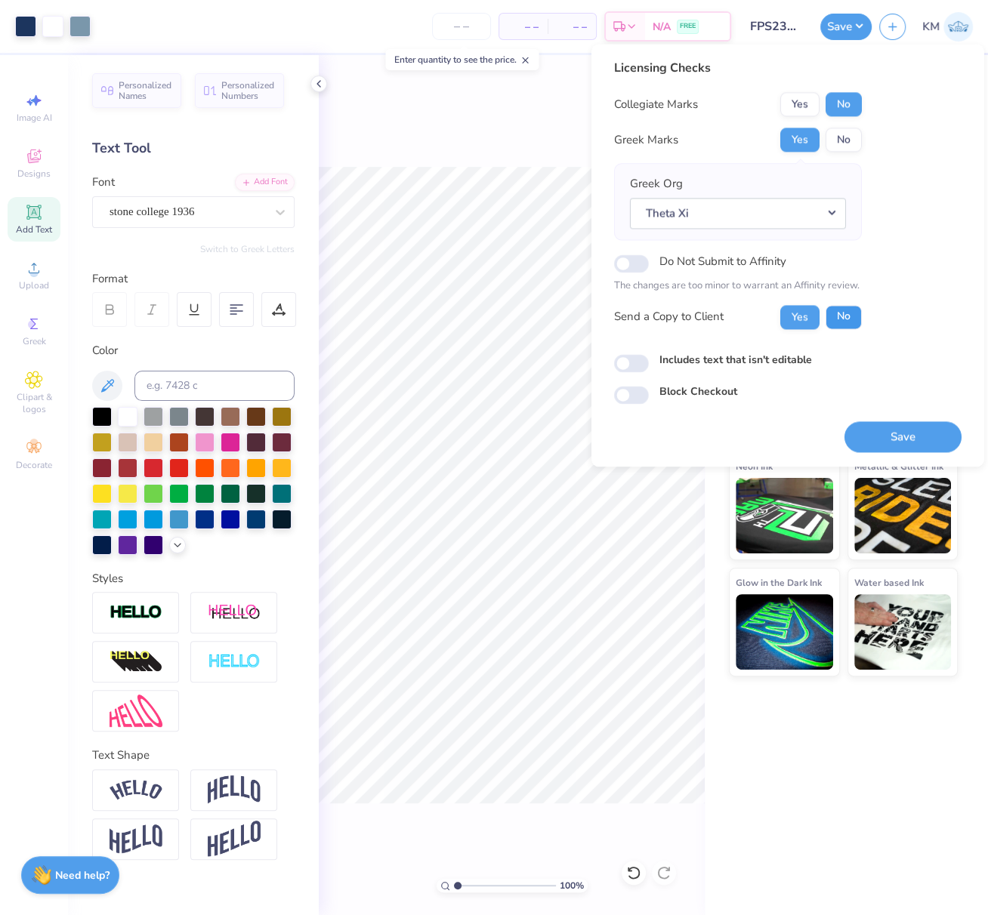
click at [848, 313] on button "No" at bounding box center [844, 317] width 36 height 24
drag, startPoint x: 907, startPoint y: 440, endPoint x: 362, endPoint y: 3, distance: 699.0
click at [907, 440] on button "Save" at bounding box center [902, 436] width 117 height 31
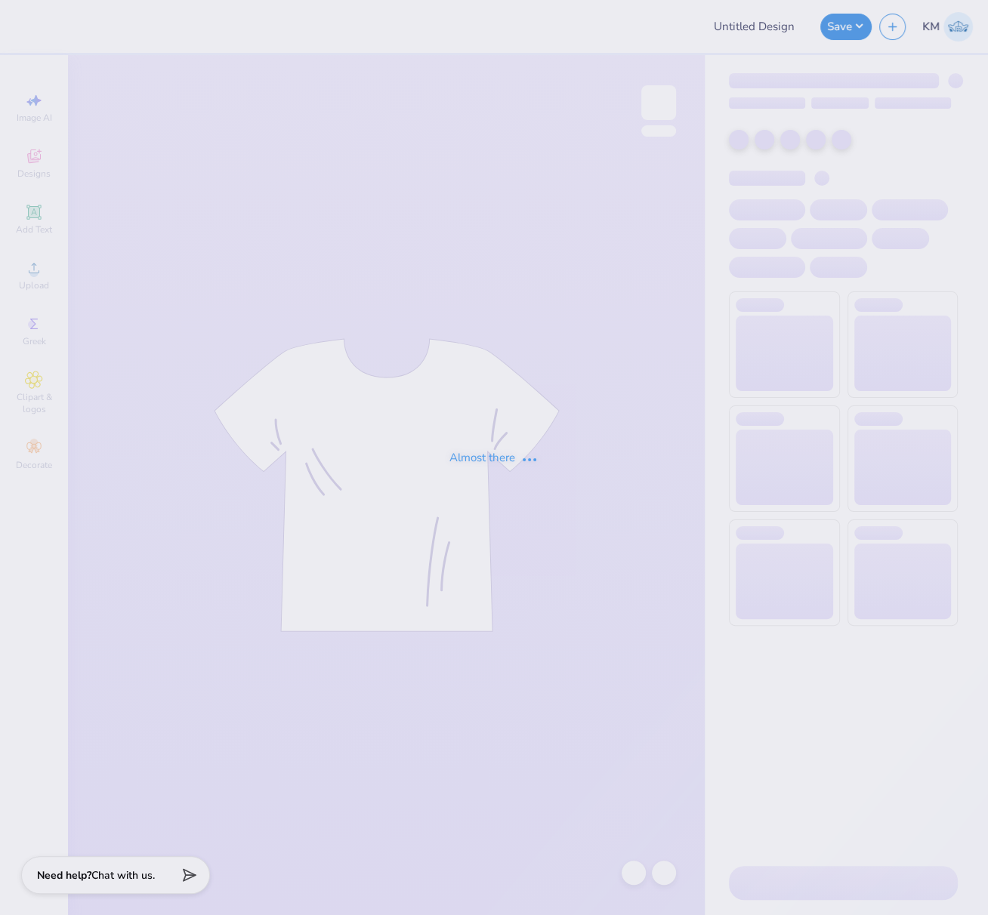
type input "FPS238484"
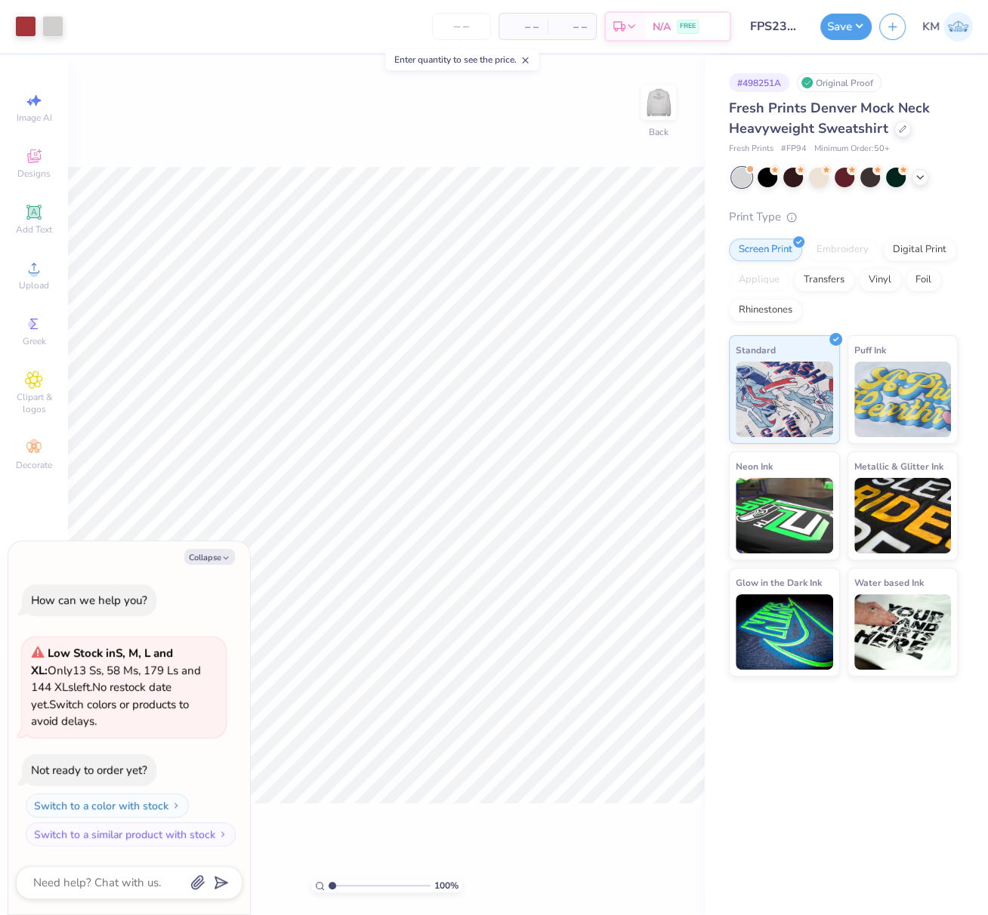
click at [659, 103] on img at bounding box center [659, 103] width 30 height 30
click at [217, 558] on button "Collapse" at bounding box center [209, 557] width 51 height 16
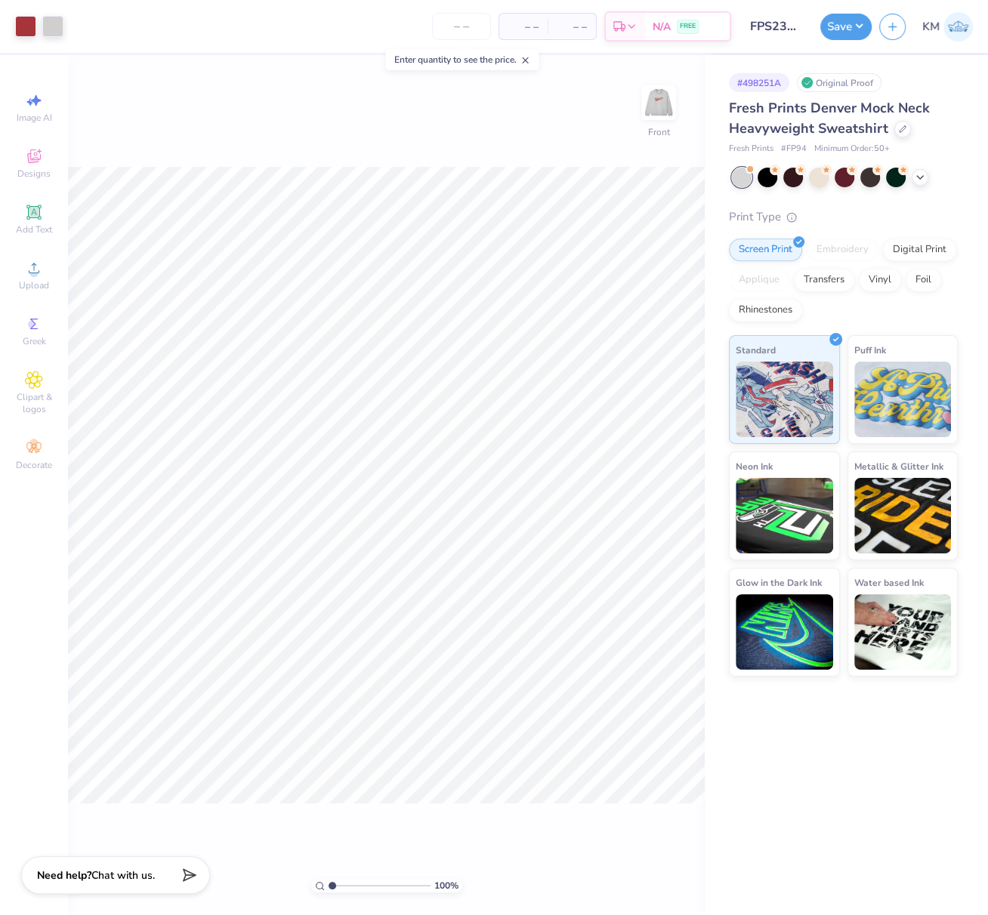
type textarea "x"
click at [341, 885] on input "range" at bounding box center [380, 886] width 102 height 14
drag, startPoint x: 332, startPoint y: 886, endPoint x: 347, endPoint y: 887, distance: 15.1
click at [346, 893] on input "range" at bounding box center [380, 886] width 102 height 14
click at [340, 889] on input "range" at bounding box center [380, 886] width 102 height 14
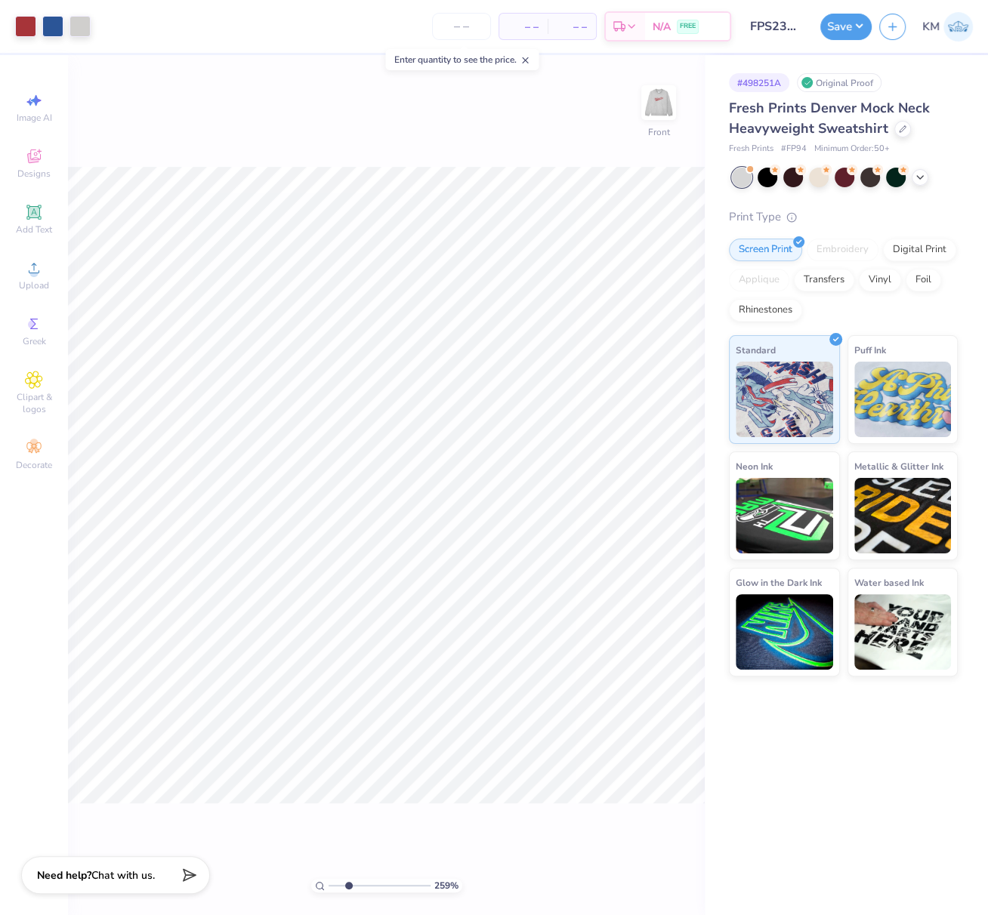
click at [347, 886] on input "range" at bounding box center [380, 886] width 102 height 14
type input "2.59"
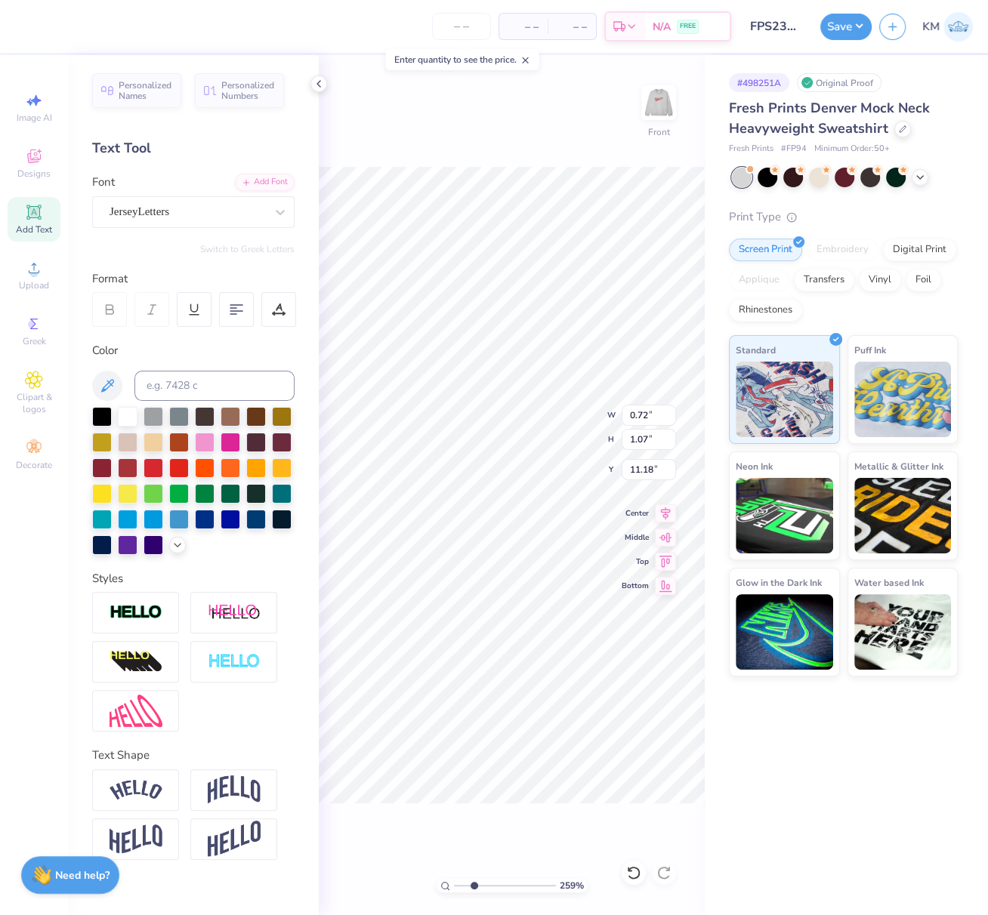
type input "11.18"
type textarea "1867"
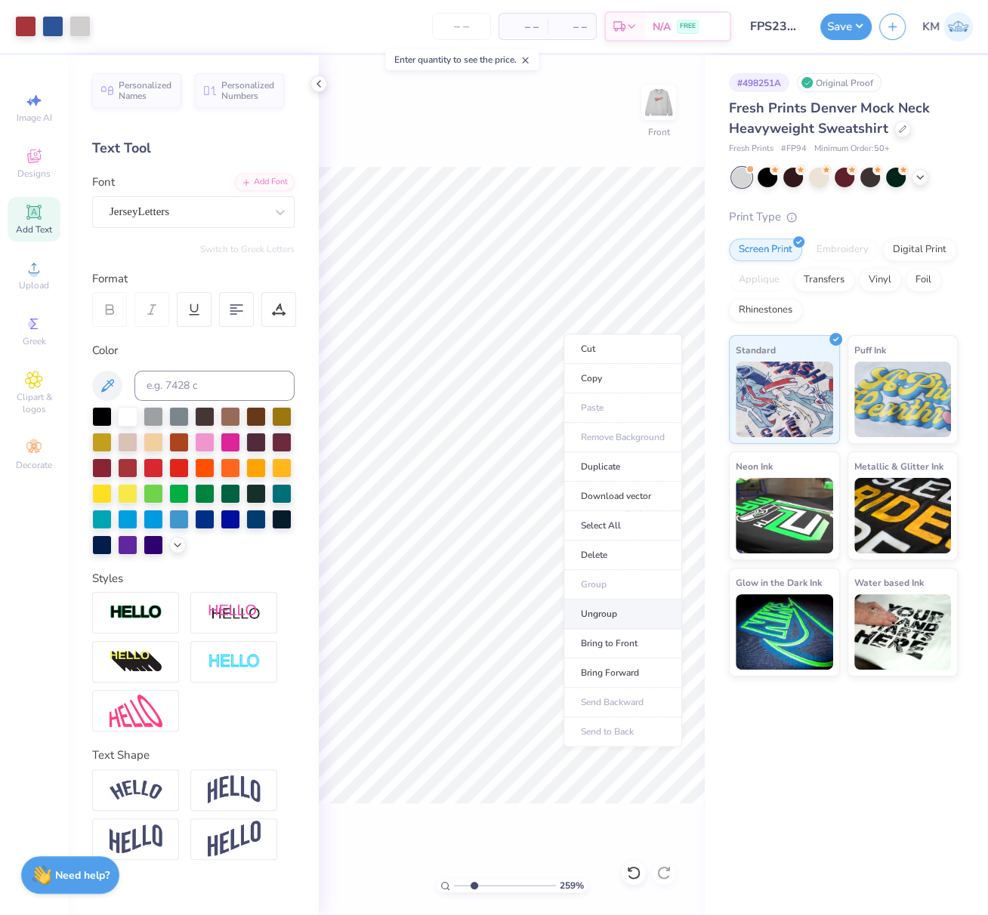
click at [597, 613] on li "Ungroup" at bounding box center [622, 614] width 119 height 29
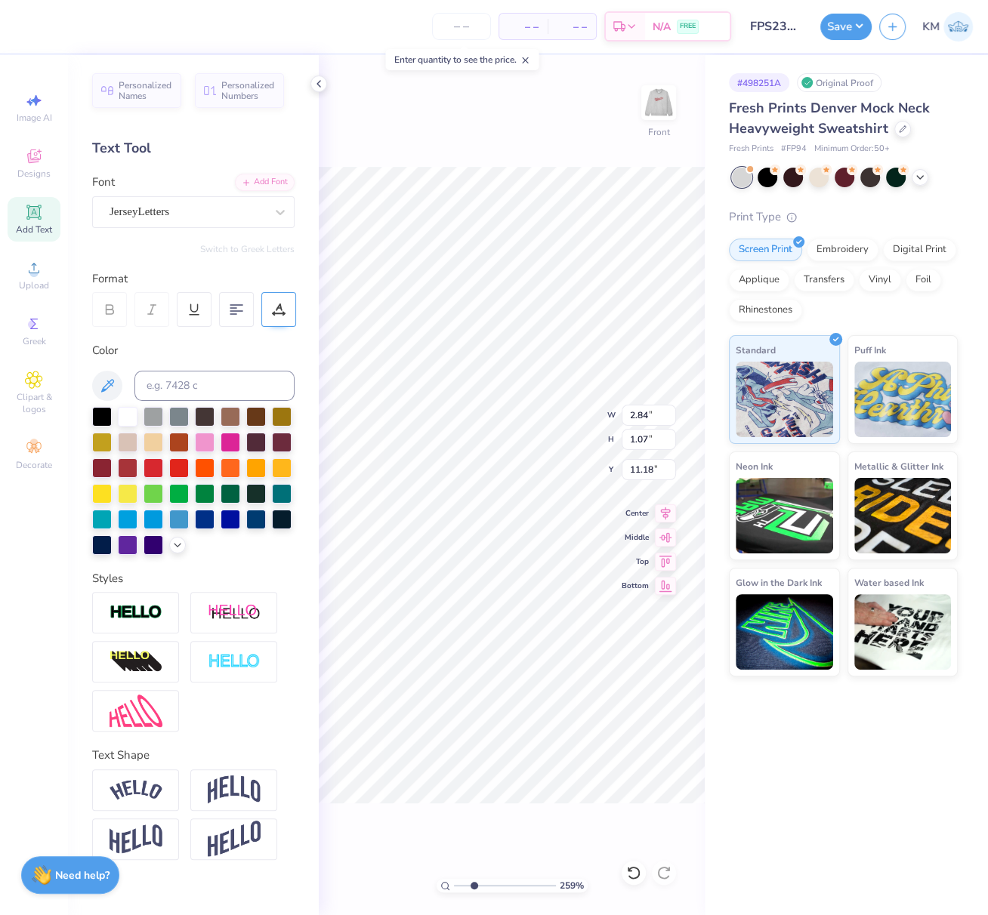
drag, startPoint x: 282, startPoint y: 308, endPoint x: 292, endPoint y: 324, distance: 18.7
click at [282, 307] on icon at bounding box center [279, 310] width 14 height 14
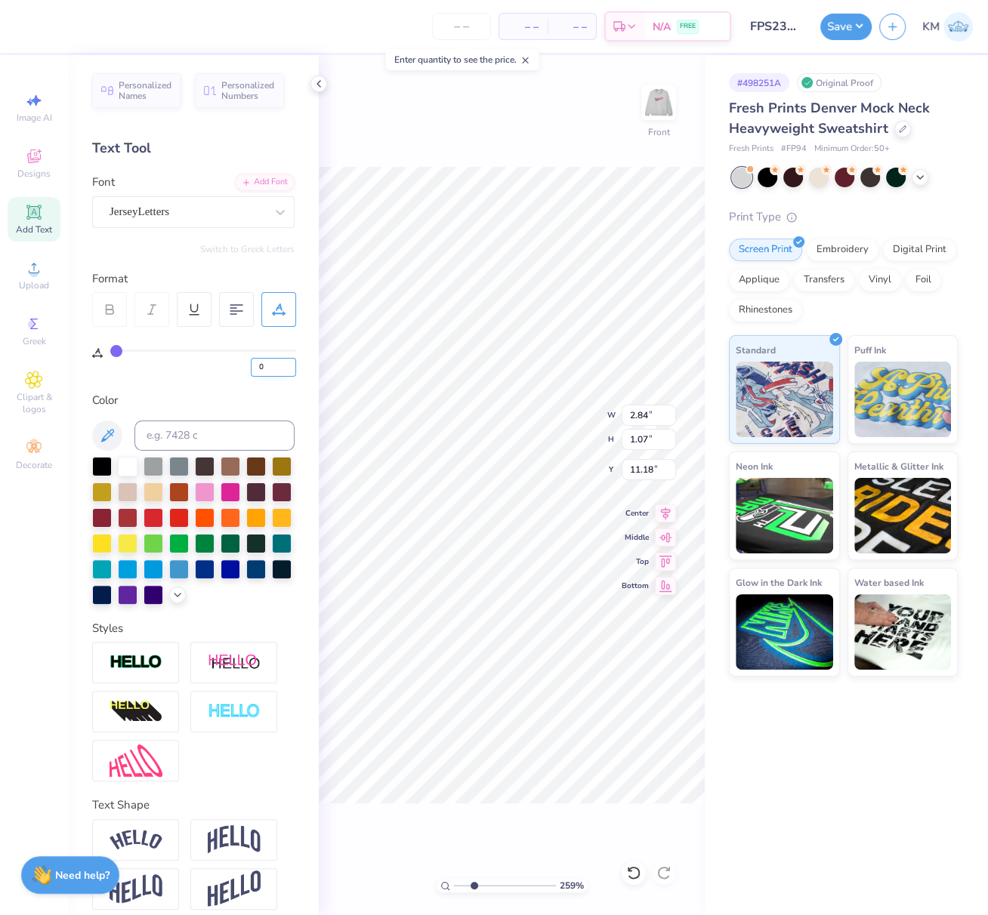
click at [255, 365] on input "0" at bounding box center [273, 367] width 45 height 19
type input "10"
type input "3.21"
type input "0"
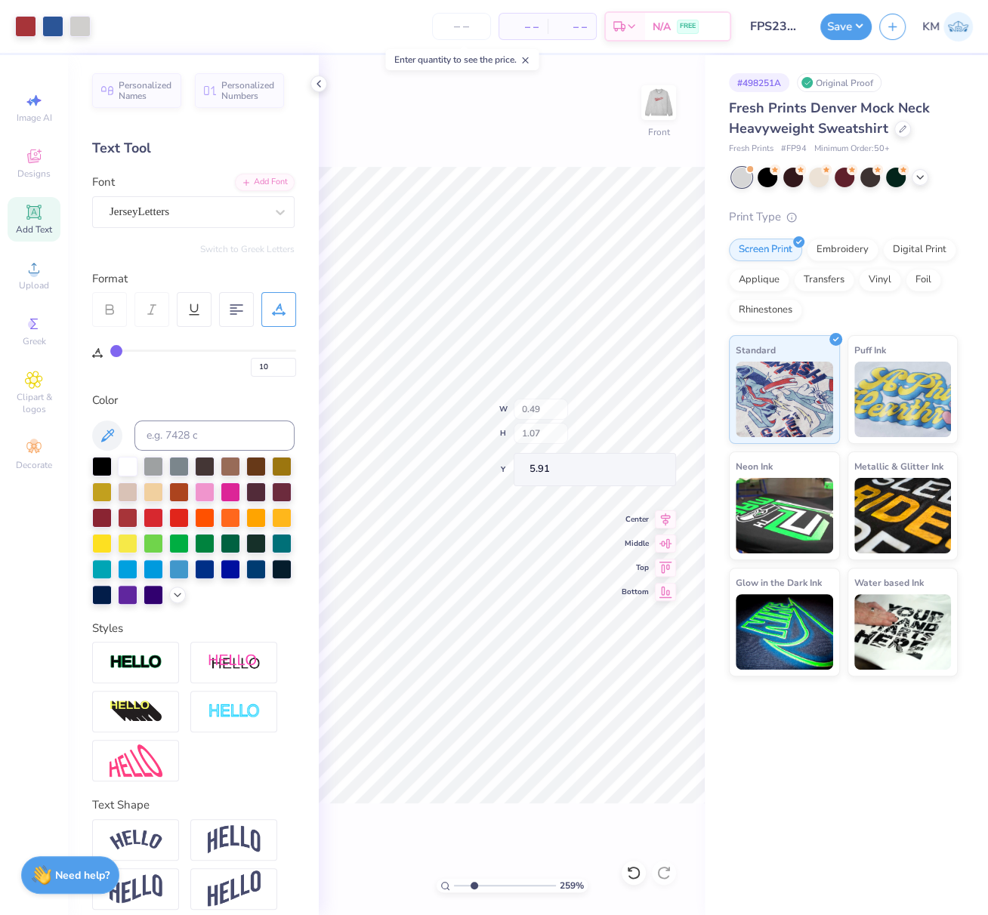
type input "0"
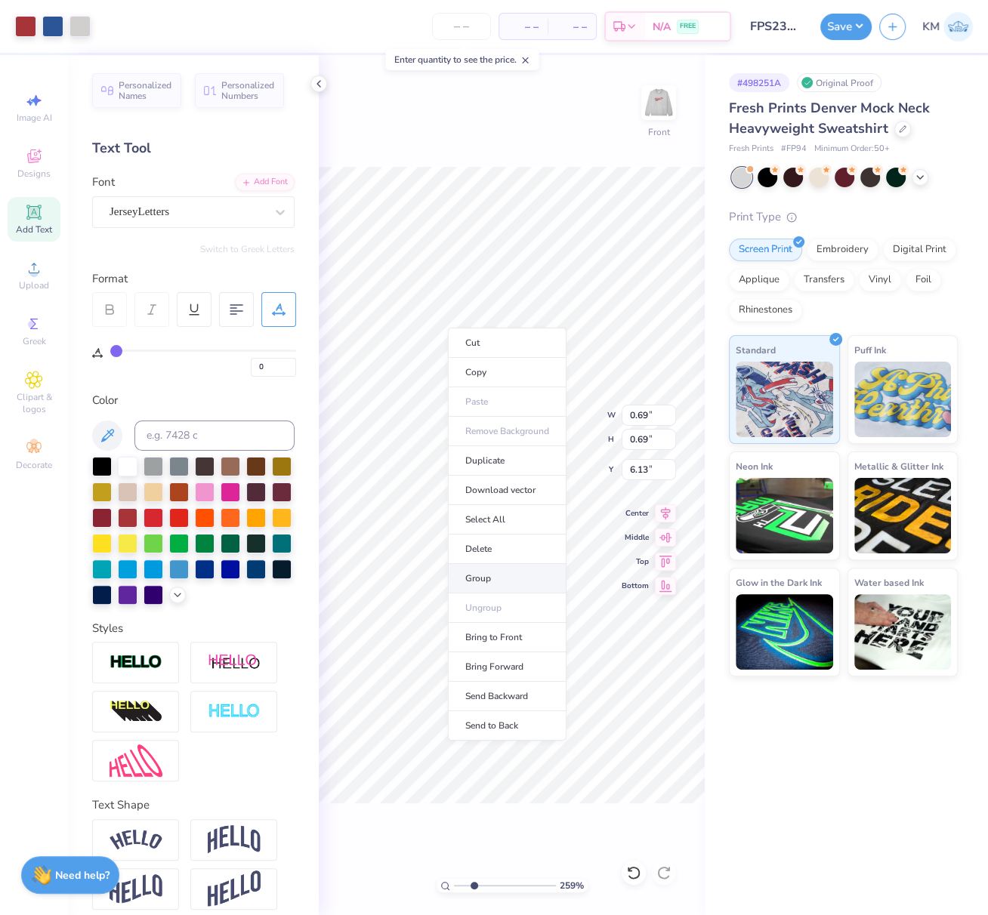
click at [489, 573] on li "Group" at bounding box center [507, 578] width 119 height 29
type input "0.49"
type input "1.07"
type input "5.91"
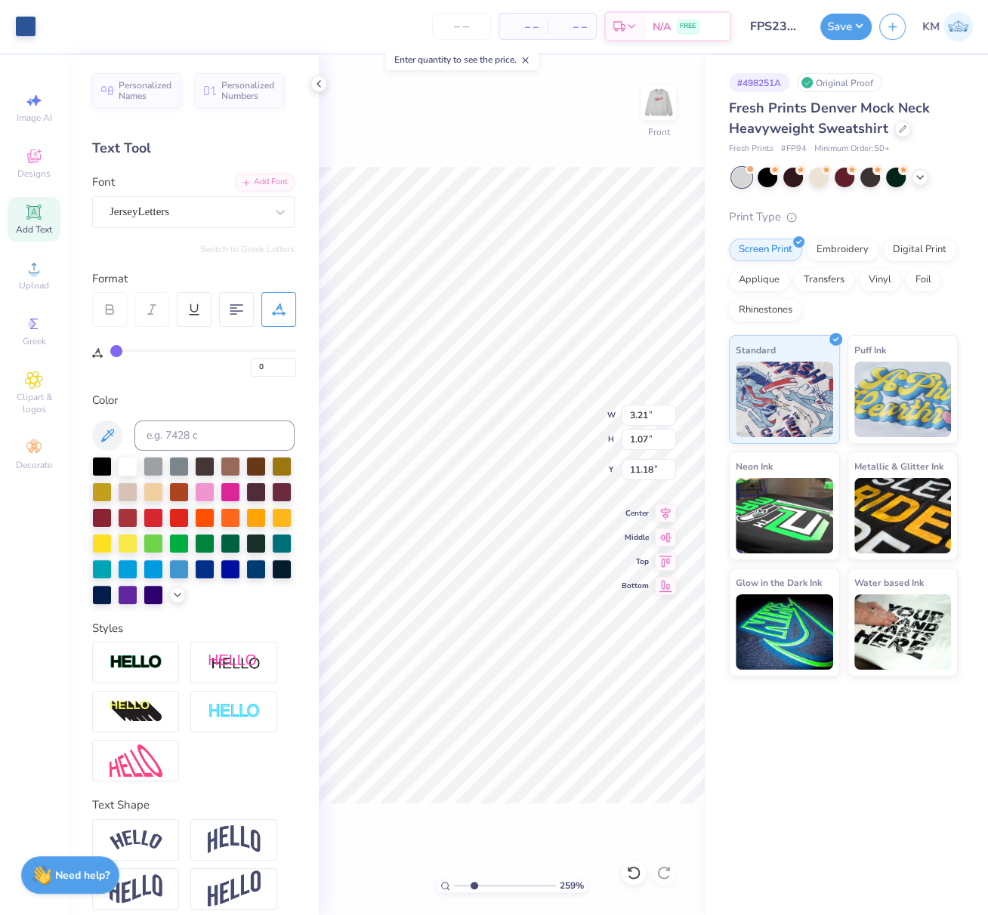
type input "10"
click at [666, 516] on icon at bounding box center [665, 514] width 21 height 18
type input "5.93"
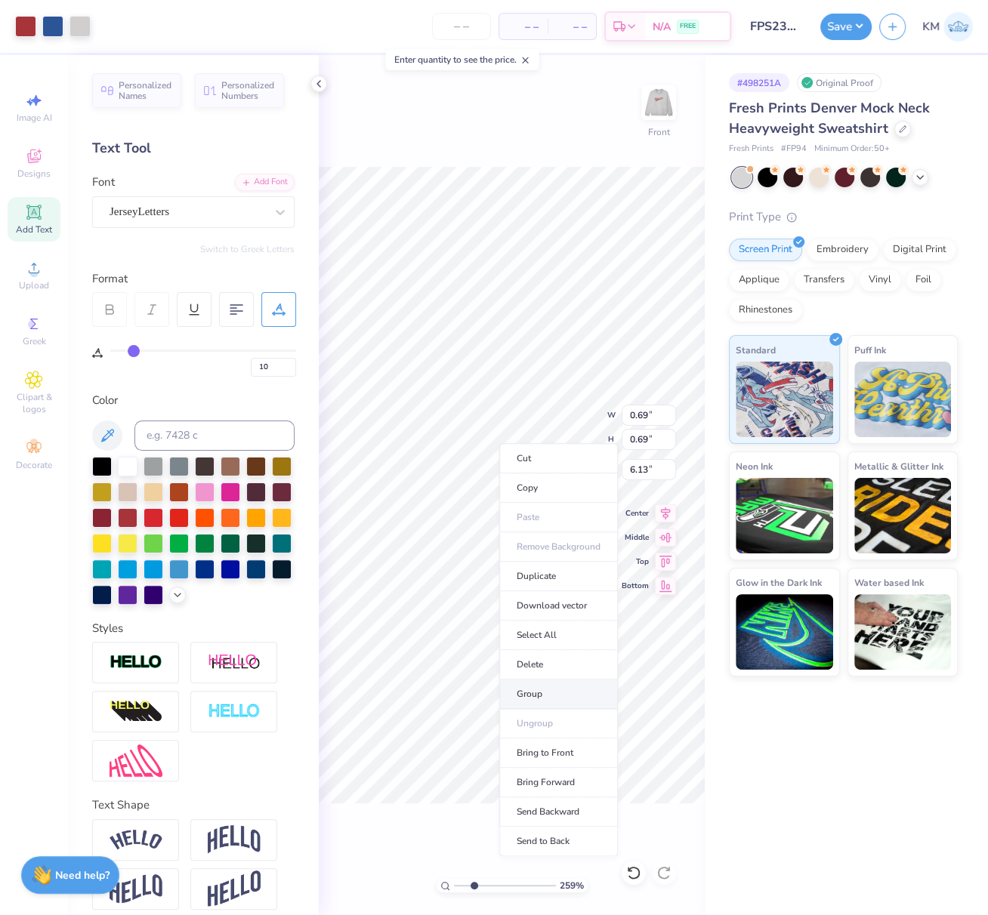
click at [545, 690] on li "Group" at bounding box center [558, 694] width 119 height 29
click at [451, 887] on div "259 %" at bounding box center [512, 886] width 151 height 14
click at [446, 885] on div "259 %" at bounding box center [512, 886] width 151 height 14
click at [437, 881] on div "259 % Front W 0.69 0.69 " H 0.69 0.69 " Y 6.13 6.13 " Center Middle Top Bottom" at bounding box center [512, 485] width 386 height 860
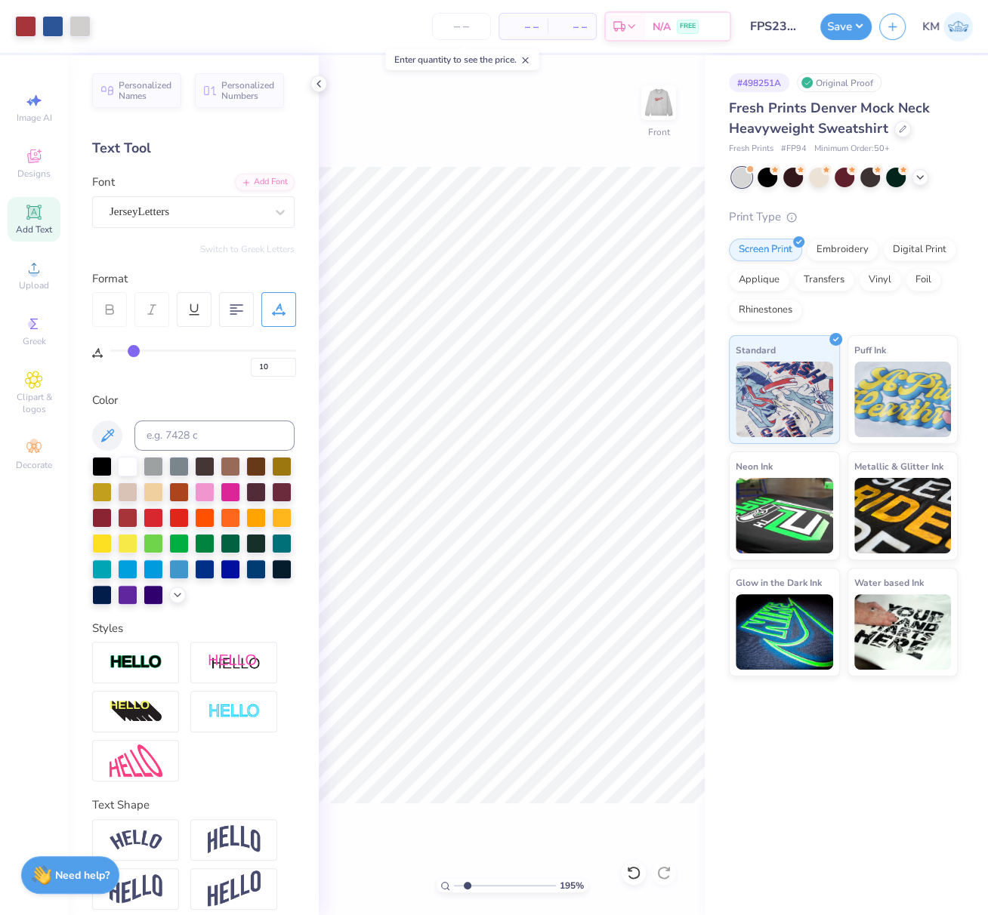
click at [454, 885] on input "range" at bounding box center [505, 886] width 102 height 14
drag, startPoint x: 458, startPoint y: 887, endPoint x: 440, endPoint y: 888, distance: 18.9
type input "1"
click at [457, 886] on input "range" at bounding box center [505, 886] width 102 height 14
click at [452, 887] on div "195 %" at bounding box center [512, 886] width 151 height 14
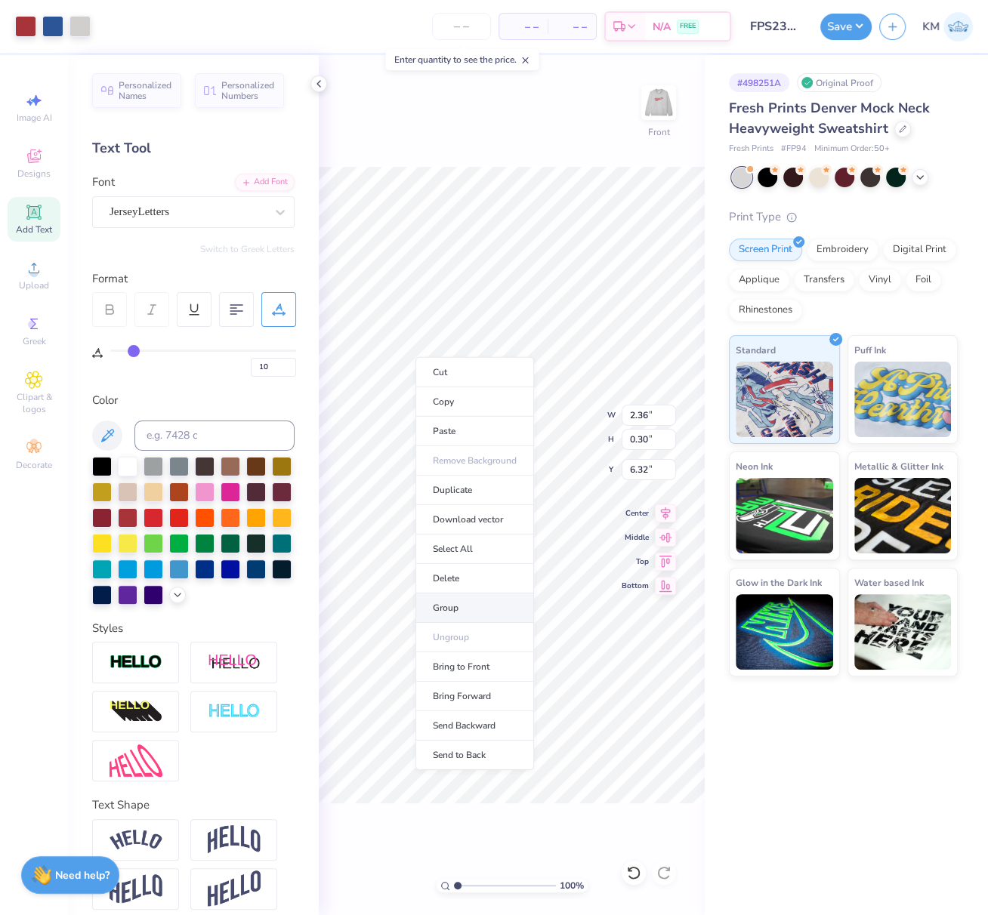
click at [452, 605] on li "Group" at bounding box center [474, 608] width 119 height 29
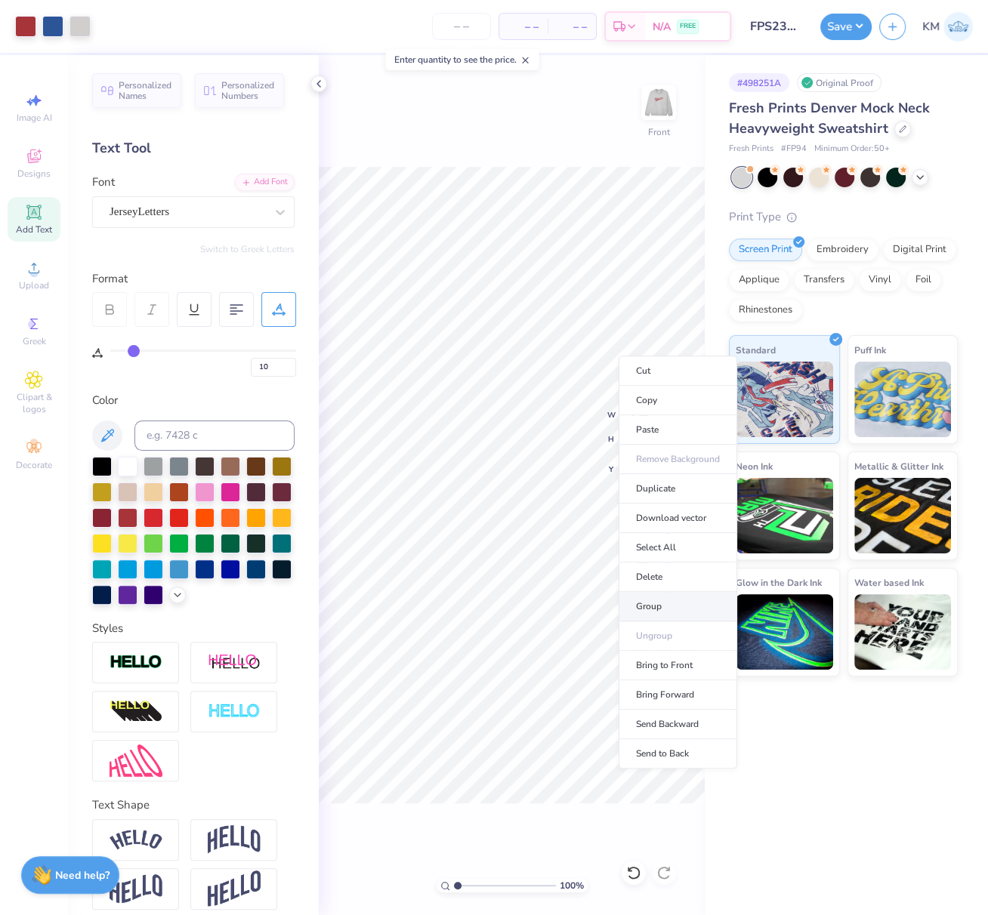
click at [656, 600] on li "Group" at bounding box center [678, 606] width 119 height 29
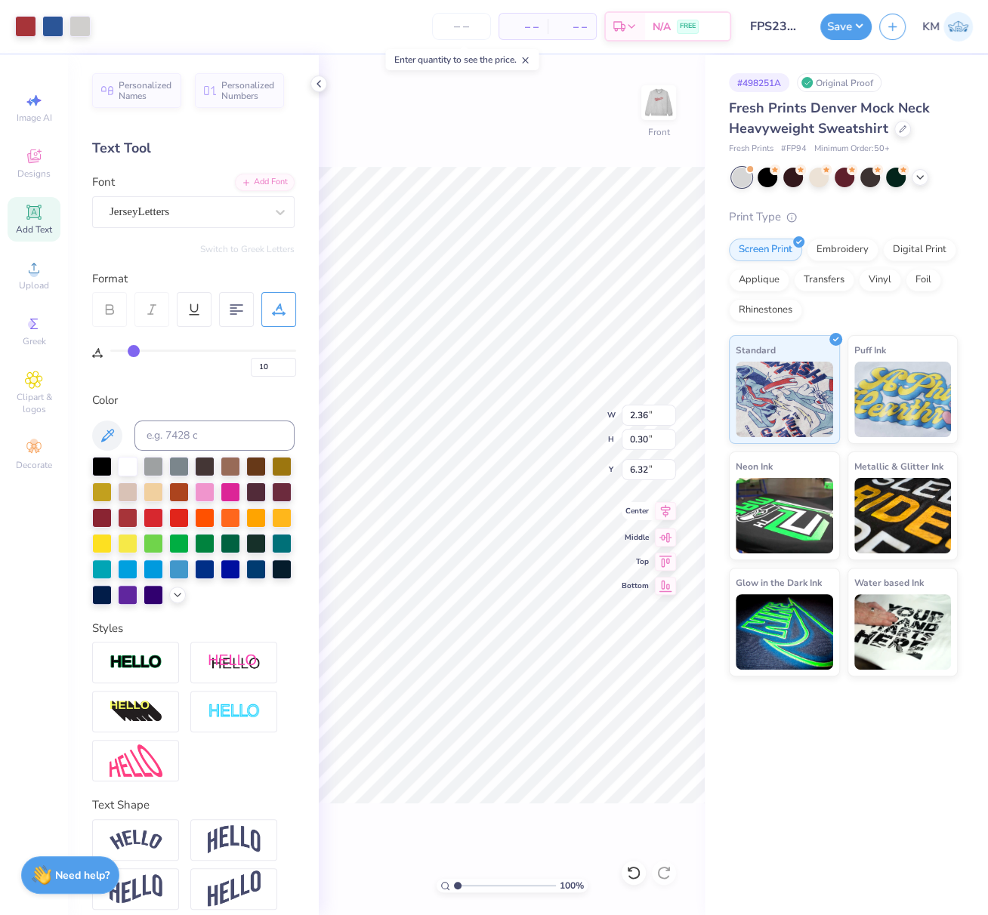
type input "1.79"
type input "0.69"
type input "6.13"
click at [861, 26] on button "Save" at bounding box center [845, 24] width 51 height 26
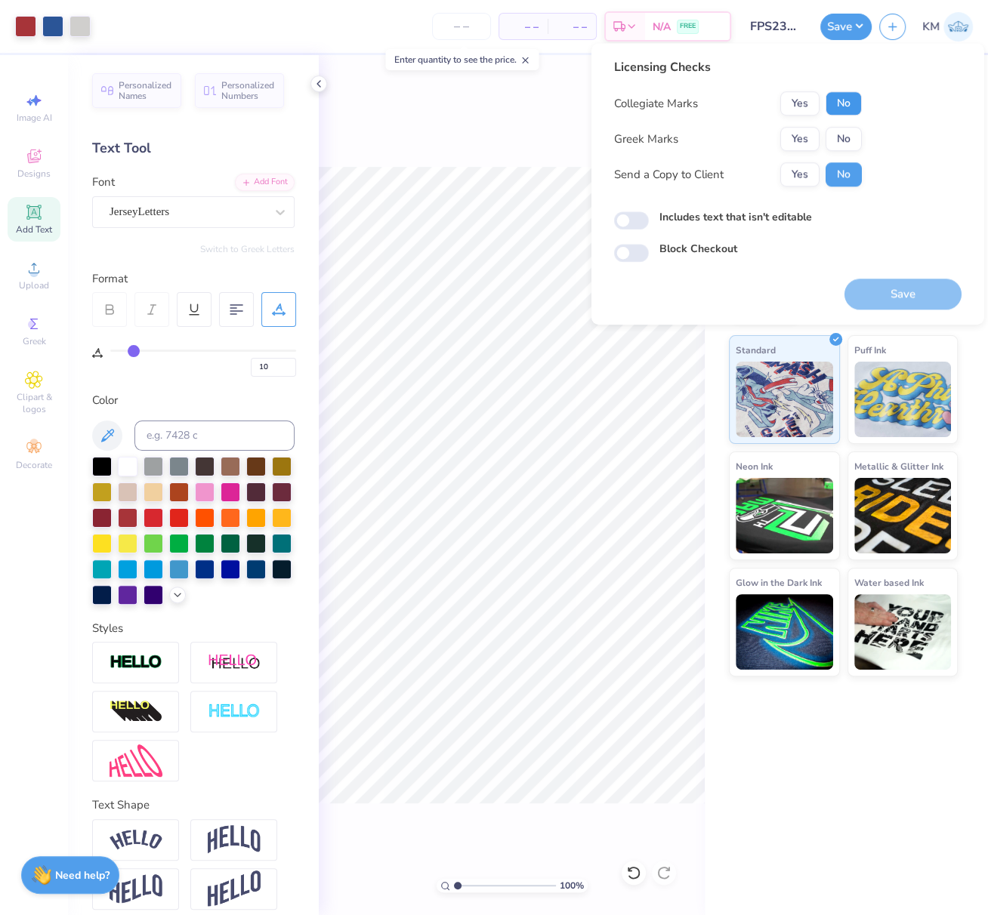
click at [843, 111] on button "No" at bounding box center [844, 103] width 36 height 24
click at [810, 137] on button "Yes" at bounding box center [799, 139] width 39 height 24
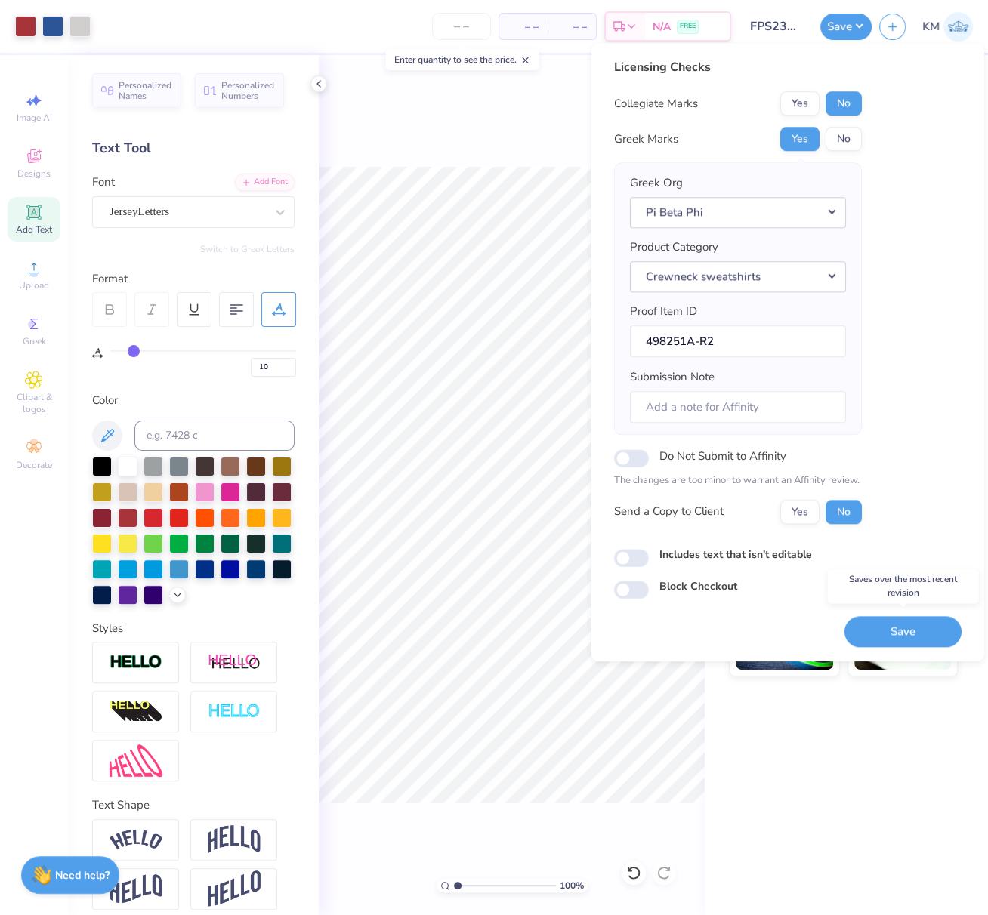
drag, startPoint x: 929, startPoint y: 628, endPoint x: 983, endPoint y: 412, distance: 222.6
click at [929, 627] on button "Save" at bounding box center [902, 631] width 117 height 31
